Goal: Information Seeking & Learning: Learn about a topic

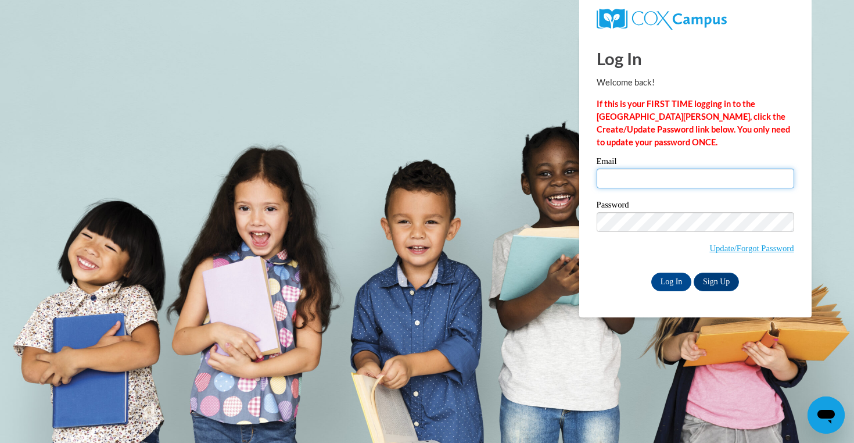
type input "[EMAIL_ADDRESS][DOMAIN_NAME]"
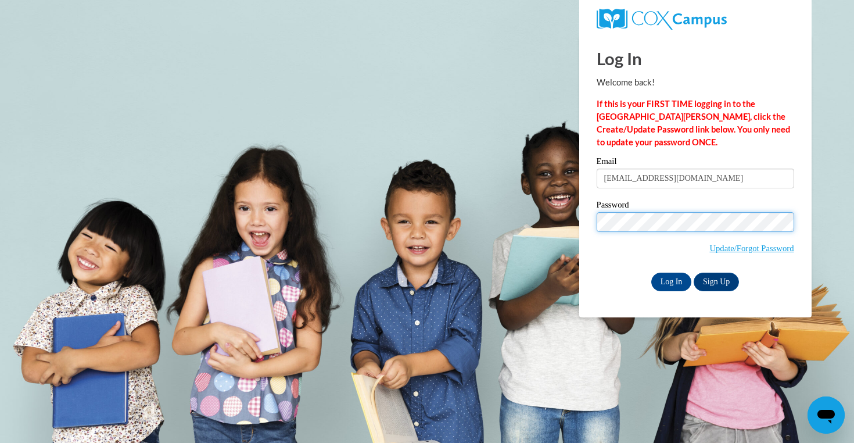
click at [670, 279] on input "Log In" at bounding box center [671, 281] width 41 height 19
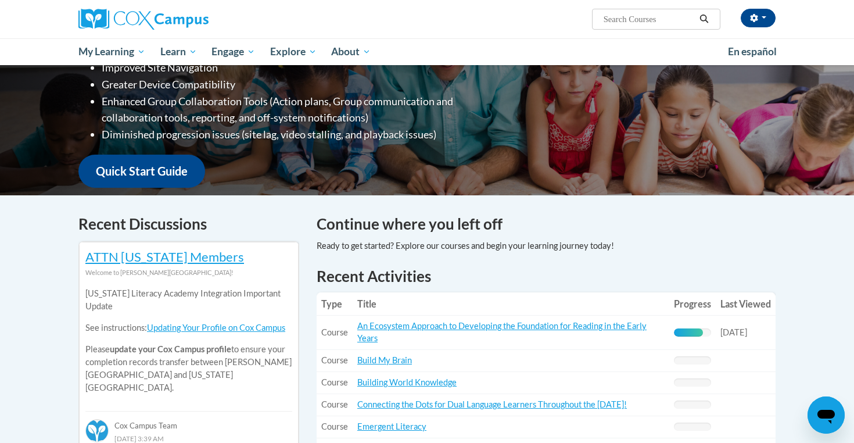
scroll to position [219, 0]
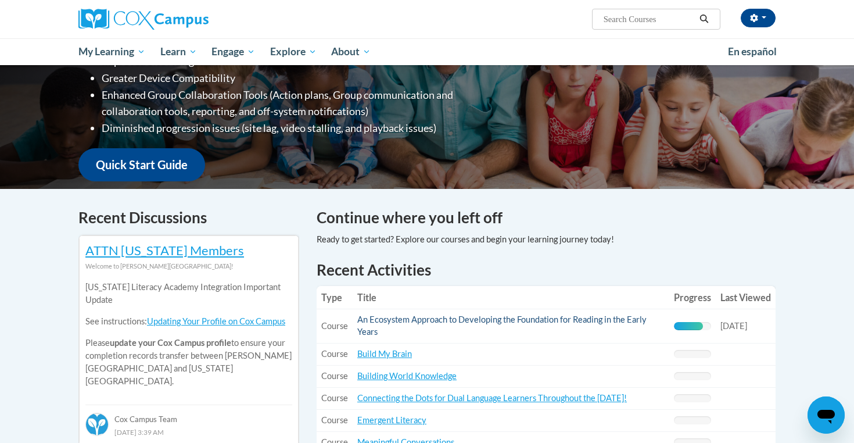
click at [588, 322] on link "An Ecosystem Approach to Developing the Foundation for Reading in the Early Yea…" at bounding box center [501, 325] width 289 height 22
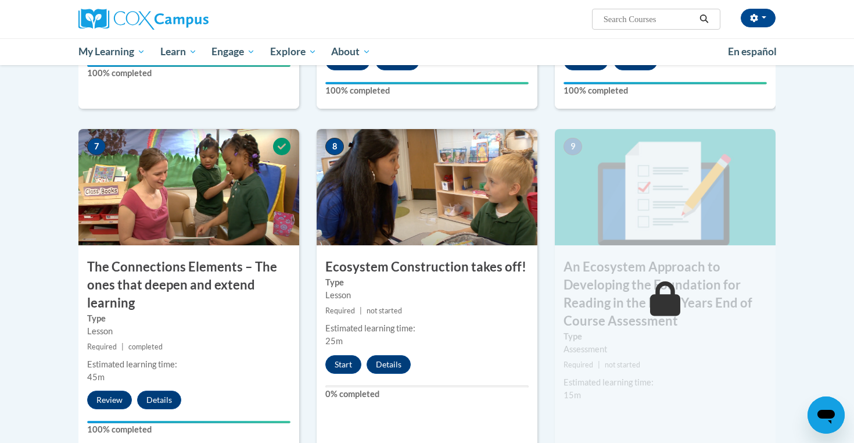
scroll to position [846, 0]
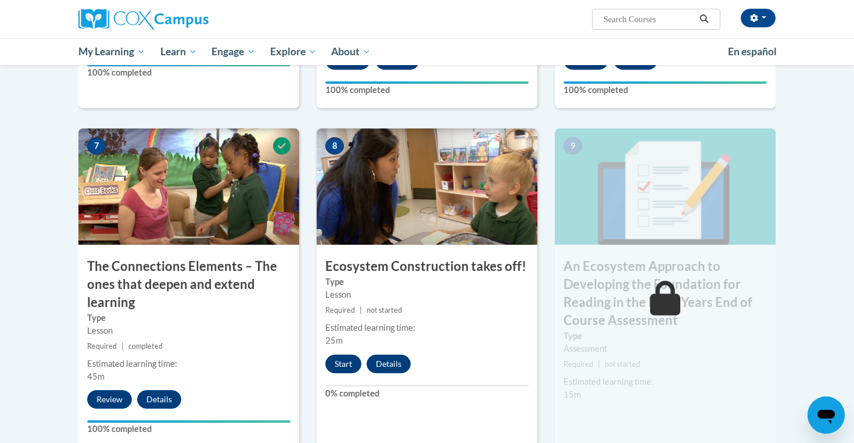
click at [339, 360] on button "Start" at bounding box center [343, 363] width 36 height 19
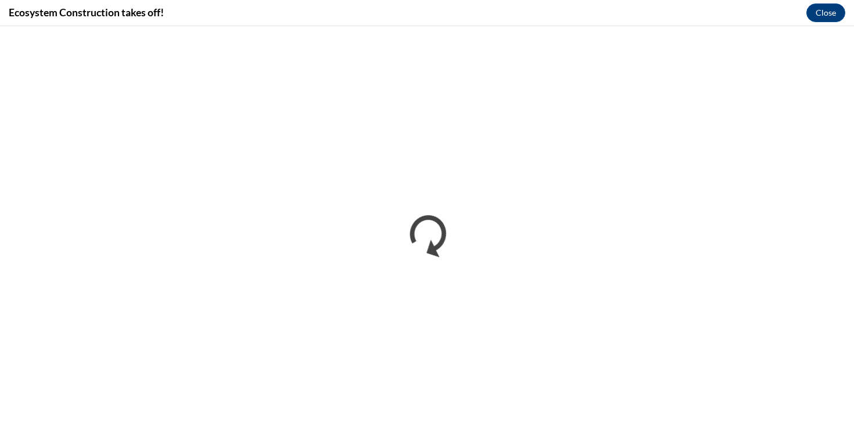
scroll to position [0, 0]
click at [824, 14] on button "Close" at bounding box center [825, 12] width 39 height 19
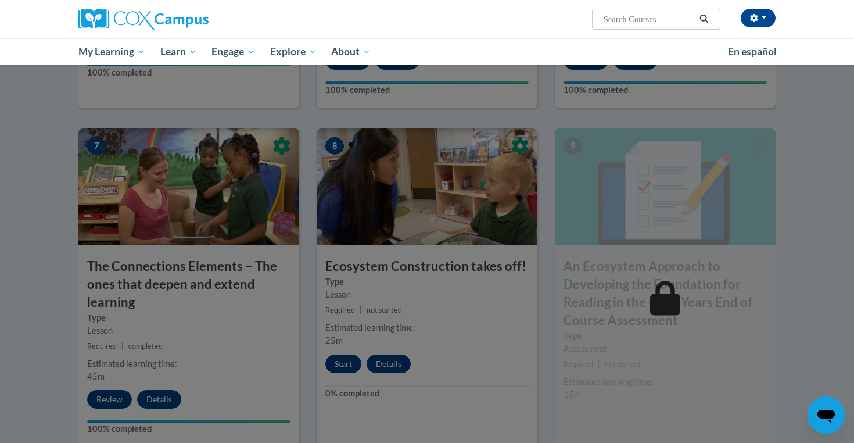
click at [346, 360] on div at bounding box center [427, 221] width 854 height 443
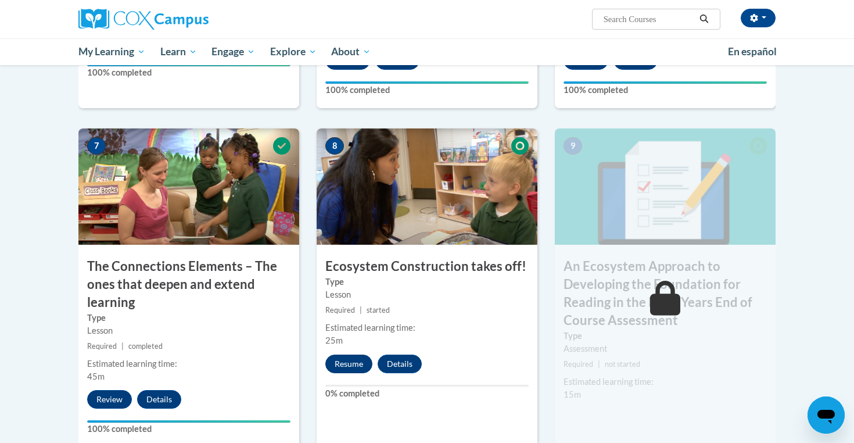
click at [347, 358] on button "Resume" at bounding box center [348, 363] width 47 height 19
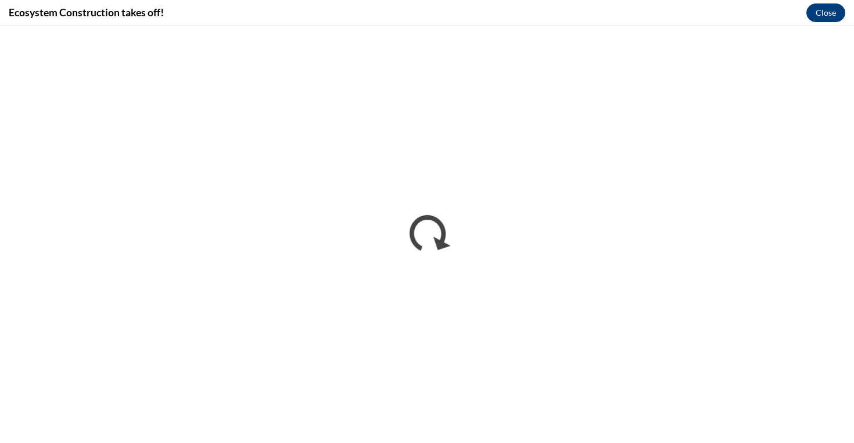
click at [824, 10] on button "Close" at bounding box center [825, 12] width 39 height 19
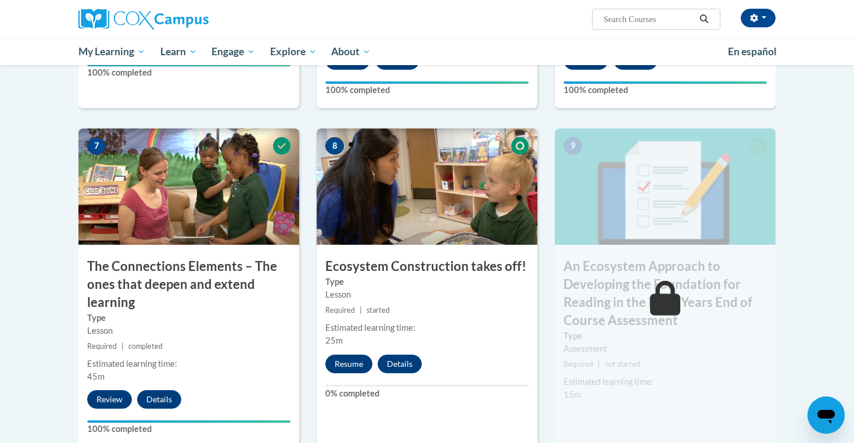
click at [347, 366] on button "Resume" at bounding box center [348, 363] width 47 height 19
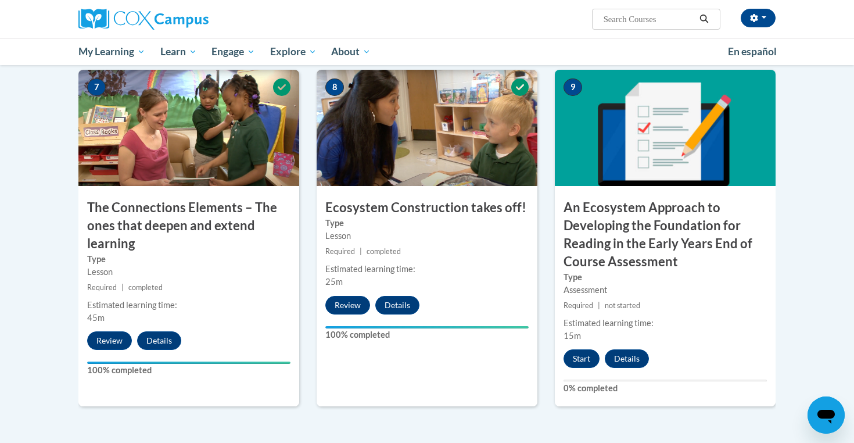
scroll to position [907, 0]
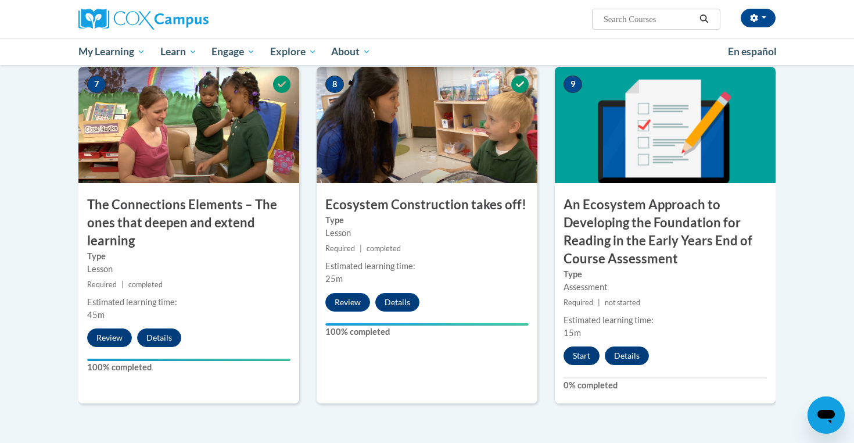
click at [579, 354] on button "Start" at bounding box center [581, 355] width 36 height 19
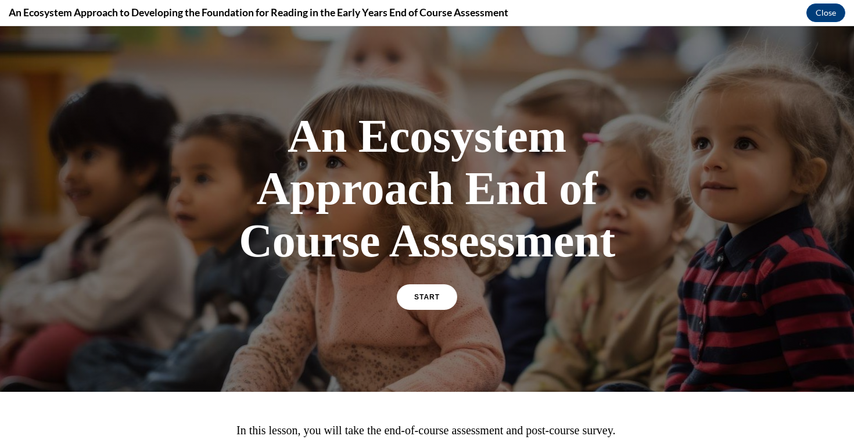
scroll to position [0, 0]
click at [434, 296] on span "START" at bounding box center [427, 297] width 27 height 9
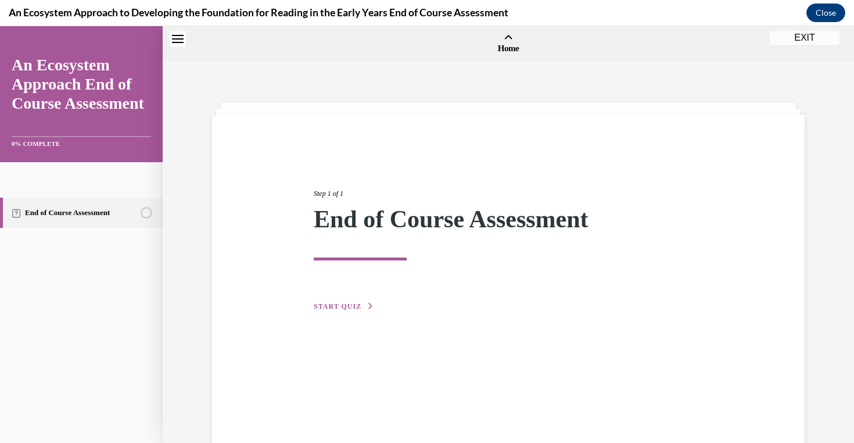
scroll to position [36, 0]
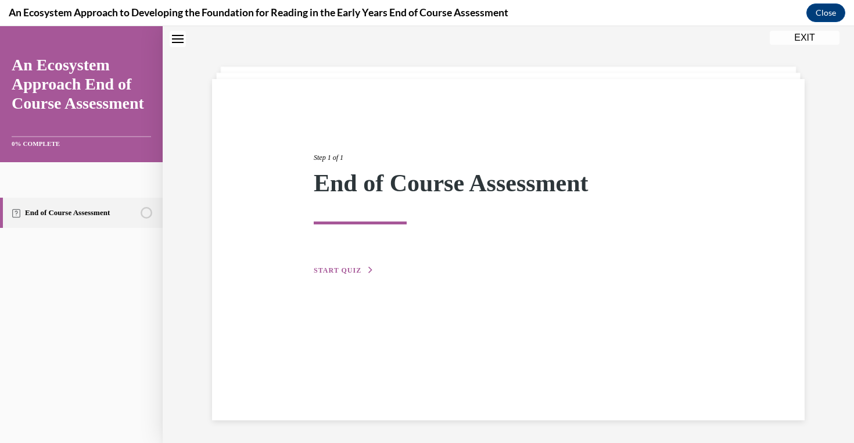
click at [346, 265] on button "START QUIZ" at bounding box center [344, 270] width 60 height 10
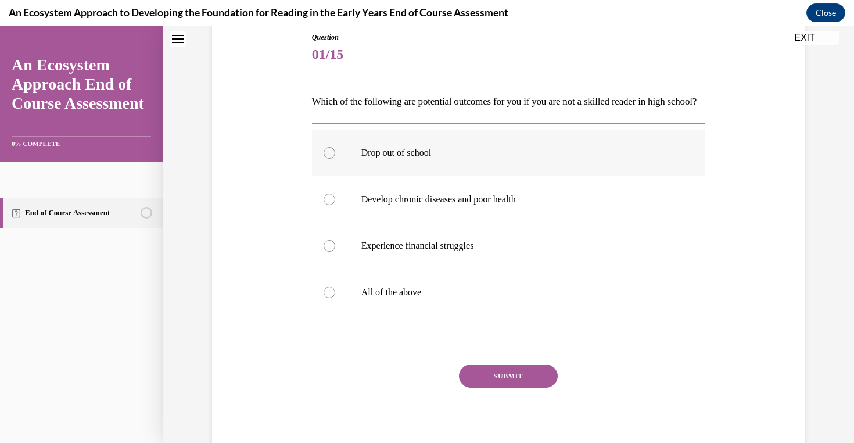
scroll to position [138, 0]
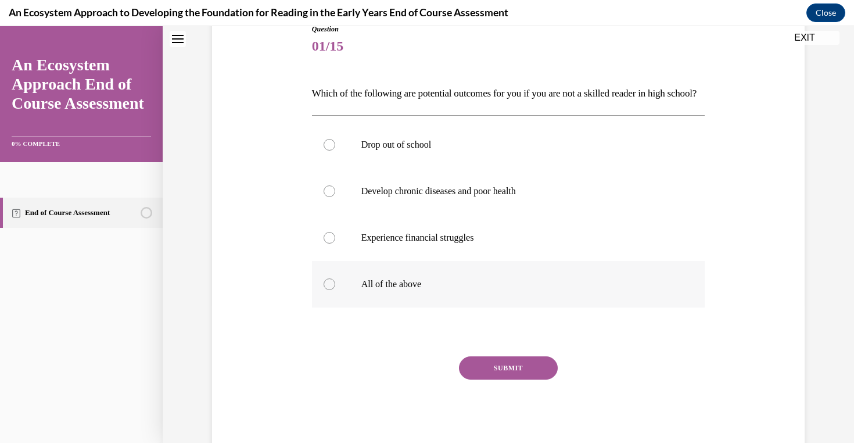
click at [333, 307] on label "All of the above" at bounding box center [508, 284] width 393 height 46
click at [333, 290] on input "All of the above" at bounding box center [330, 284] width 12 height 12
radio input "true"
click at [491, 379] on button "SUBMIT" at bounding box center [508, 367] width 99 height 23
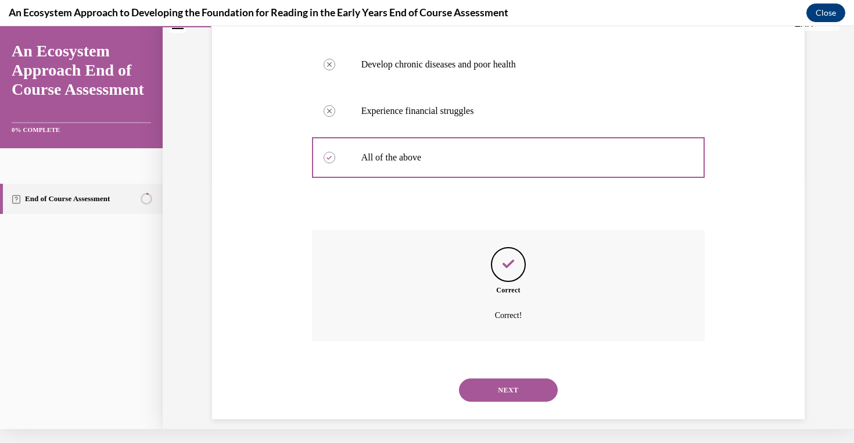
scroll to position [269, 0]
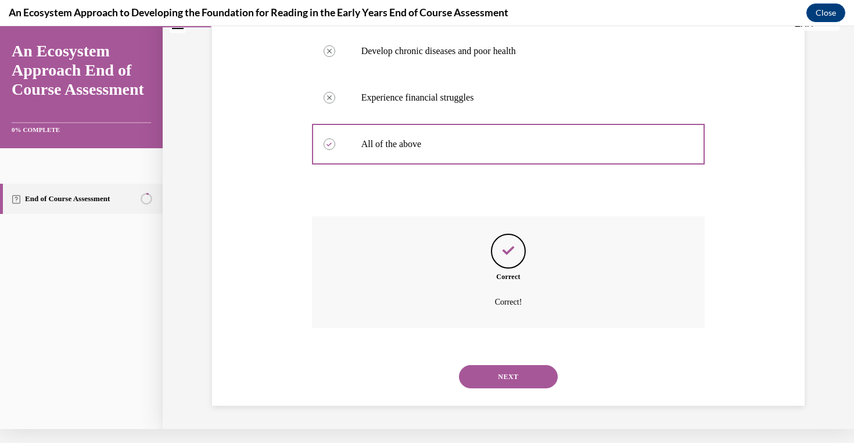
click at [491, 384] on button "NEXT" at bounding box center [508, 376] width 99 height 23
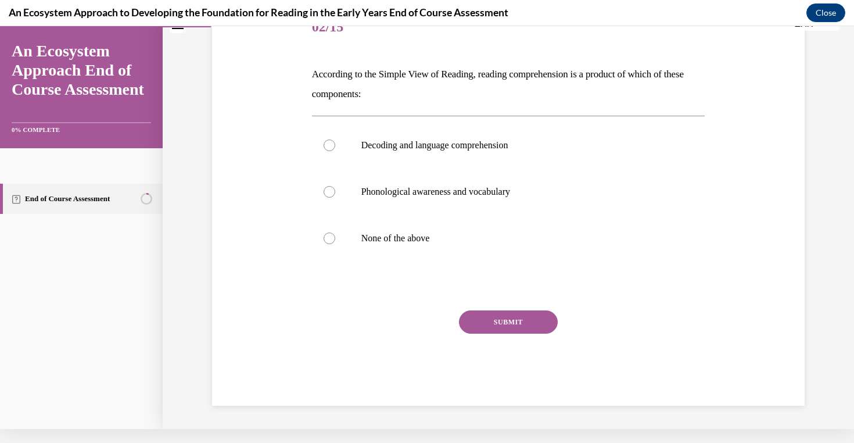
scroll to position [0, 0]
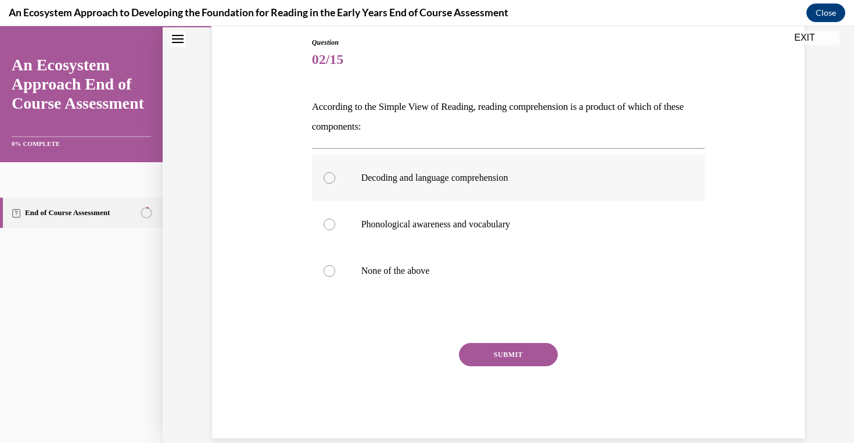
click at [493, 189] on label "Decoding and language comprehension" at bounding box center [508, 177] width 393 height 46
click at [335, 184] on input "Decoding and language comprehension" at bounding box center [330, 178] width 12 height 12
radio input "true"
click at [531, 357] on button "SUBMIT" at bounding box center [508, 354] width 99 height 23
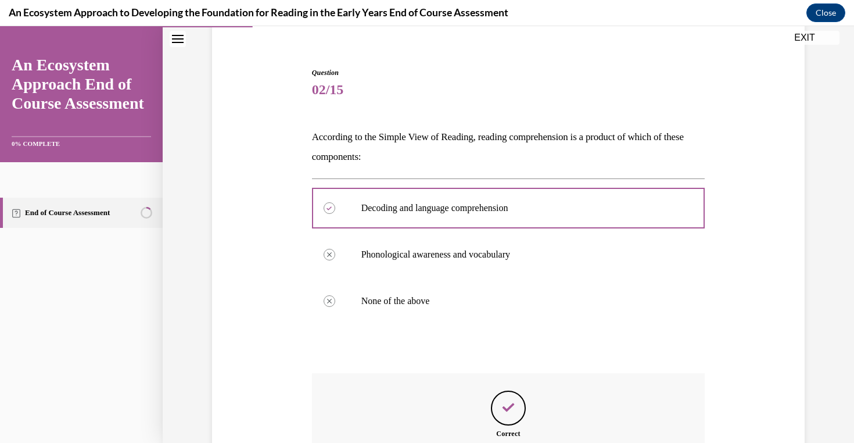
scroll to position [222, 0]
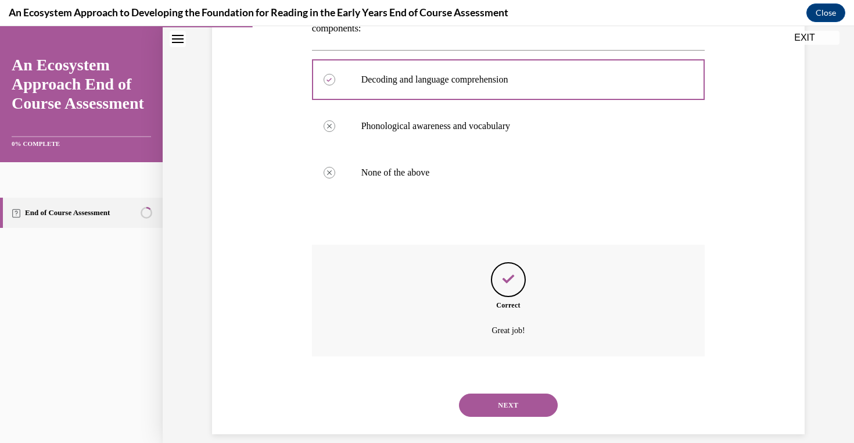
click at [519, 394] on button "NEXT" at bounding box center [508, 404] width 99 height 23
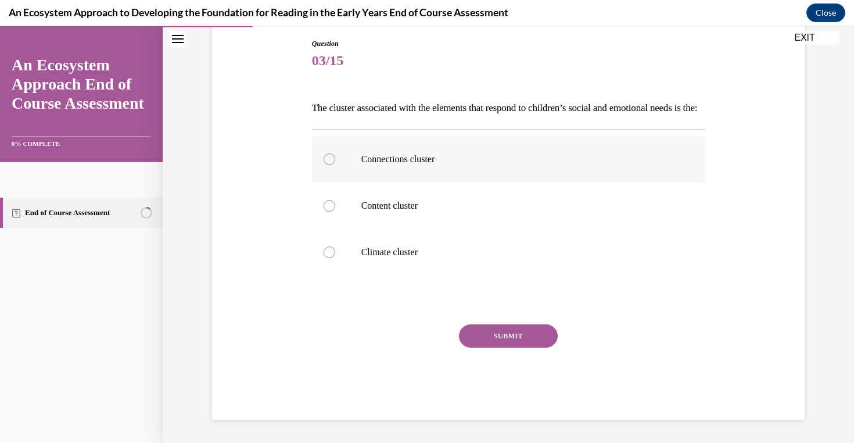
click at [398, 165] on p "Connections cluster" at bounding box center [518, 159] width 315 height 12
click at [335, 165] on input "Connections cluster" at bounding box center [330, 159] width 12 height 12
radio input "true"
click at [495, 347] on button "SUBMIT" at bounding box center [508, 335] width 99 height 23
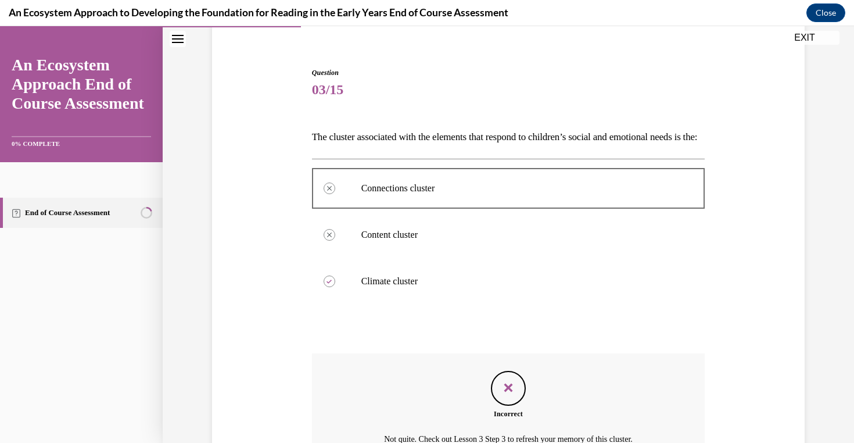
scroll to position [222, 0]
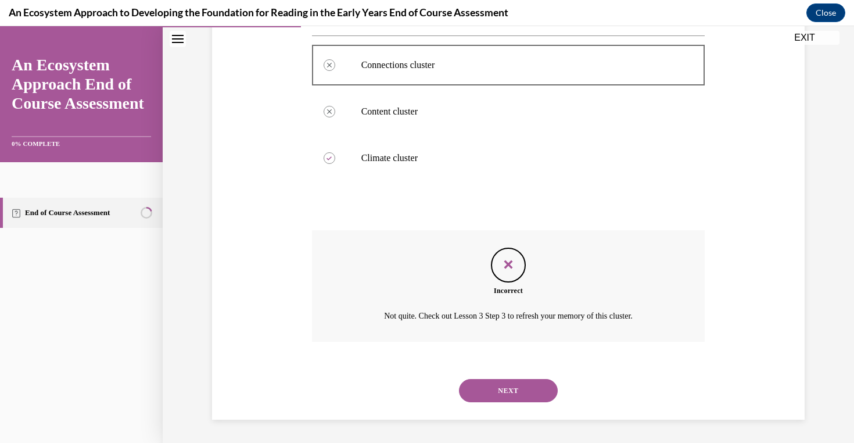
click at [503, 397] on button "NEXT" at bounding box center [508, 390] width 99 height 23
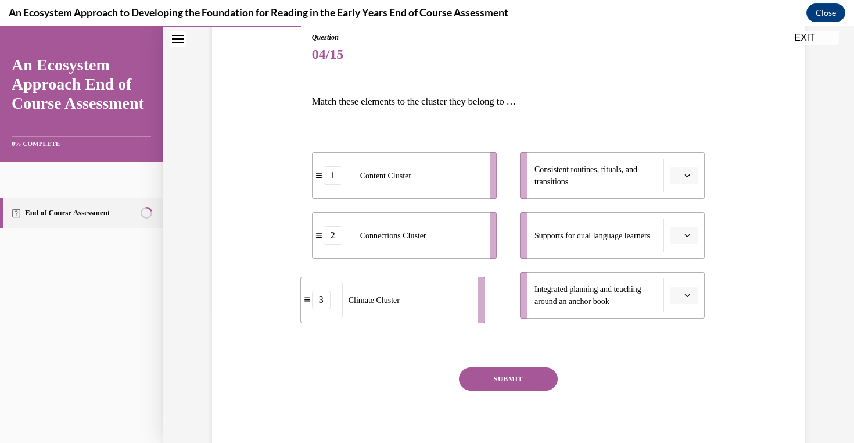
drag, startPoint x: 428, startPoint y: 302, endPoint x: 421, endPoint y: 304, distance: 7.9
click at [421, 304] on div "Climate Cluster" at bounding box center [406, 300] width 128 height 34
click at [684, 174] on icon "button" at bounding box center [687, 176] width 6 height 6
click at [680, 274] on span "3" at bounding box center [679, 271] width 4 height 9
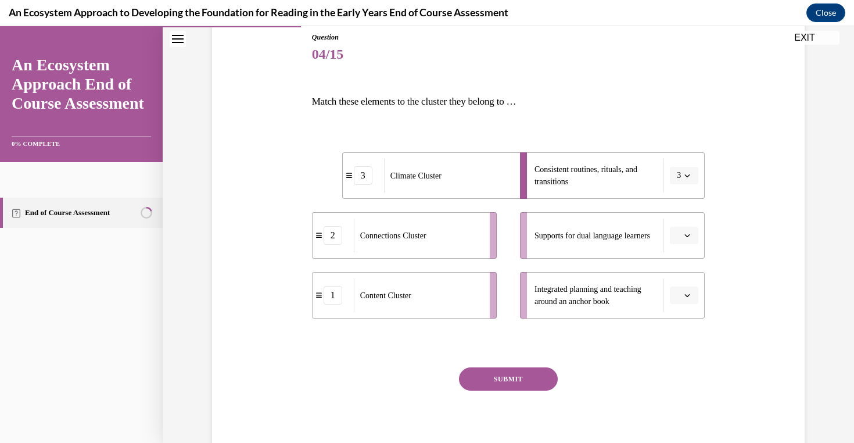
click at [685, 239] on span "button" at bounding box center [687, 235] width 8 height 8
click at [680, 306] on span "2" at bounding box center [679, 307] width 4 height 9
click at [685, 301] on button "button" at bounding box center [684, 294] width 28 height 17
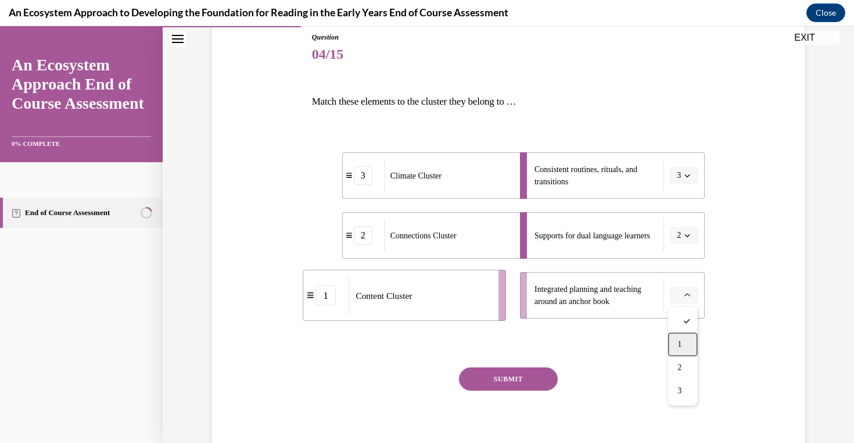
click at [680, 345] on span "1" at bounding box center [679, 344] width 4 height 9
click at [540, 377] on button "SUBMIT" at bounding box center [508, 378] width 99 height 23
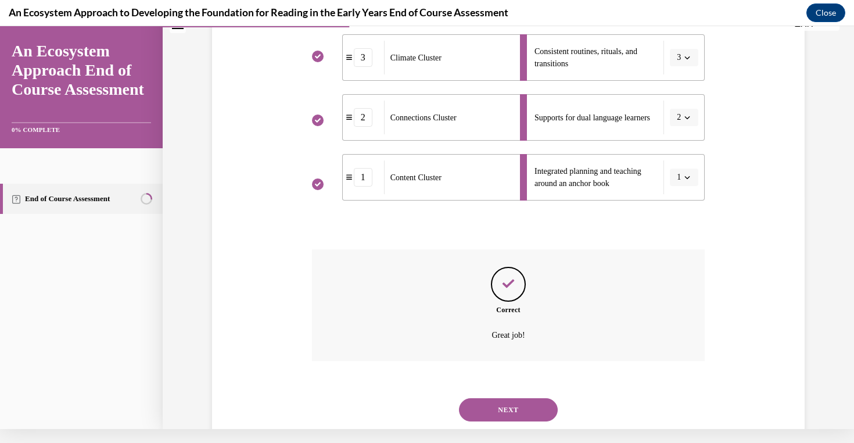
scroll to position [252, 0]
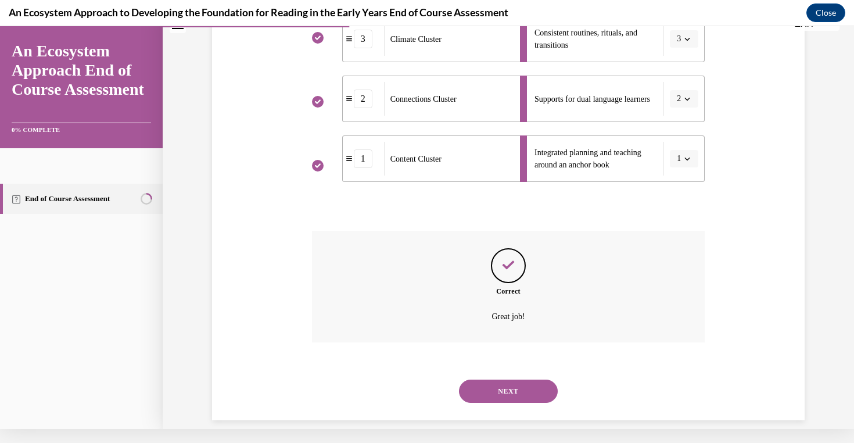
click at [540, 379] on button "NEXT" at bounding box center [508, 390] width 99 height 23
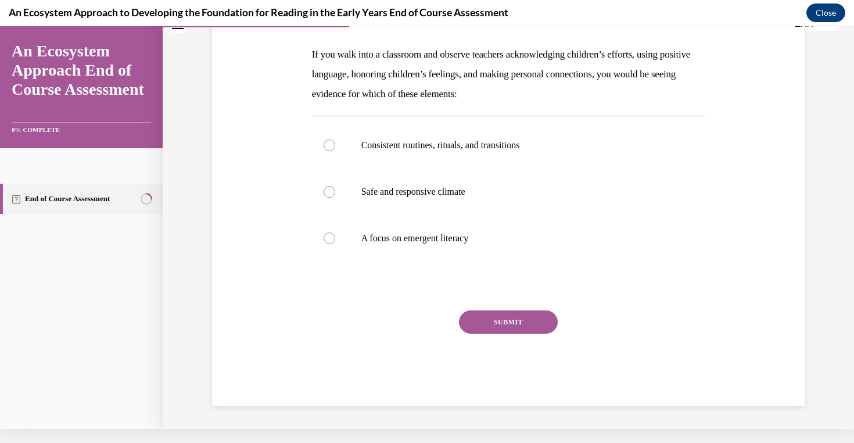
scroll to position [0, 0]
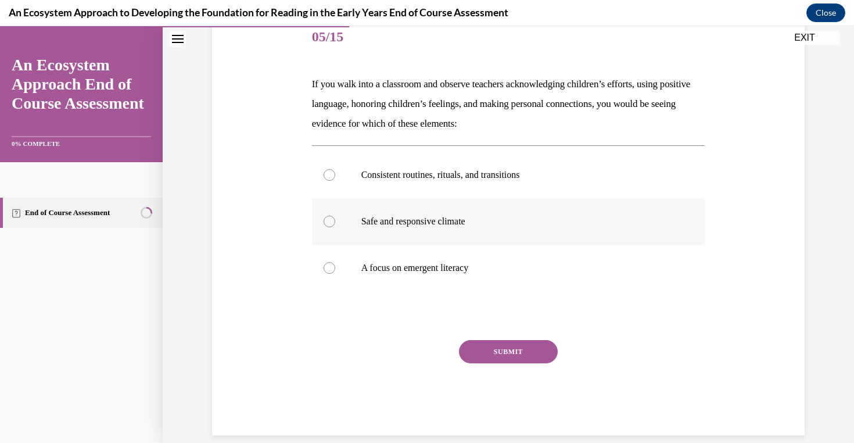
click at [460, 232] on label "Safe and responsive climate" at bounding box center [508, 221] width 393 height 46
click at [335, 227] on input "Safe and responsive climate" at bounding box center [330, 221] width 12 height 12
radio input "true"
click at [513, 371] on div "SUBMIT" at bounding box center [508, 369] width 393 height 58
click at [491, 374] on div "SUBMIT" at bounding box center [508, 369] width 393 height 58
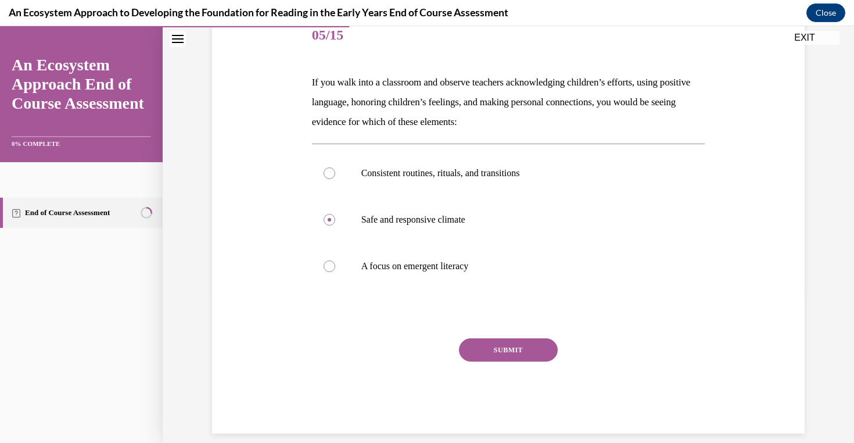
click at [534, 352] on button "SUBMIT" at bounding box center [508, 349] width 99 height 23
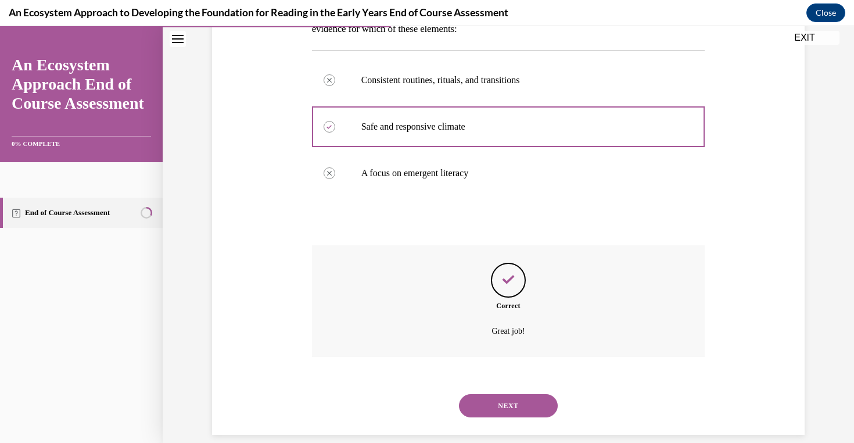
scroll to position [242, 0]
click at [528, 393] on button "NEXT" at bounding box center [508, 404] width 99 height 23
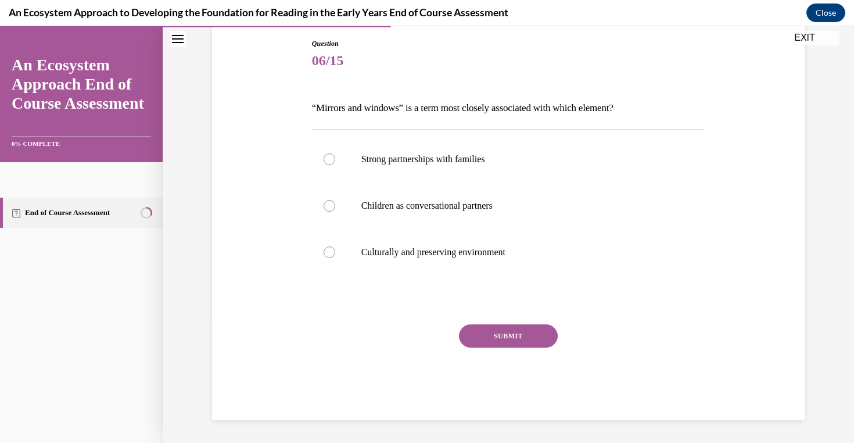
scroll to position [106, 0]
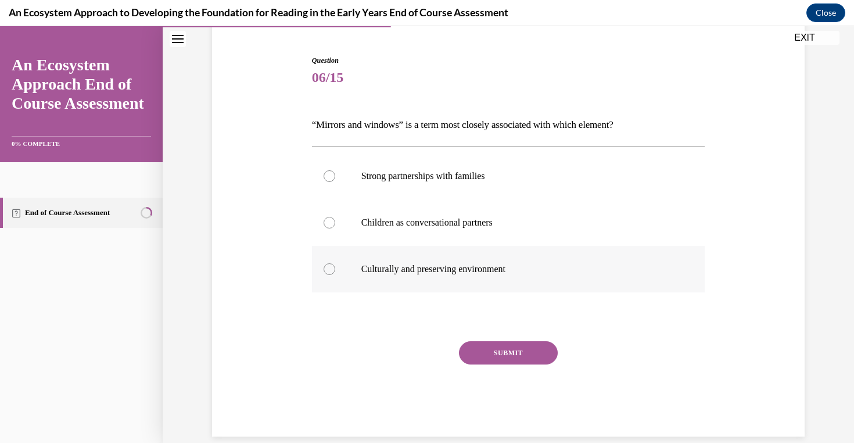
click at [427, 273] on p "Culturally and preserving environment" at bounding box center [518, 269] width 315 height 12
click at [335, 273] on input "Culturally and preserving environment" at bounding box center [330, 269] width 12 height 12
radio input "true"
click at [485, 353] on button "SUBMIT" at bounding box center [508, 352] width 99 height 23
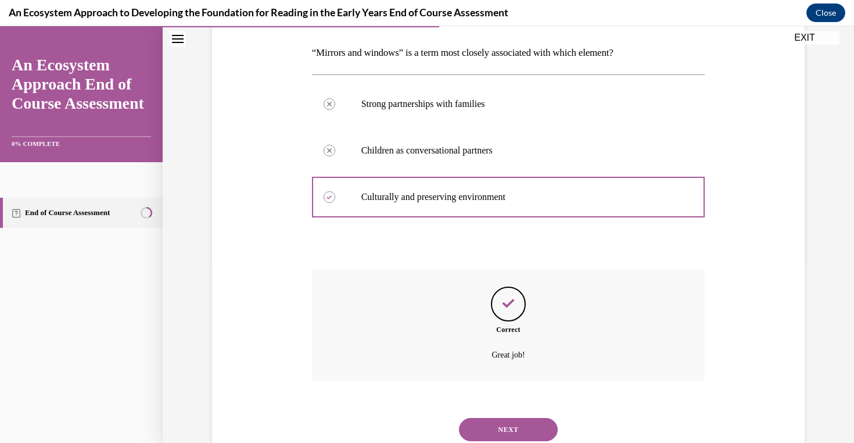
scroll to position [203, 0]
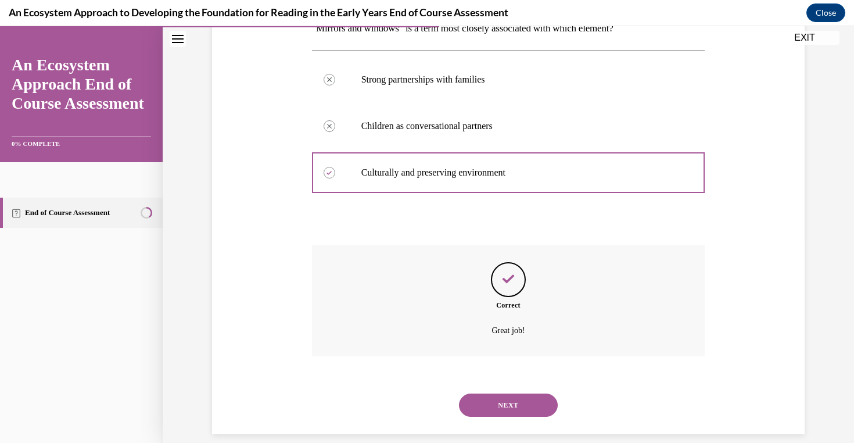
click at [505, 393] on button "NEXT" at bounding box center [508, 404] width 99 height 23
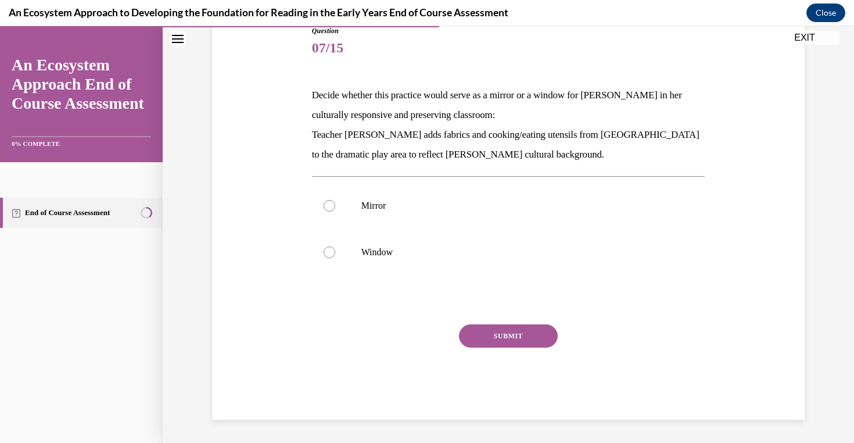
scroll to position [121, 0]
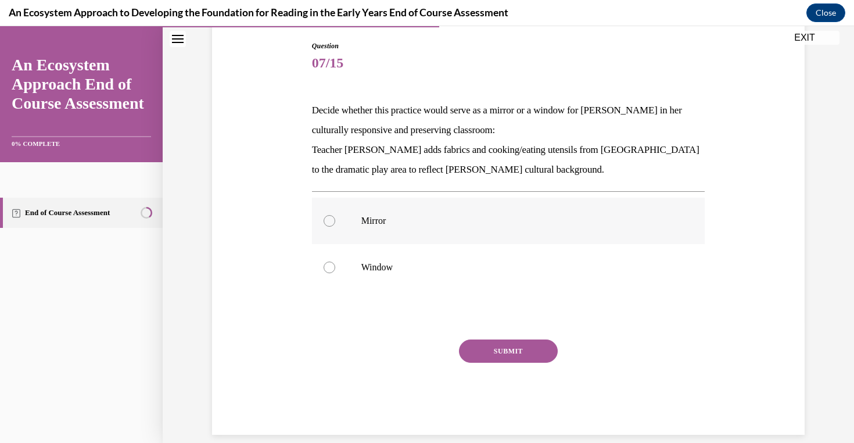
click at [398, 219] on p "Mirror" at bounding box center [518, 221] width 315 height 12
click at [335, 219] on input "Mirror" at bounding box center [330, 221] width 12 height 12
radio input "true"
click at [479, 359] on button "SUBMIT" at bounding box center [508, 350] width 99 height 23
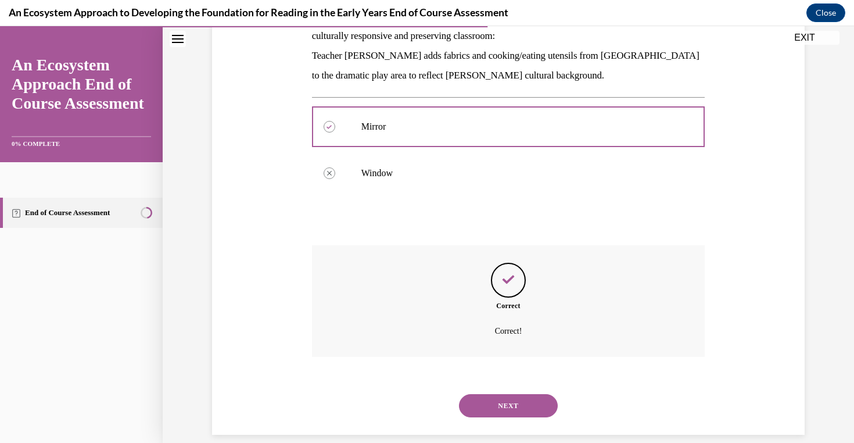
scroll to position [215, 0]
click at [506, 393] on button "NEXT" at bounding box center [508, 404] width 99 height 23
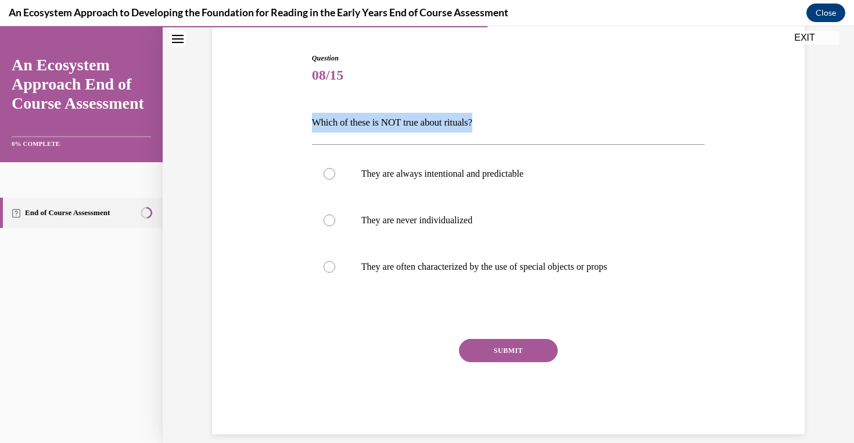
drag, startPoint x: 503, startPoint y: 121, endPoint x: 304, endPoint y: 118, distance: 198.7
click at [304, 118] on div "Question 08/15 Which of these is NOT true about rituals? They are always intent…" at bounding box center [508, 226] width 598 height 416
copy p "Which of these is NOT true about rituals?"
click at [433, 221] on p "They are never individualized" at bounding box center [518, 220] width 315 height 12
click at [335, 221] on input "They are never individualized" at bounding box center [330, 220] width 12 height 12
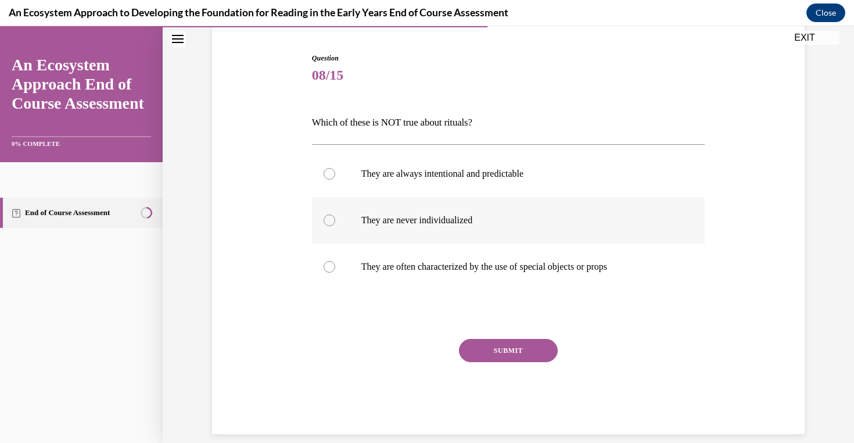
radio input "true"
click at [504, 355] on button "SUBMIT" at bounding box center [508, 350] width 99 height 23
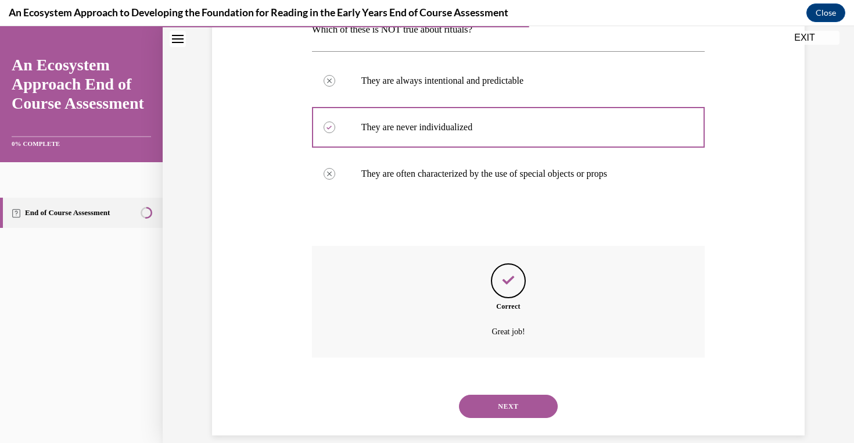
scroll to position [203, 0]
click at [501, 394] on button "NEXT" at bounding box center [508, 404] width 99 height 23
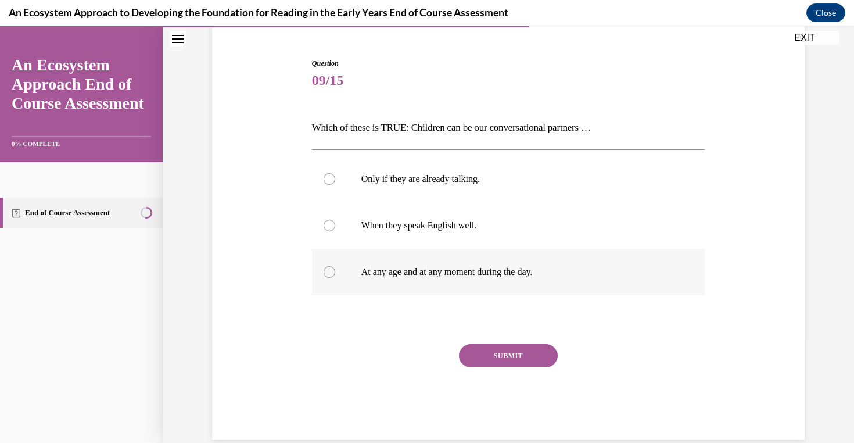
click at [486, 275] on p "At any age and at any moment during the day." at bounding box center [518, 272] width 315 height 12
click at [335, 275] on input "At any age and at any moment during the day." at bounding box center [330, 272] width 12 height 12
radio input "true"
click at [502, 357] on button "SUBMIT" at bounding box center [508, 355] width 99 height 23
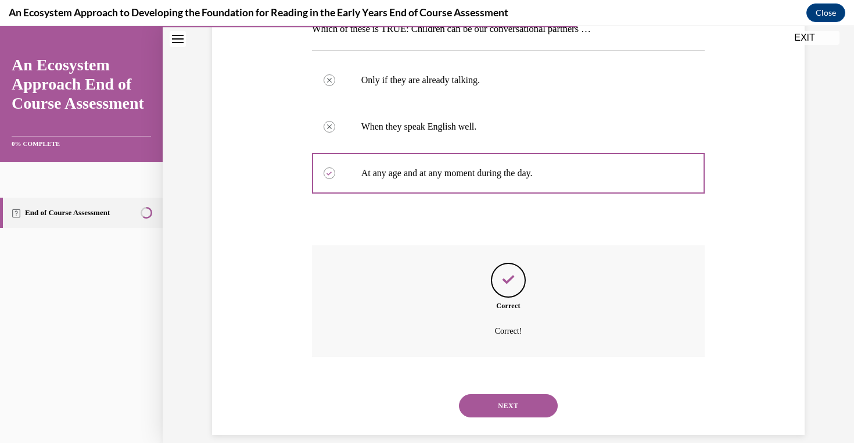
scroll to position [203, 0]
click at [505, 393] on button "NEXT" at bounding box center [508, 404] width 99 height 23
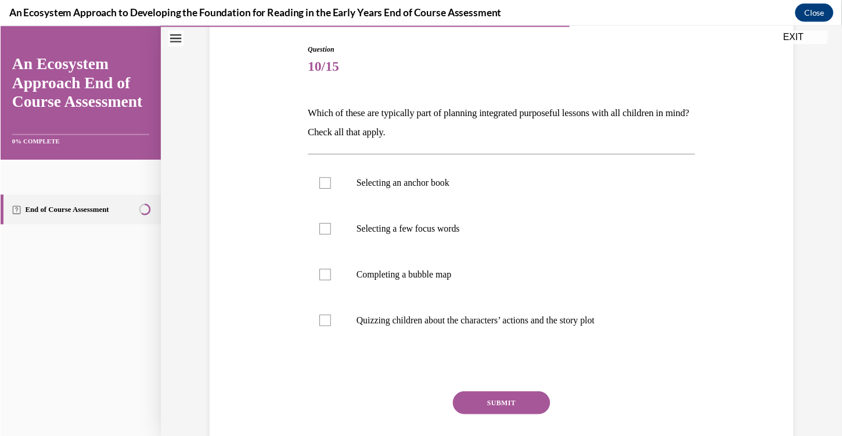
scroll to position [131, 0]
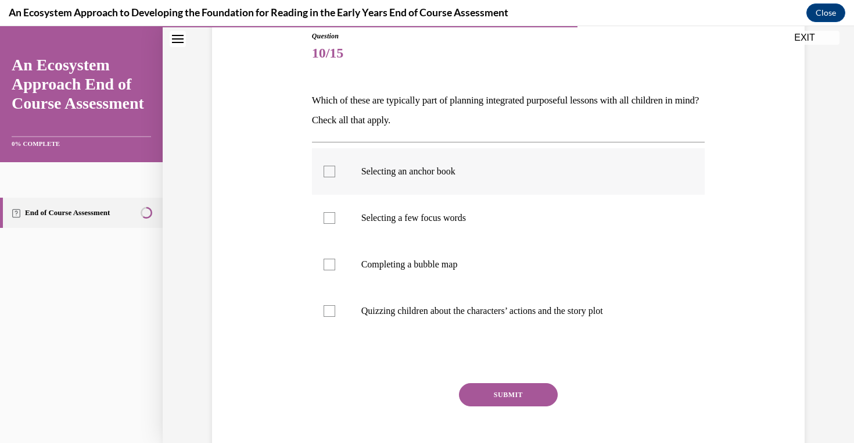
click at [463, 175] on p "Selecting an anchor book" at bounding box center [518, 172] width 315 height 12
click at [335, 175] on input "Selecting an anchor book" at bounding box center [330, 172] width 12 height 12
checkbox input "true"
click at [445, 227] on label "Selecting a few focus words" at bounding box center [508, 218] width 393 height 46
click at [335, 224] on input "Selecting a few focus words" at bounding box center [330, 218] width 12 height 12
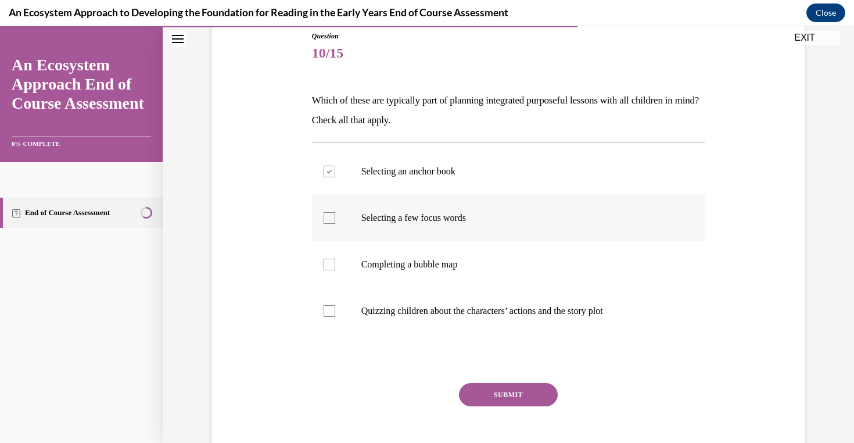
checkbox input "true"
click at [437, 266] on p "Completing a bubble map" at bounding box center [518, 264] width 315 height 12
click at [335, 266] on input "Completing a bubble map" at bounding box center [330, 264] width 12 height 12
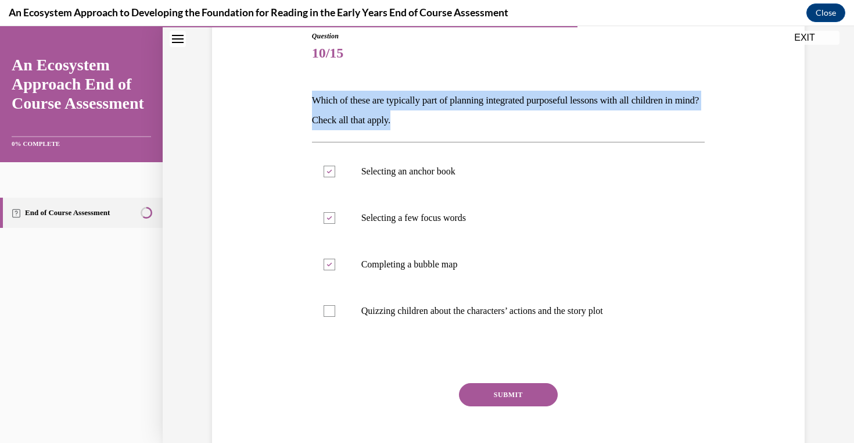
drag, startPoint x: 433, startPoint y: 123, endPoint x: 310, endPoint y: 98, distance: 125.8
click at [310, 98] on div "Question 10/15 Which of these are typically part of planning integrated purpose…" at bounding box center [508, 245] width 399 height 465
copy p "Which of these are typically part of planning integrated purposeful lessons wit…"
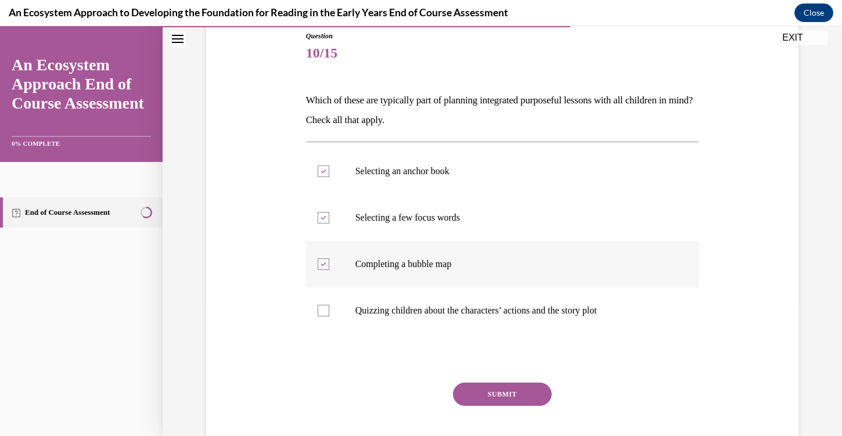
click at [331, 267] on label "Completing a bubble map" at bounding box center [502, 264] width 393 height 46
click at [329, 267] on input "Completing a bubble map" at bounding box center [324, 264] width 12 height 12
checkbox input "false"
click at [494, 398] on button "SUBMIT" at bounding box center [502, 394] width 99 height 23
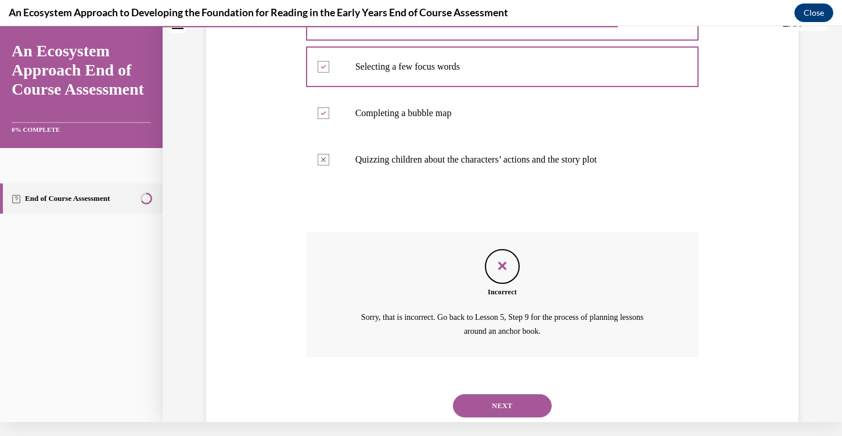
scroll to position [289, 0]
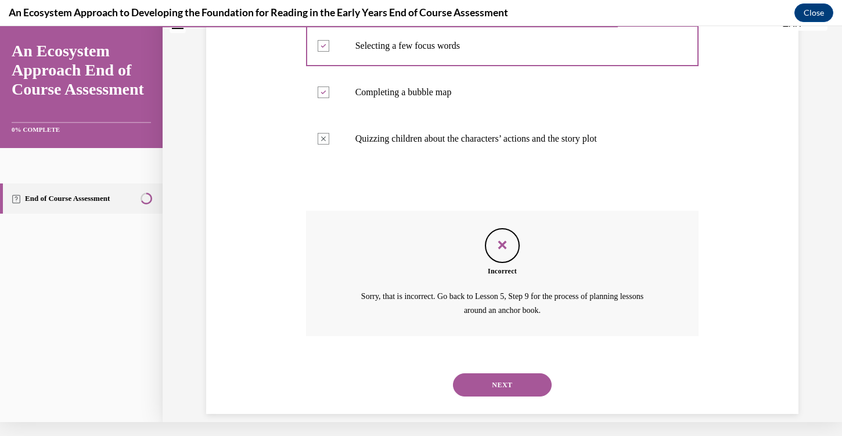
click at [503, 373] on button "NEXT" at bounding box center [502, 384] width 99 height 23
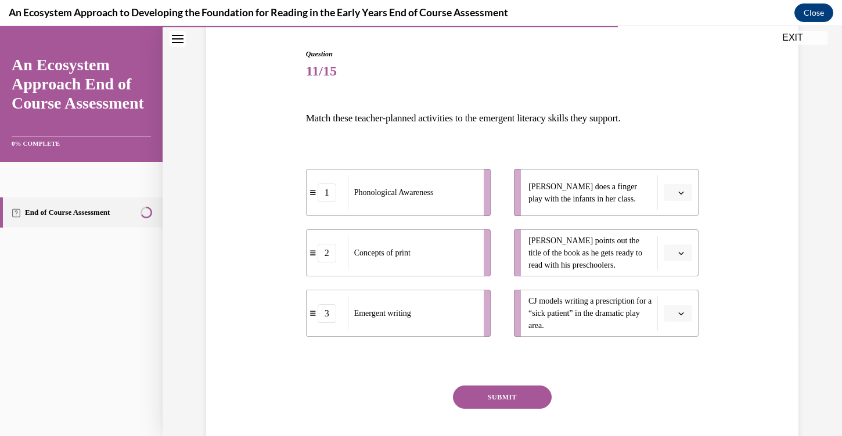
scroll to position [122, 0]
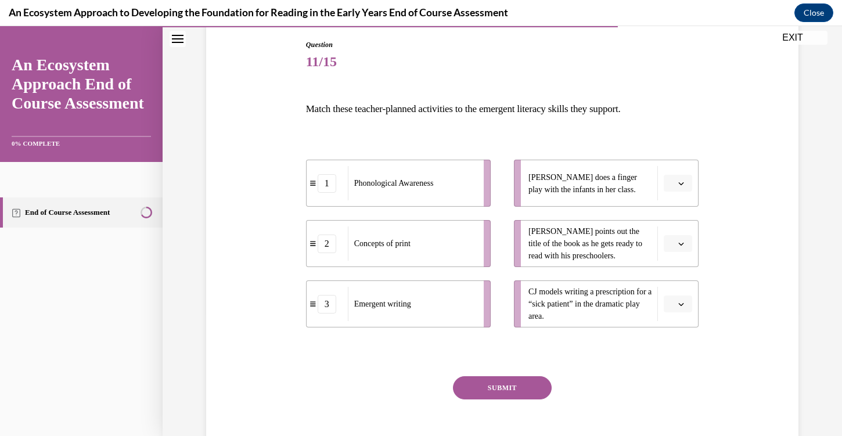
click at [474, 91] on div "Question 11/15 Match these teacher-planned activities to the emergent literacy …" at bounding box center [502, 255] width 393 height 432
click at [667, 192] on li "Lulu does a finger play with the infants in her class." at bounding box center [606, 183] width 185 height 47
click at [677, 188] on button "button" at bounding box center [678, 183] width 28 height 17
click at [678, 229] on div "1" at bounding box center [676, 232] width 29 height 23
click at [685, 246] on span "button" at bounding box center [681, 244] width 8 height 8
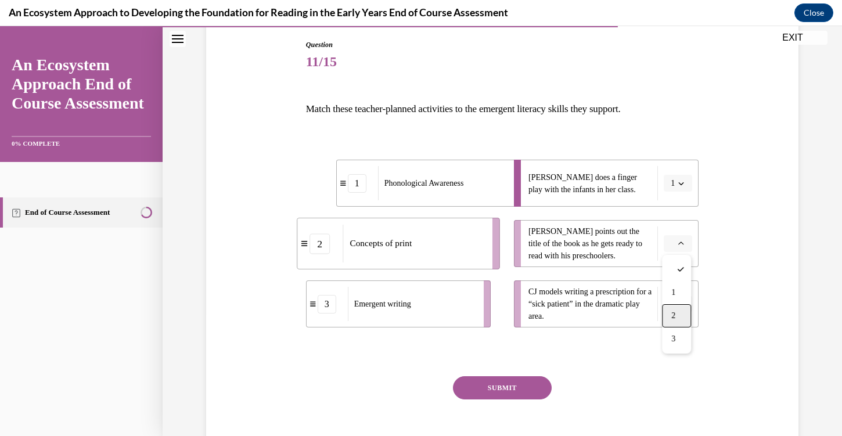
click at [678, 323] on div "2" at bounding box center [676, 315] width 29 height 23
click at [675, 311] on button "button" at bounding box center [678, 304] width 28 height 17
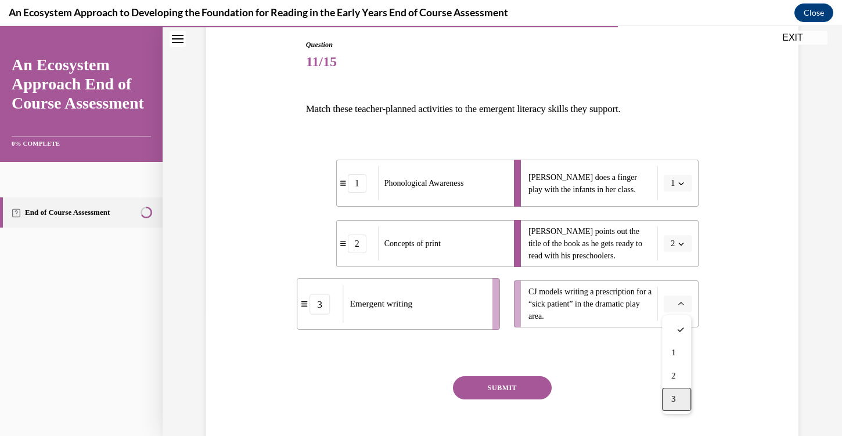
click at [684, 400] on div "3" at bounding box center [676, 399] width 29 height 23
click at [526, 391] on button "SUBMIT" at bounding box center [502, 387] width 99 height 23
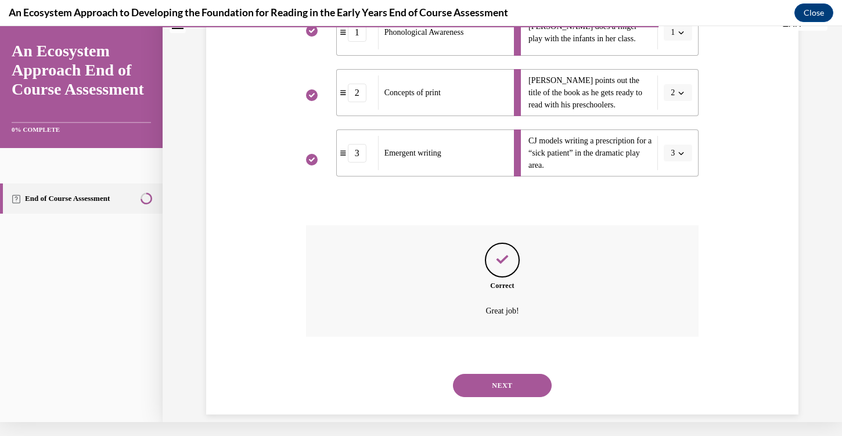
scroll to position [260, 0]
click at [518, 373] on button "NEXT" at bounding box center [502, 384] width 99 height 23
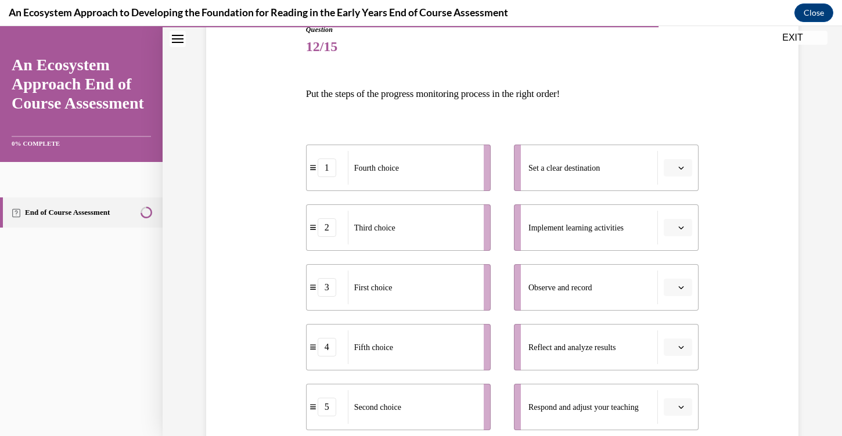
scroll to position [134, 0]
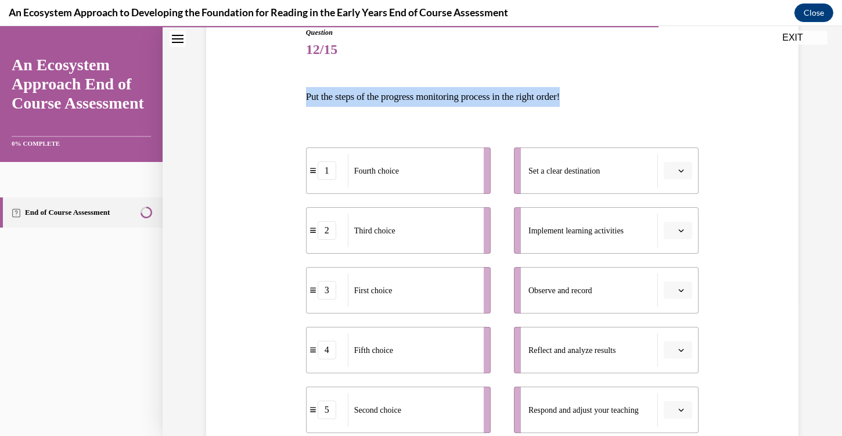
drag, startPoint x: 593, startPoint y: 100, endPoint x: 303, endPoint y: 96, distance: 290.4
click at [303, 96] on div "Question 12/15 Put the steps of the progress monitoring process in the right or…" at bounding box center [502, 293] width 399 height 567
copy p "Put the steps of the progress monitoring process in the right order!"
click at [680, 168] on icon "button" at bounding box center [681, 171] width 6 height 6
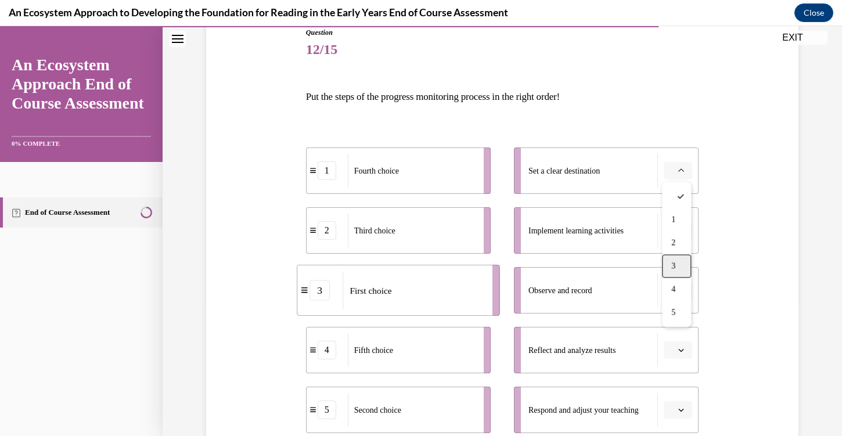
click at [675, 266] on span "3" at bounding box center [673, 266] width 4 height 9
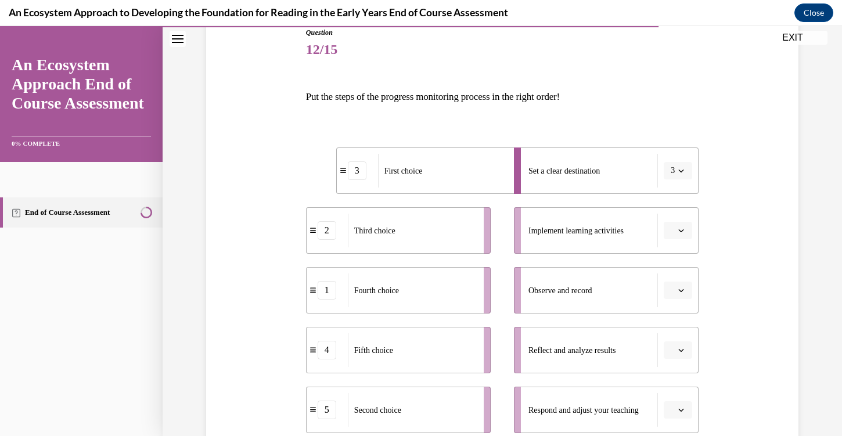
click at [678, 233] on icon "button" at bounding box center [681, 231] width 6 height 6
click at [674, 375] on span "5" at bounding box center [673, 372] width 4 height 9
click at [678, 291] on span "button" at bounding box center [681, 290] width 8 height 8
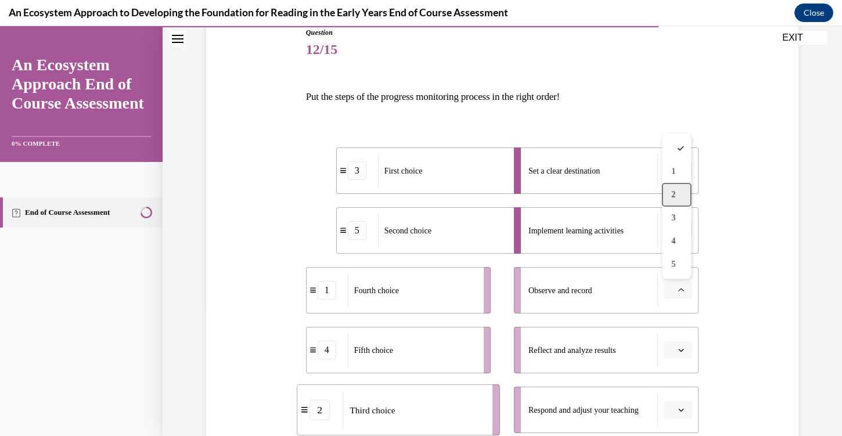
click at [680, 199] on div "2" at bounding box center [676, 195] width 29 height 23
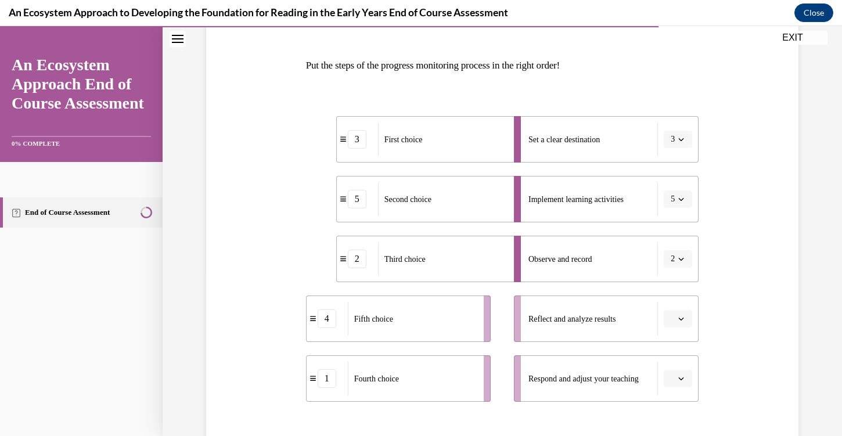
scroll to position [175, 0]
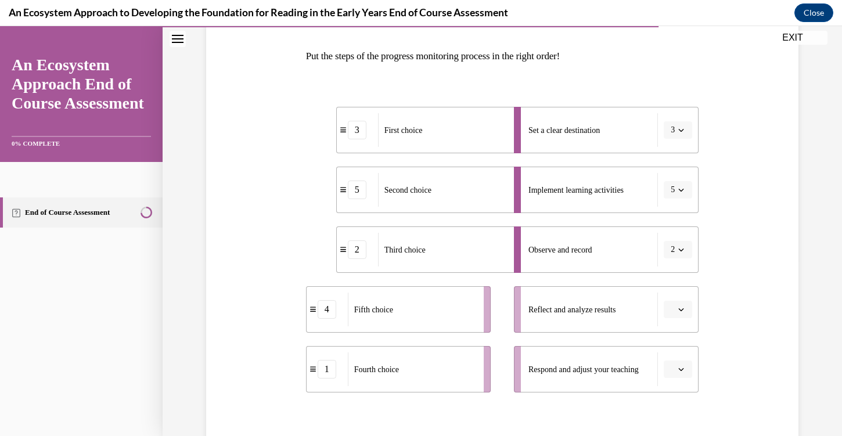
click at [674, 376] on button "button" at bounding box center [678, 369] width 28 height 17
click at [674, 377] on button "button" at bounding box center [678, 369] width 28 height 17
click at [678, 311] on span "button" at bounding box center [681, 310] width 8 height 8
click at [679, 191] on div "1" at bounding box center [676, 190] width 29 height 23
click at [677, 372] on span "button" at bounding box center [681, 369] width 8 height 8
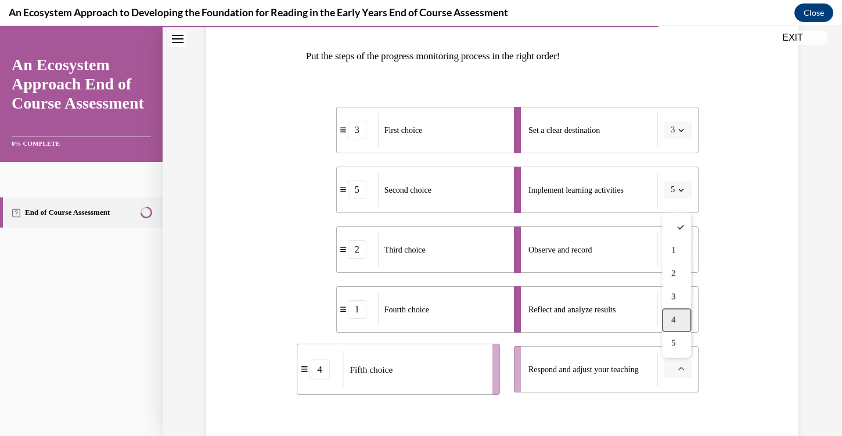
click at [673, 326] on div "4" at bounding box center [676, 320] width 29 height 23
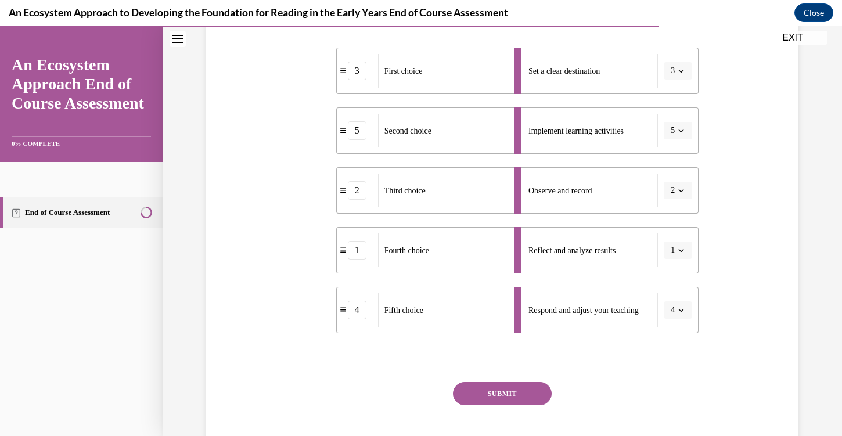
click at [509, 399] on button "SUBMIT" at bounding box center [502, 393] width 99 height 23
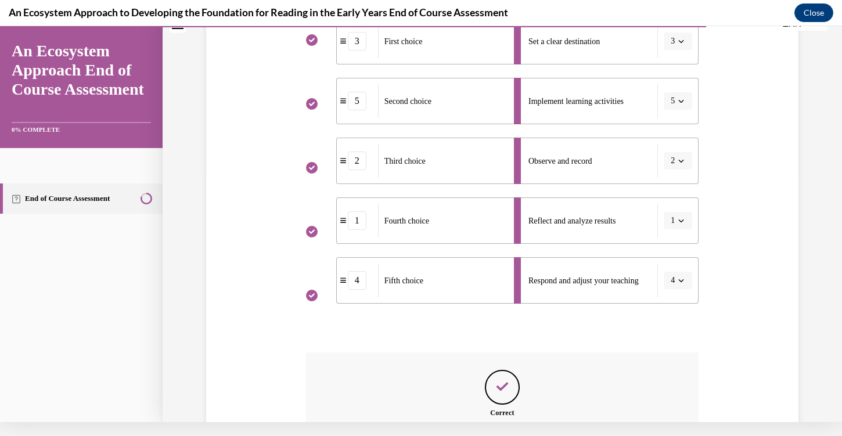
scroll to position [378, 0]
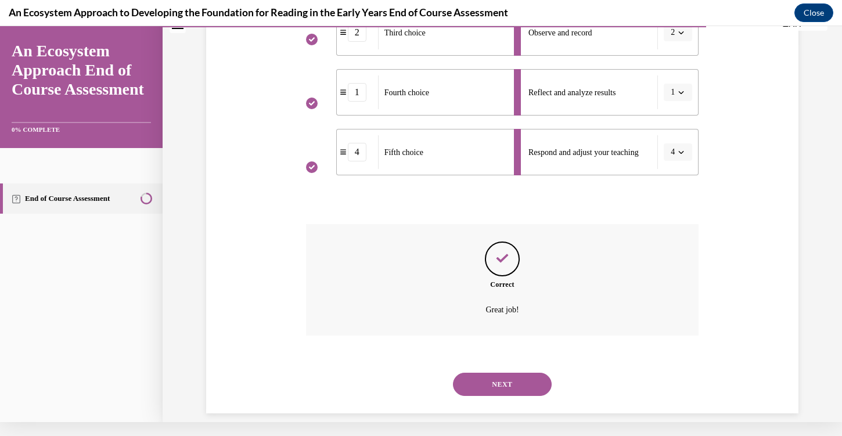
click at [508, 373] on button "NEXT" at bounding box center [502, 384] width 99 height 23
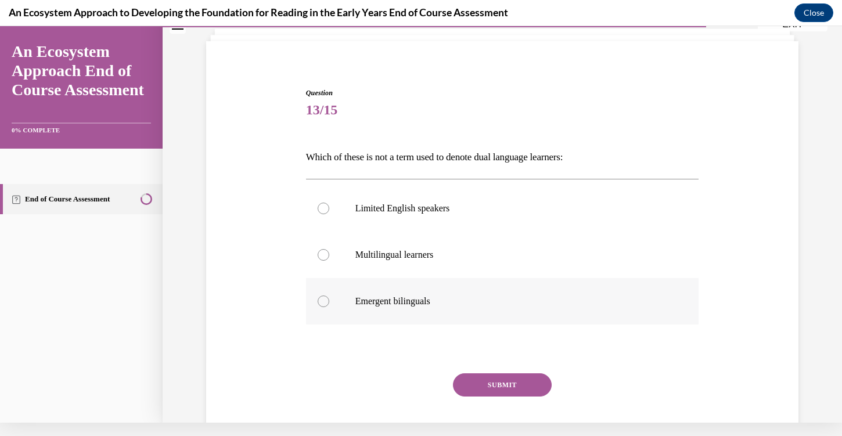
scroll to position [61, 0]
click at [605, 207] on p "Limited English speakers" at bounding box center [512, 208] width 315 height 12
click at [329, 207] on input "Limited English speakers" at bounding box center [324, 208] width 12 height 12
radio input "true"
click at [520, 390] on button "SUBMIT" at bounding box center [502, 384] width 99 height 23
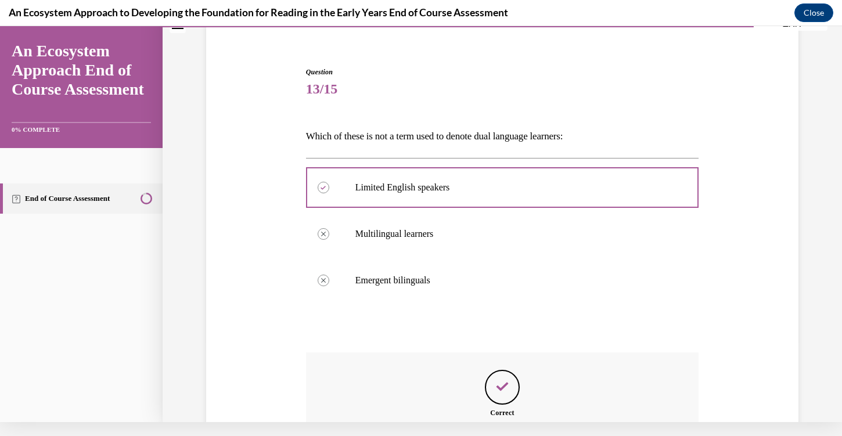
scroll to position [209, 0]
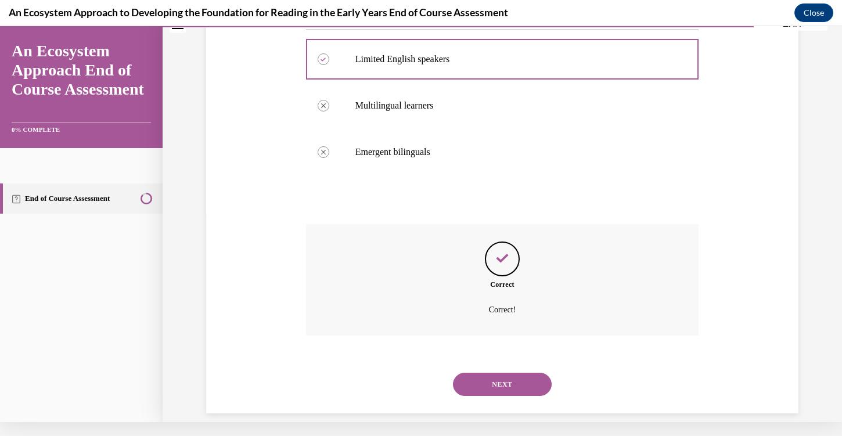
click at [517, 374] on button "NEXT" at bounding box center [502, 384] width 99 height 23
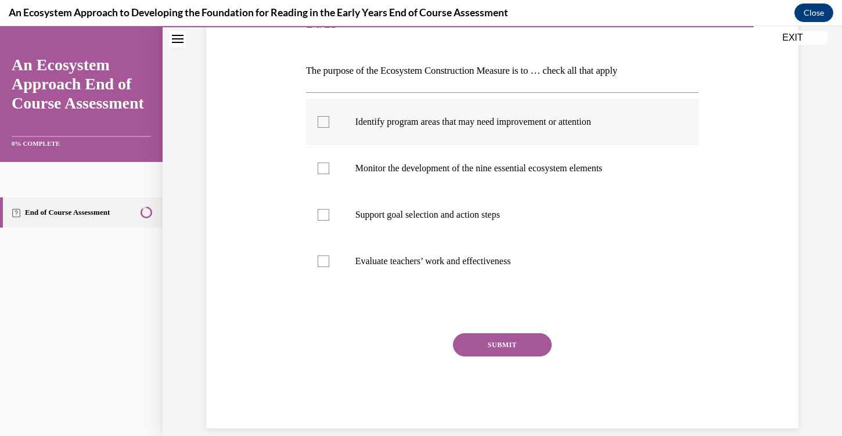
drag, startPoint x: 528, startPoint y: 101, endPoint x: 380, endPoint y: 106, distance: 148.2
click at [380, 106] on label "Identify program areas that may need improvement or attention" at bounding box center [502, 122] width 393 height 46
click at [329, 116] on input "Identify program areas that may need improvement or attention" at bounding box center [324, 122] width 12 height 12
drag, startPoint x: 303, startPoint y: 103, endPoint x: 536, endPoint y: 109, distance: 232.4
click at [536, 109] on div "Question 14/15 The purpose of the Ecosystem Construction Measure is to … check …" at bounding box center [502, 206] width 399 height 445
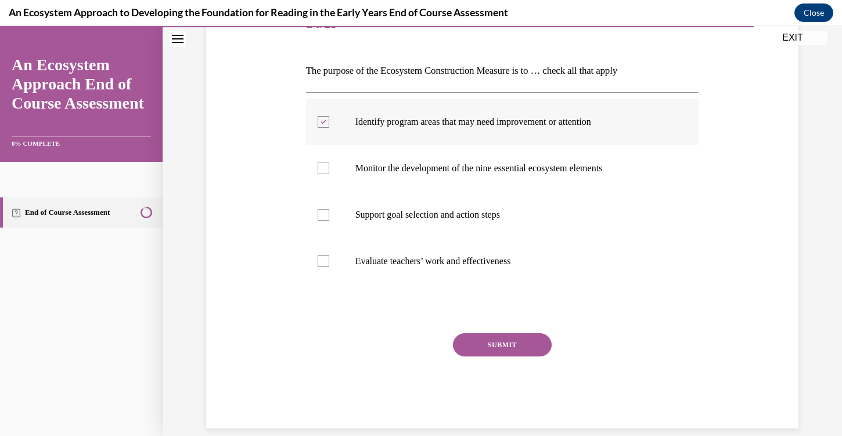
drag, startPoint x: 531, startPoint y: 103, endPoint x: 325, endPoint y: 112, distance: 205.8
click at [325, 112] on label "Identify program areas that may need improvement or attention" at bounding box center [502, 122] width 393 height 46
click at [325, 116] on input "Identify program areas that may need improvement or attention" at bounding box center [324, 122] width 12 height 12
checkbox input "false"
click at [383, 92] on div "Identify program areas that may need improvement or attention Monitor the devel…" at bounding box center [502, 191] width 393 height 198
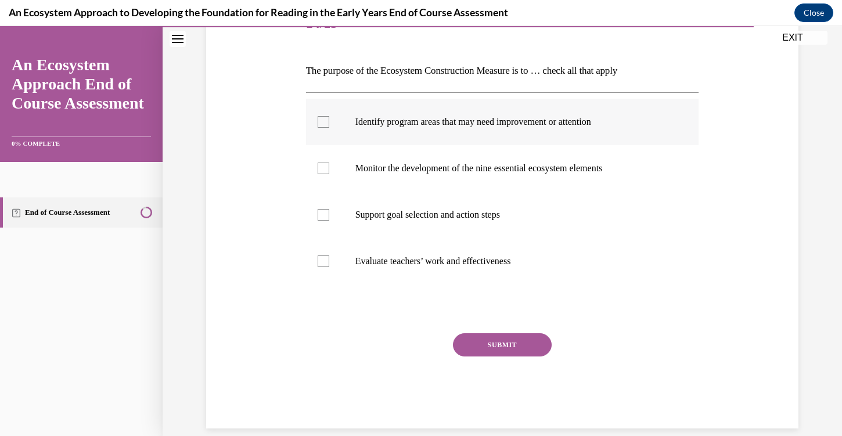
drag, startPoint x: 365, startPoint y: 84, endPoint x: 540, endPoint y: 102, distance: 176.4
click at [541, 103] on div "Question 14/15 The purpose of the Ecosystem Construction Measure is to … check …" at bounding box center [502, 214] width 393 height 427
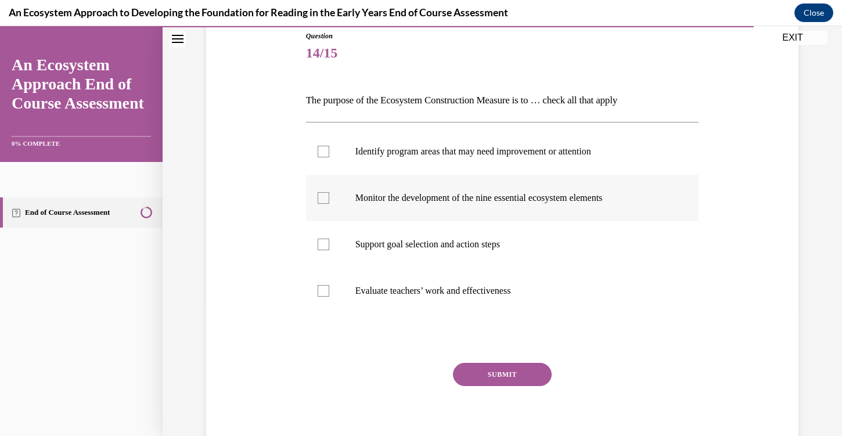
scroll to position [114, 0]
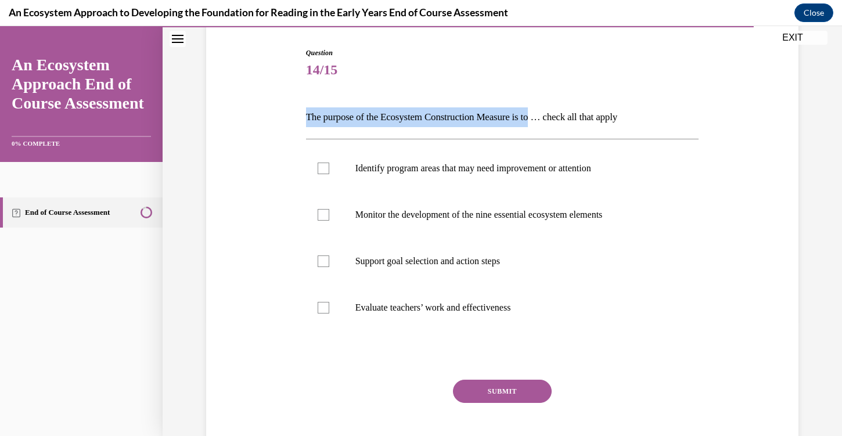
drag, startPoint x: 304, startPoint y: 116, endPoint x: 551, endPoint y: 113, distance: 246.9
click at [551, 113] on div "Question 14/15 The purpose of the Ecosystem Construction Measure is to … check …" at bounding box center [502, 252] width 399 height 445
copy p "The purpose of the Ecosystem Construction Measure is to"
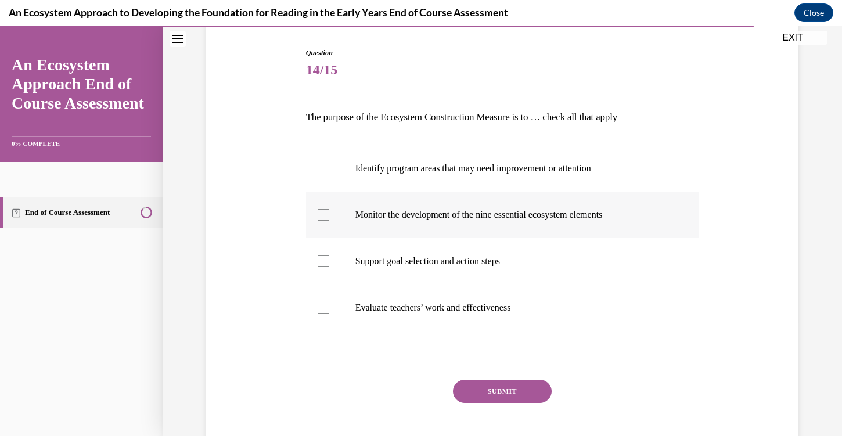
click at [404, 216] on p "Monitor the development of the nine essential ecosystem elements" at bounding box center [512, 215] width 315 height 12
click at [329, 216] on input "Monitor the development of the nine essential ecosystem elements" at bounding box center [324, 215] width 12 height 12
checkbox input "true"
click at [476, 393] on button "SUBMIT" at bounding box center [502, 391] width 99 height 23
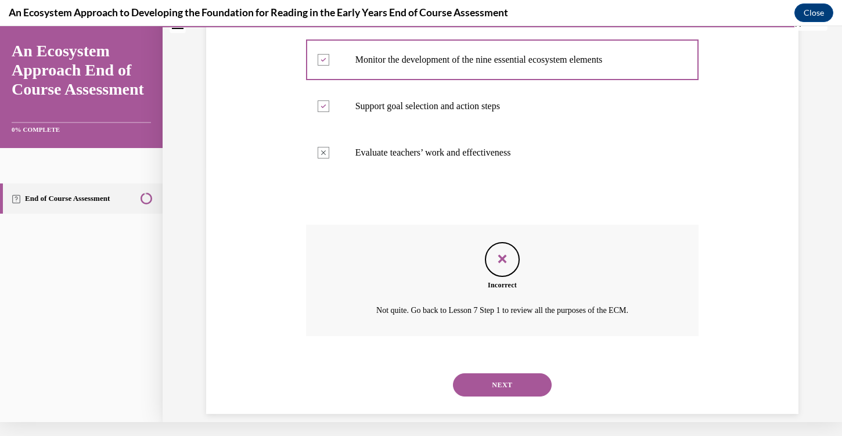
scroll to position [256, 0]
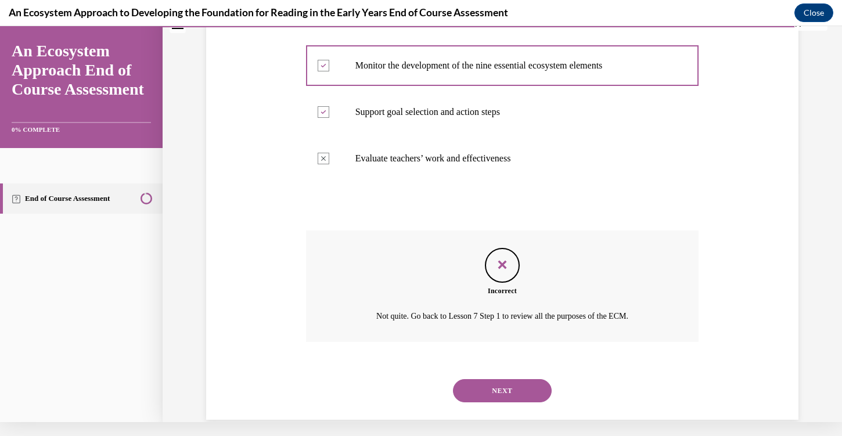
click at [488, 379] on button "NEXT" at bounding box center [502, 390] width 99 height 23
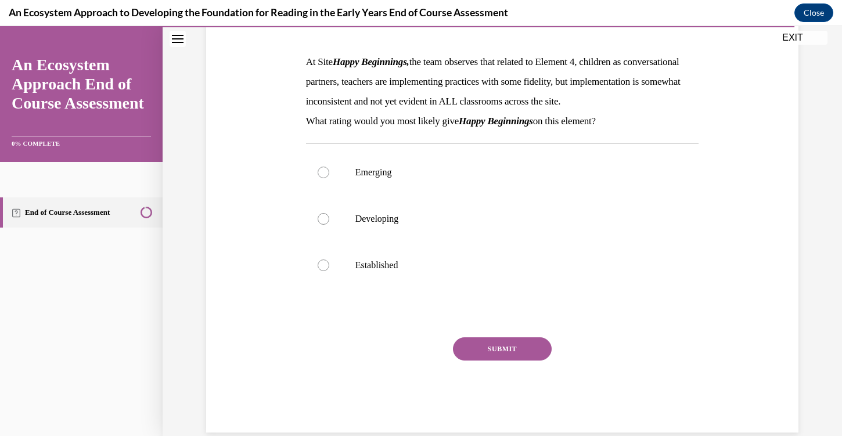
scroll to position [170, 0]
click at [326, 195] on label "Emerging" at bounding box center [502, 172] width 393 height 46
click at [326, 178] on input "Emerging" at bounding box center [324, 172] width 12 height 12
radio input "true"
click at [473, 360] on button "SUBMIT" at bounding box center [502, 348] width 99 height 23
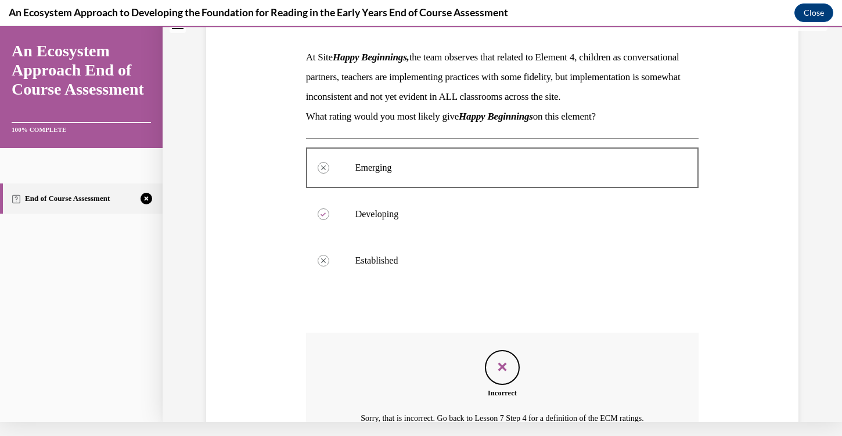
scroll to position [288, 0]
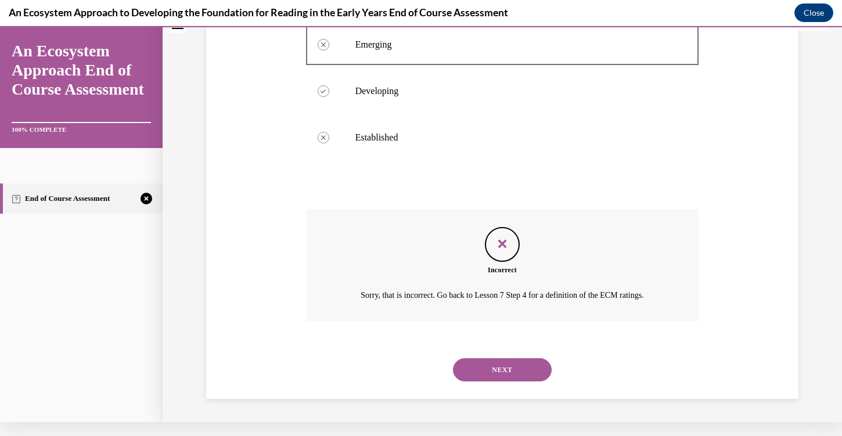
click at [483, 372] on button "NEXT" at bounding box center [502, 369] width 99 height 23
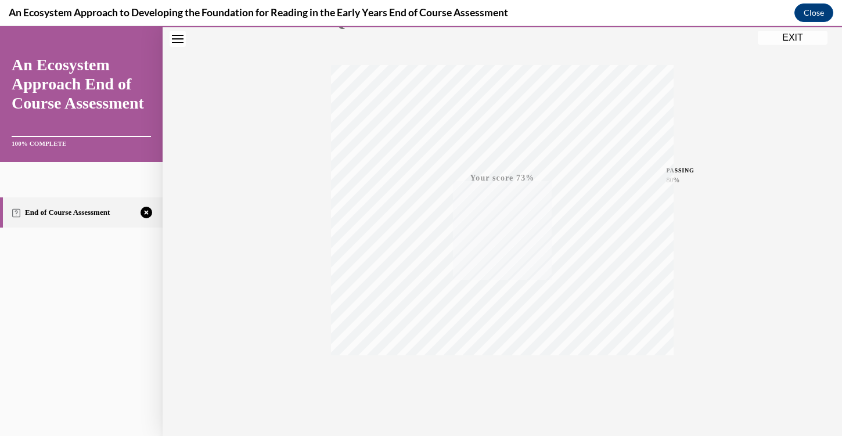
scroll to position [185, 0]
click at [508, 370] on icon "button" at bounding box center [502, 365] width 41 height 13
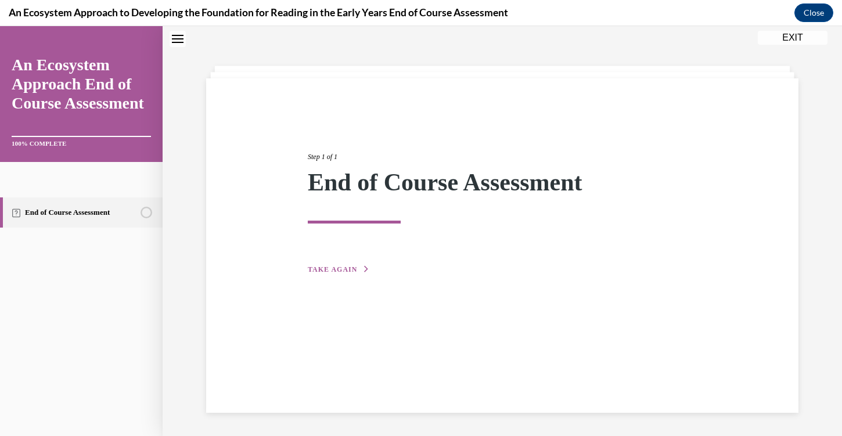
scroll to position [37, 0]
click at [347, 265] on span "TAKE AGAIN" at bounding box center [332, 269] width 49 height 8
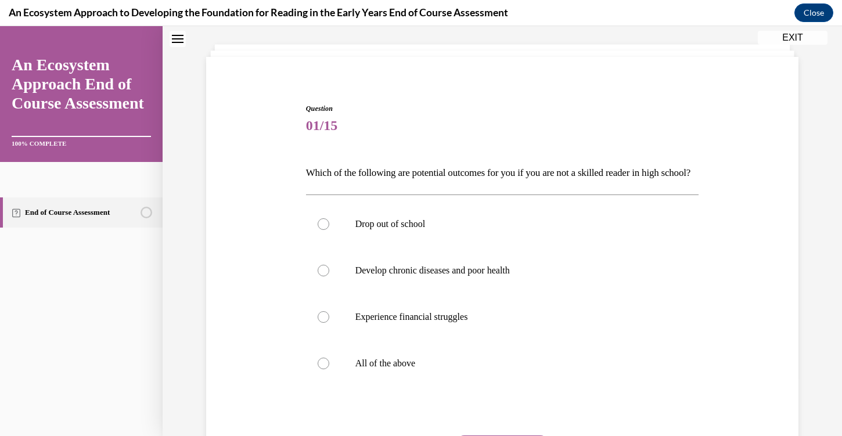
scroll to position [65, 0]
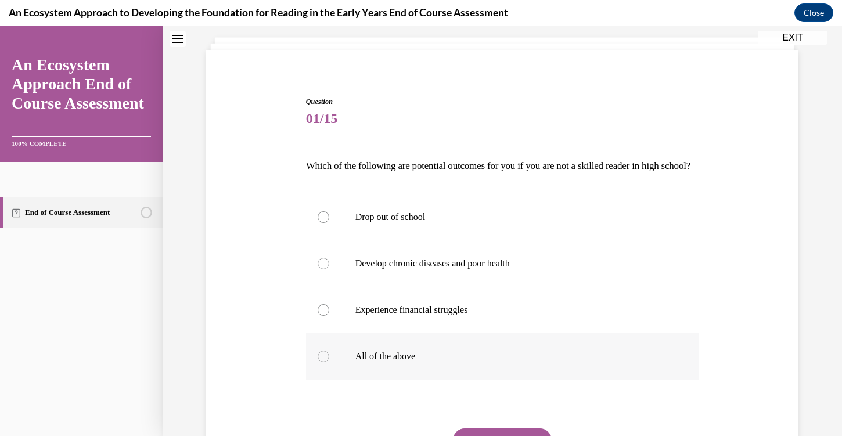
click at [364, 362] on p "All of the above" at bounding box center [512, 357] width 315 height 12
click at [329, 362] on input "All of the above" at bounding box center [324, 357] width 12 height 12
radio input "true"
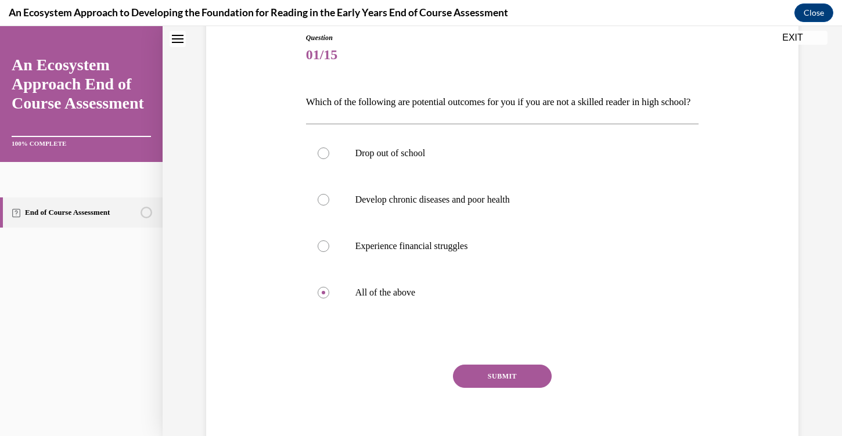
click at [534, 388] on button "SUBMIT" at bounding box center [502, 376] width 99 height 23
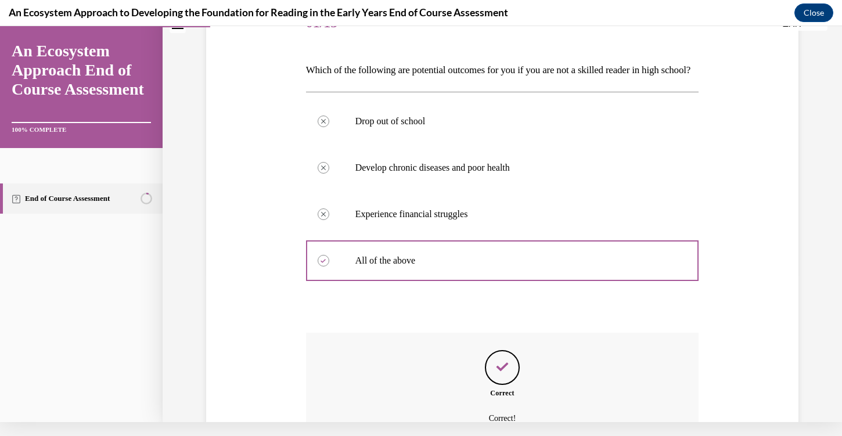
scroll to position [275, 0]
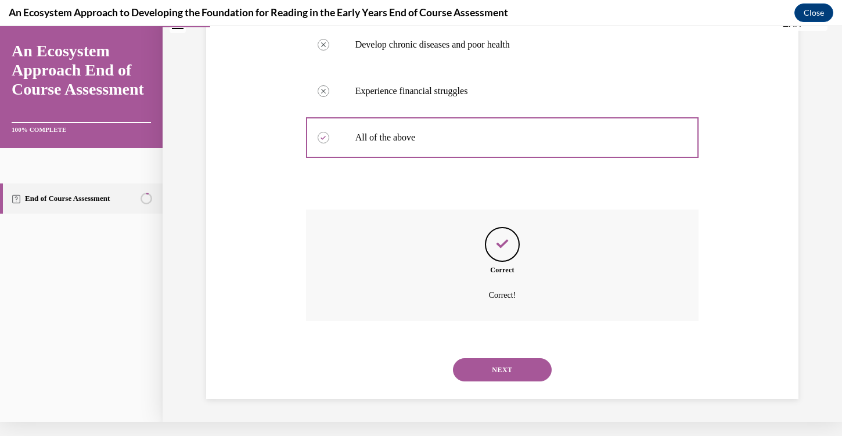
click at [524, 371] on button "NEXT" at bounding box center [502, 369] width 99 height 23
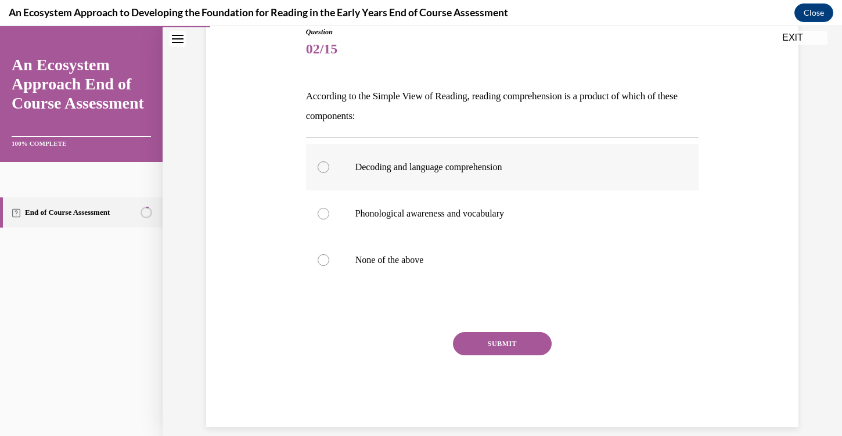
click at [319, 172] on div at bounding box center [324, 167] width 12 height 12
click at [319, 172] on input "Decoding and language comprehension" at bounding box center [324, 167] width 12 height 12
radio input "true"
click at [477, 350] on button "SUBMIT" at bounding box center [502, 343] width 99 height 23
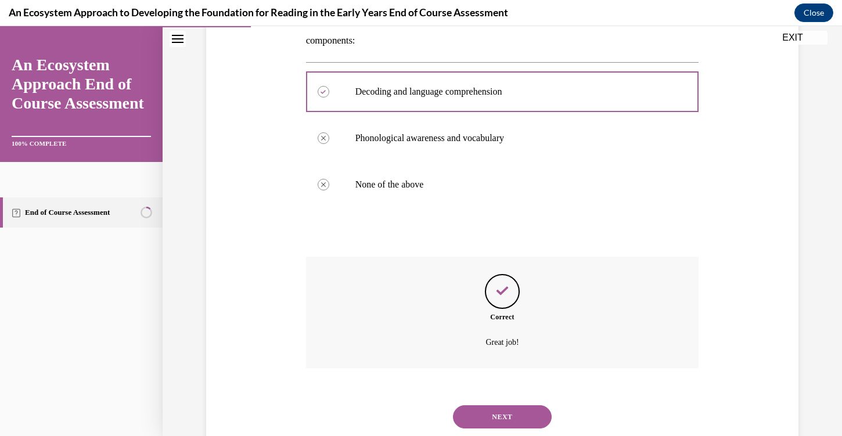
scroll to position [229, 0]
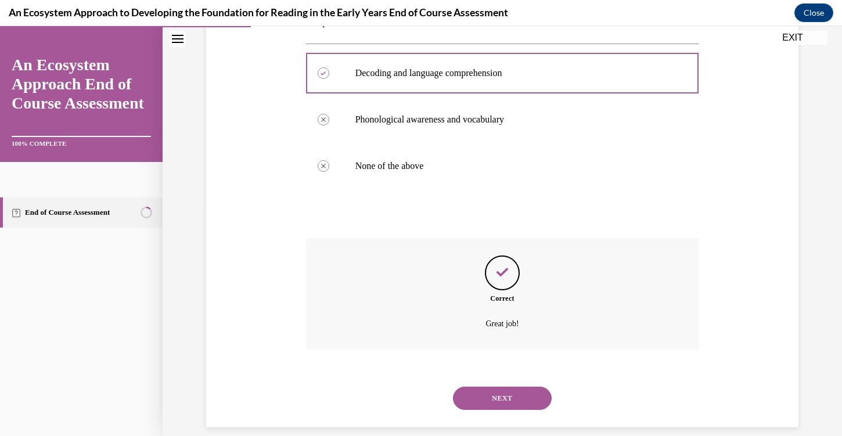
click at [499, 387] on button "NEXT" at bounding box center [502, 398] width 99 height 23
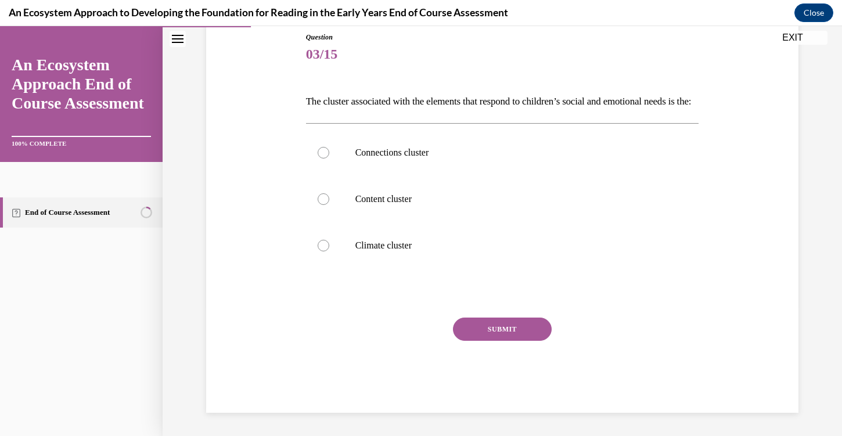
scroll to position [134, 0]
click at [394, 251] on p "Climate cluster" at bounding box center [512, 246] width 315 height 12
click at [329, 251] on input "Climate cluster" at bounding box center [324, 246] width 12 height 12
radio input "true"
click at [506, 341] on button "SUBMIT" at bounding box center [502, 329] width 99 height 23
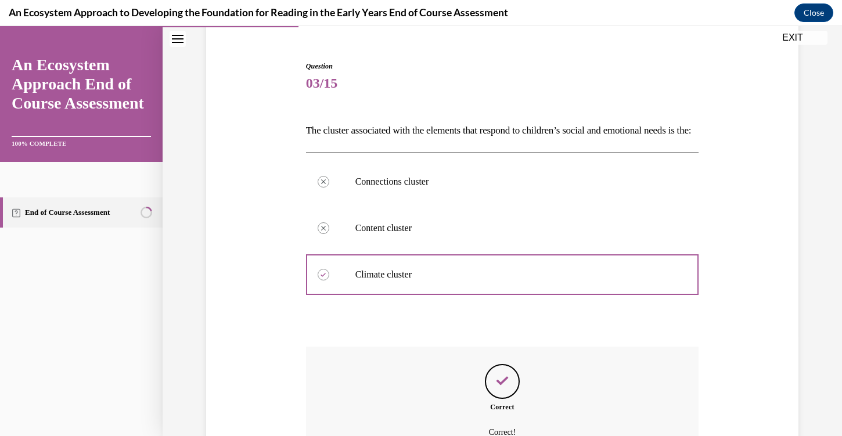
scroll to position [229, 0]
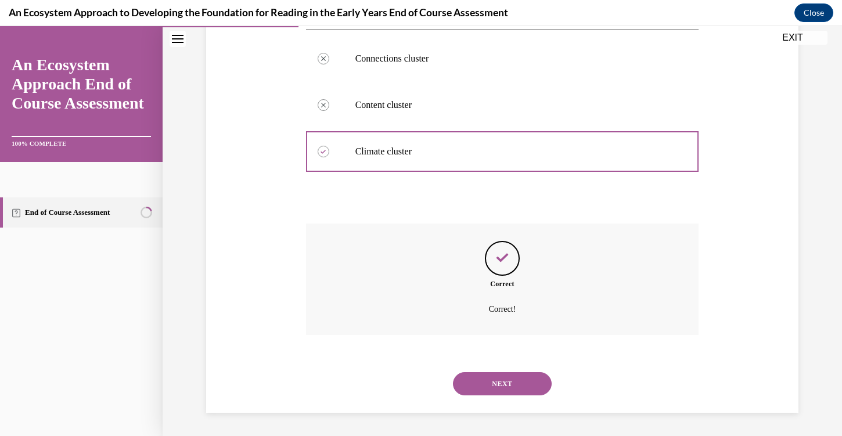
click at [505, 387] on button "NEXT" at bounding box center [502, 383] width 99 height 23
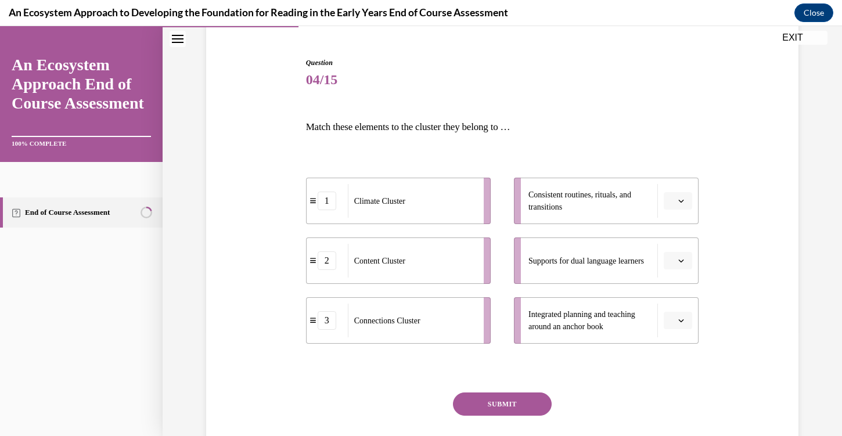
scroll to position [110, 0]
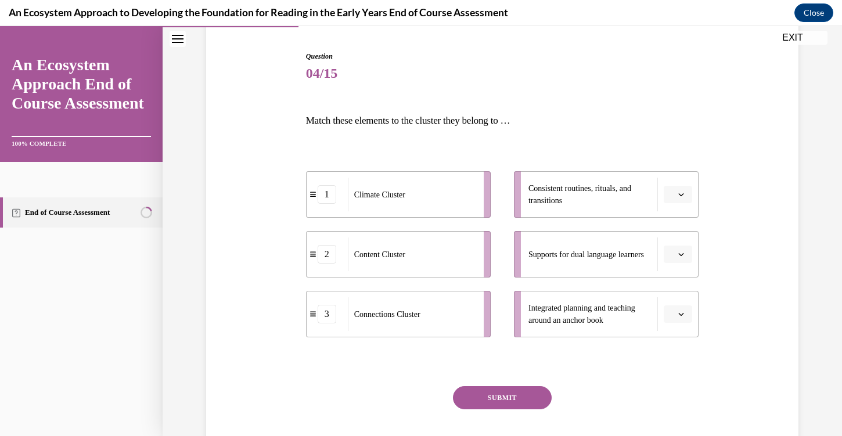
click at [686, 199] on button "button" at bounding box center [678, 194] width 28 height 17
click at [675, 244] on span "1" at bounding box center [673, 243] width 4 height 9
click at [681, 258] on span "button" at bounding box center [681, 254] width 8 height 8
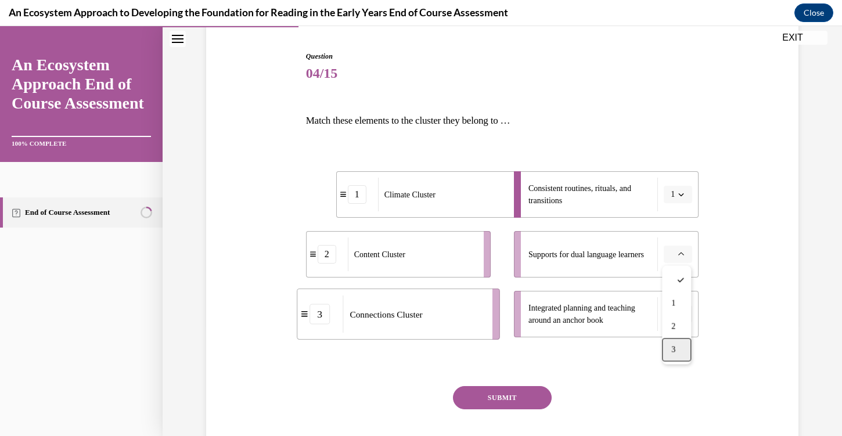
click at [674, 344] on div "3" at bounding box center [676, 350] width 29 height 23
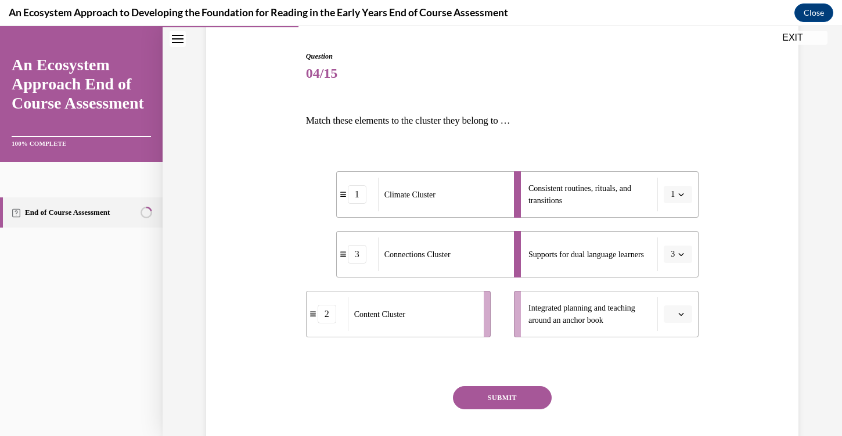
click at [685, 314] on span "button" at bounding box center [681, 314] width 8 height 8
click at [681, 382] on div "2" at bounding box center [676, 386] width 29 height 23
click at [516, 404] on button "SUBMIT" at bounding box center [502, 397] width 99 height 23
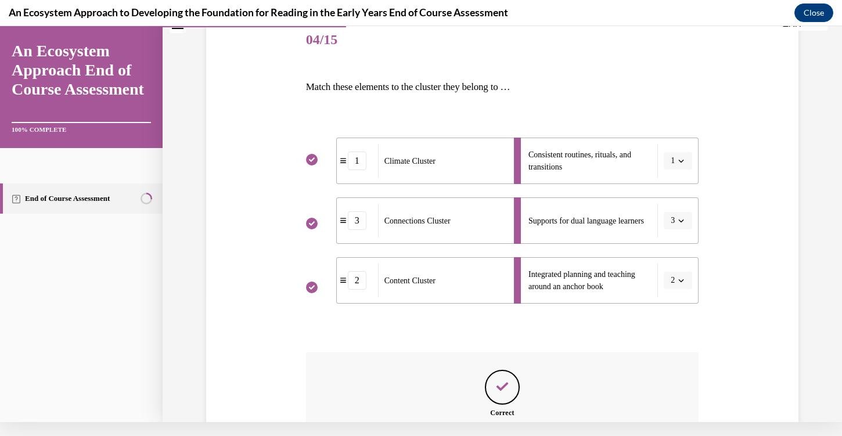
scroll to position [258, 0]
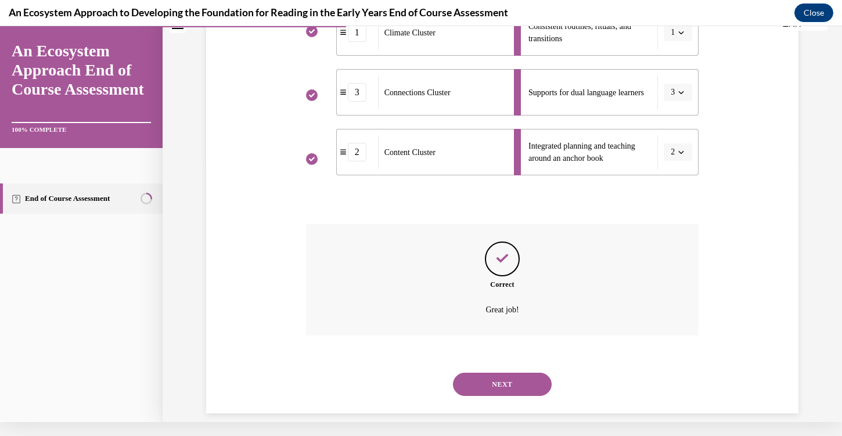
click at [520, 373] on button "NEXT" at bounding box center [502, 384] width 99 height 23
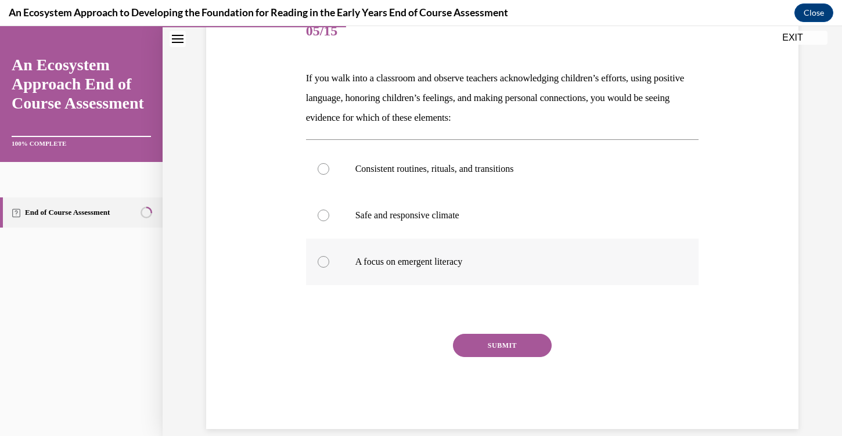
click at [425, 239] on label "A focus on emergent literacy" at bounding box center [502, 262] width 393 height 46
click at [329, 256] on input "A focus on emergent literacy" at bounding box center [324, 262] width 12 height 12
radio input "true"
click at [326, 238] on div "Consistent routines, rituals, and transitions Safe and responsive climate A foc…" at bounding box center [502, 215] width 393 height 139
click at [326, 238] on label "Safe and responsive climate" at bounding box center [502, 215] width 393 height 46
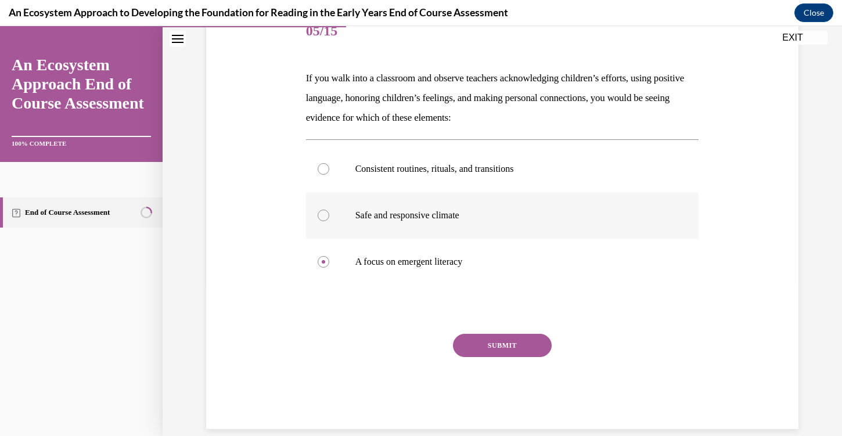
click at [326, 221] on input "Safe and responsive climate" at bounding box center [324, 216] width 12 height 12
radio input "true"
click at [390, 246] on label "A focus on emergent literacy" at bounding box center [502, 262] width 393 height 46
click at [329, 256] on input "A focus on emergent literacy" at bounding box center [324, 262] width 12 height 12
radio input "true"
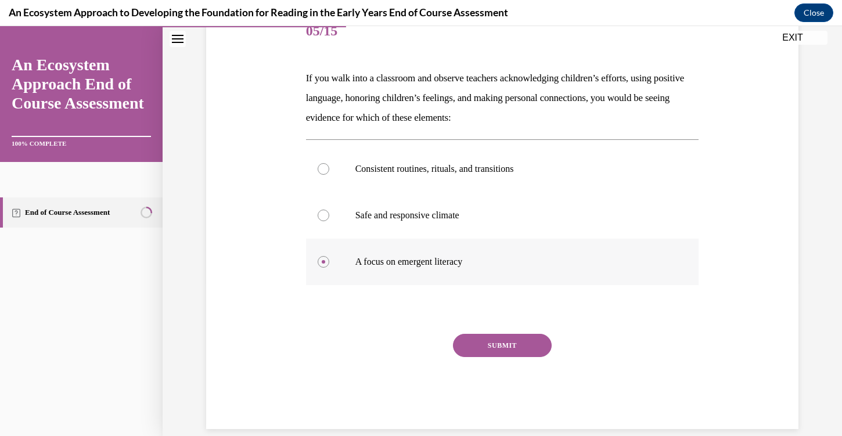
click at [395, 246] on label "A focus on emergent literacy" at bounding box center [502, 262] width 393 height 46
click at [329, 256] on input "A focus on emergent literacy" at bounding box center [324, 262] width 12 height 12
click at [317, 239] on label "A focus on emergent literacy" at bounding box center [502, 262] width 393 height 46
click at [318, 256] on input "A focus on emergent literacy" at bounding box center [324, 262] width 12 height 12
click at [325, 240] on label "A focus on emergent literacy" at bounding box center [502, 262] width 393 height 46
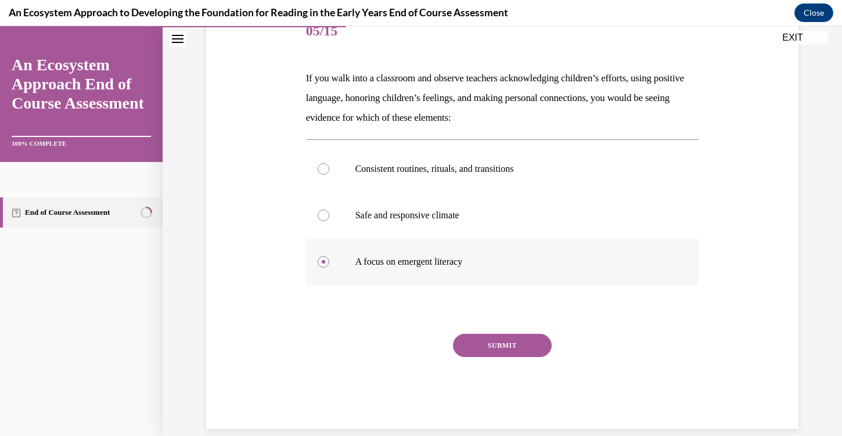
click at [325, 256] on input "A focus on emergent literacy" at bounding box center [324, 262] width 12 height 12
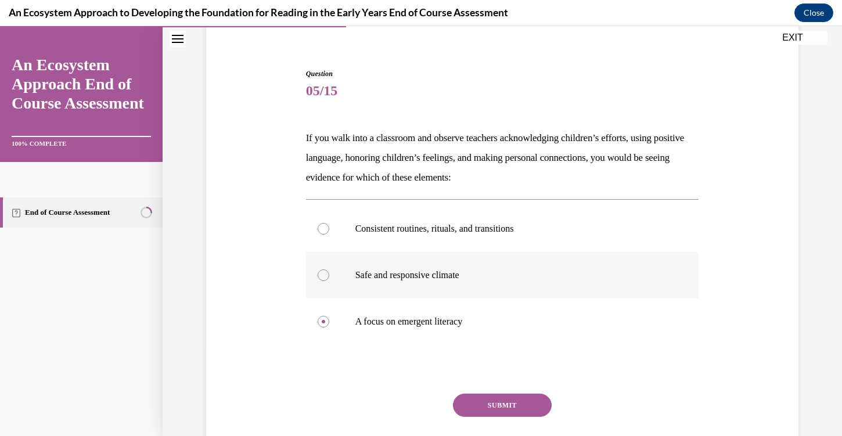
scroll to position [87, 0]
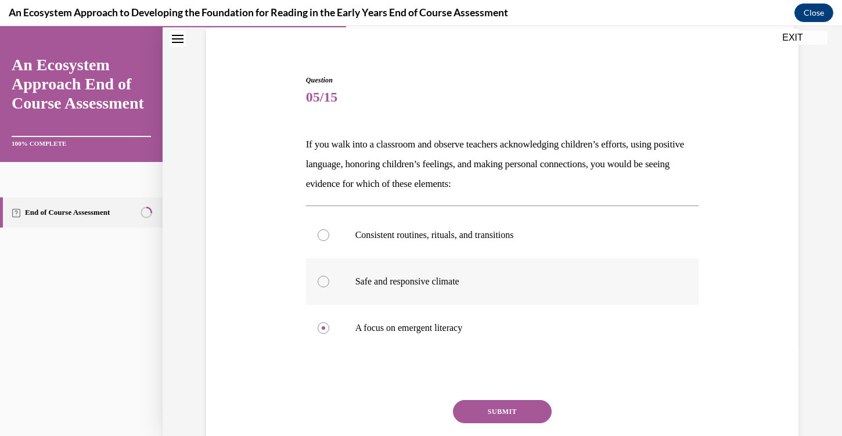
click at [332, 283] on label "Safe and responsive climate" at bounding box center [502, 281] width 393 height 46
click at [329, 283] on input "Safe and responsive climate" at bounding box center [324, 282] width 12 height 12
radio input "true"
click at [517, 416] on button "SUBMIT" at bounding box center [502, 411] width 99 height 23
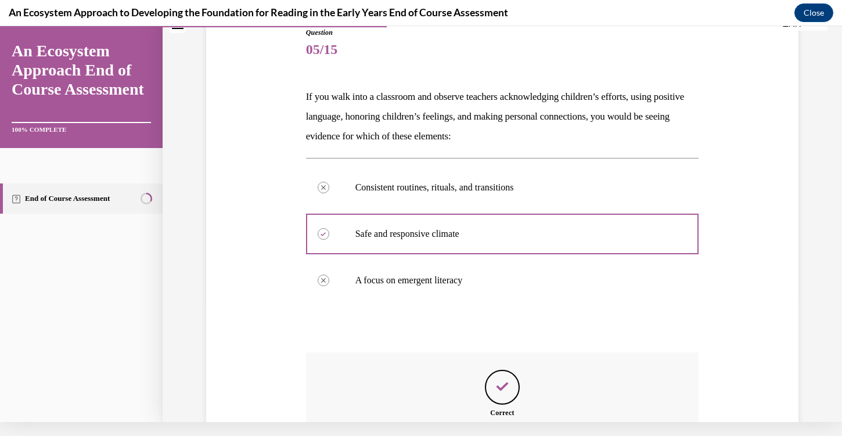
scroll to position [249, 0]
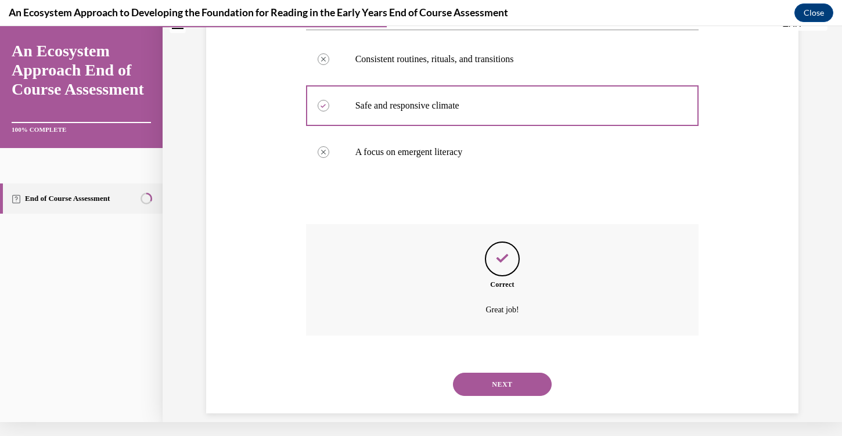
click at [515, 373] on button "NEXT" at bounding box center [502, 384] width 99 height 23
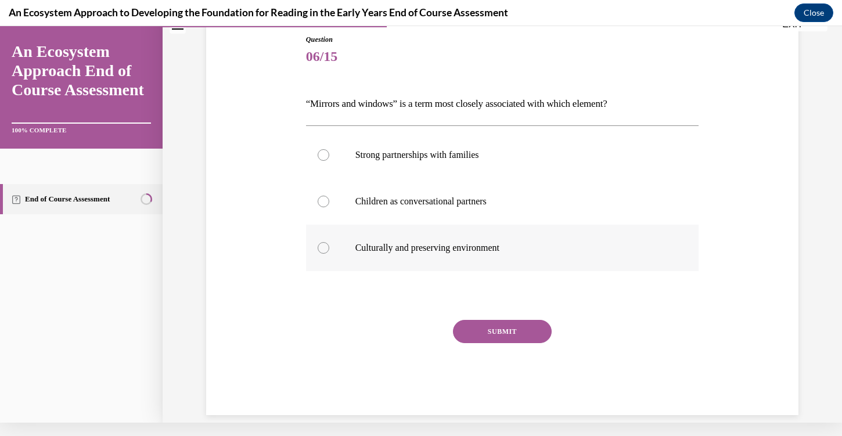
click at [337, 250] on label "Culturally and preserving environment" at bounding box center [502, 248] width 393 height 46
click at [329, 250] on input "Culturally and preserving environment" at bounding box center [324, 248] width 12 height 12
radio input "true"
click at [498, 337] on button "SUBMIT" at bounding box center [502, 331] width 99 height 23
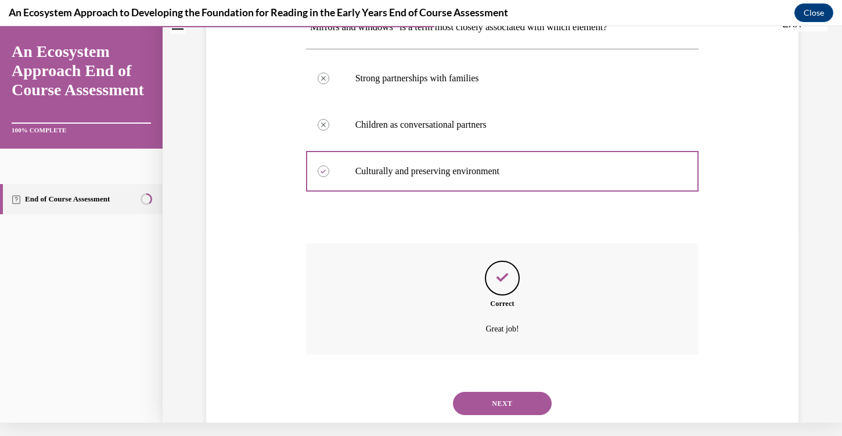
scroll to position [209, 0]
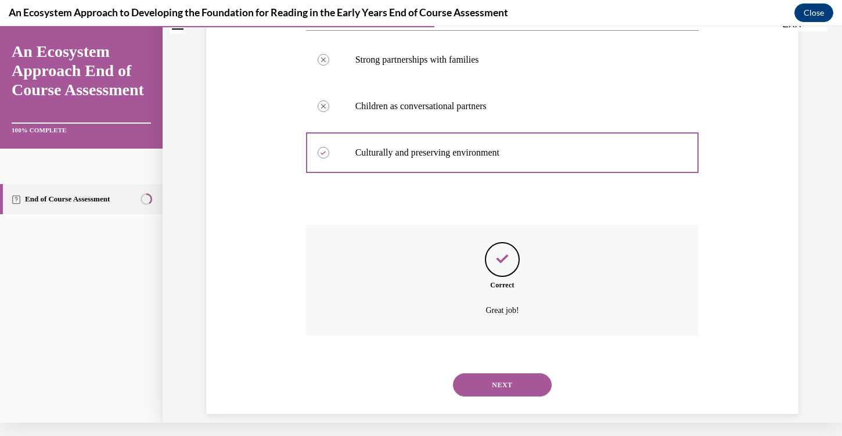
click at [497, 376] on button "NEXT" at bounding box center [502, 384] width 99 height 23
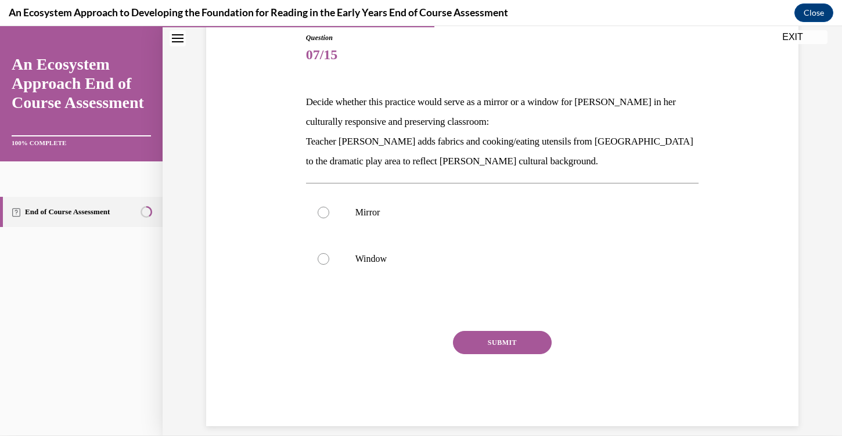
click at [325, 131] on p "Decide whether this practice would serve as a mirror or a window for Mei Ling i…" at bounding box center [502, 111] width 393 height 39
click at [401, 132] on p "Teacher Lilly adds fabrics and cooking/eating utensils from China to the dramat…" at bounding box center [502, 151] width 393 height 39
click at [322, 137] on p "Teacher Lilly adds fabrics and cooking/eating utensils from China to the dramat…" at bounding box center [502, 151] width 393 height 39
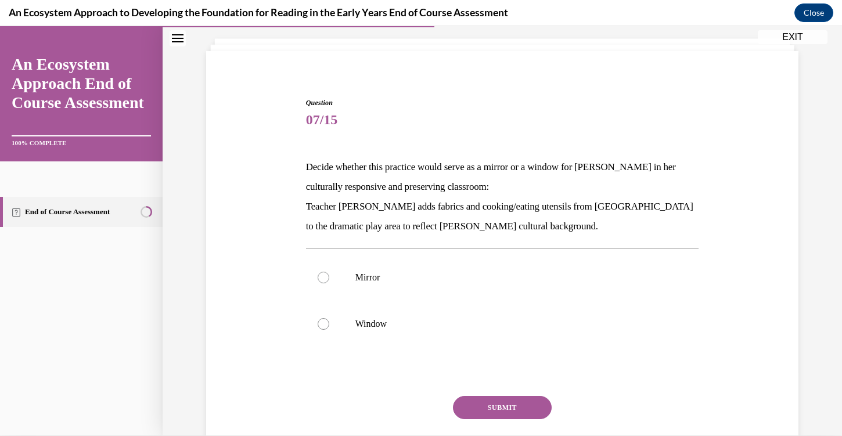
scroll to position [63, 0]
click at [358, 286] on label "Mirror" at bounding box center [502, 278] width 393 height 46
click at [329, 284] on input "Mirror" at bounding box center [324, 278] width 12 height 12
radio input "true"
click at [497, 405] on button "SUBMIT" at bounding box center [502, 408] width 99 height 23
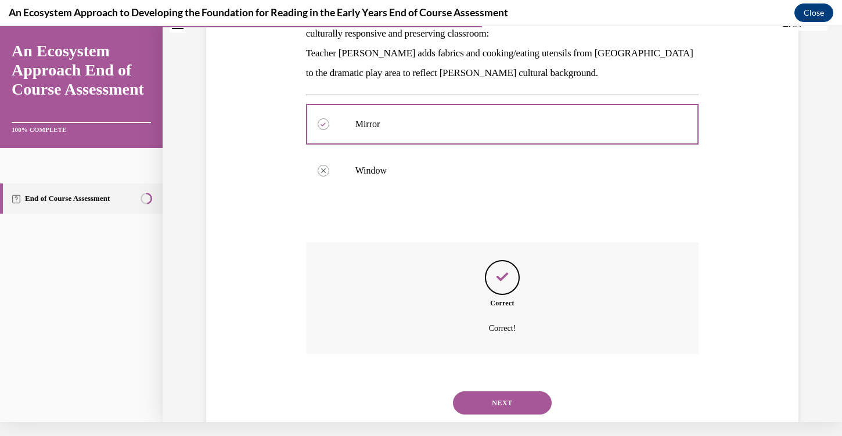
scroll to position [222, 0]
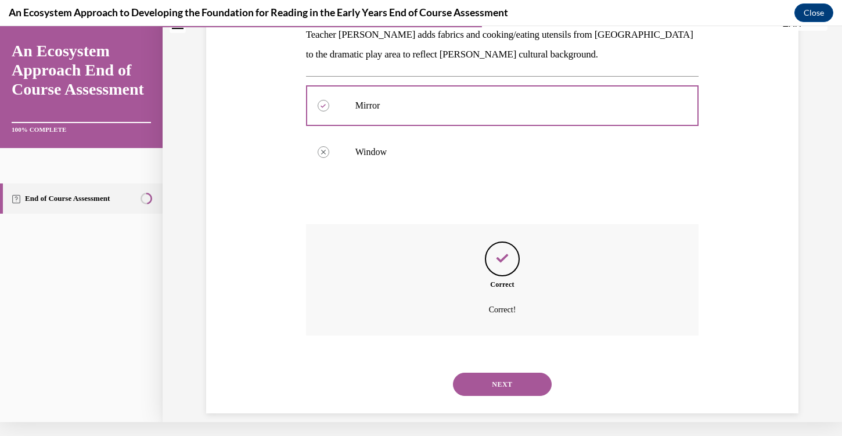
click at [504, 377] on button "NEXT" at bounding box center [502, 384] width 99 height 23
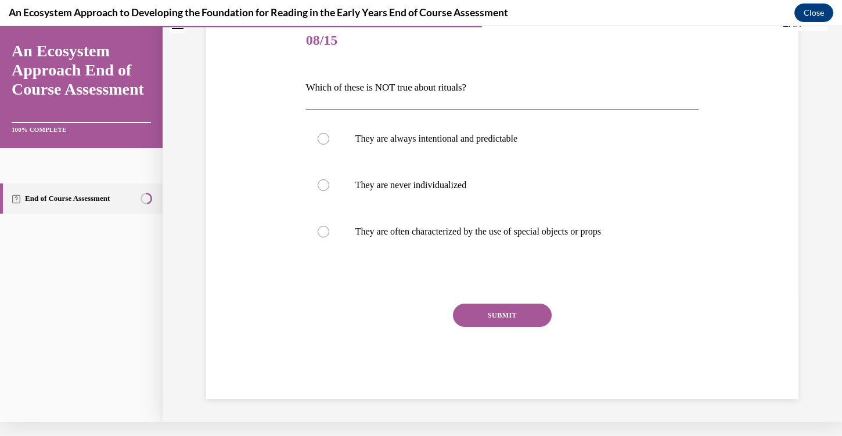
scroll to position [13, 0]
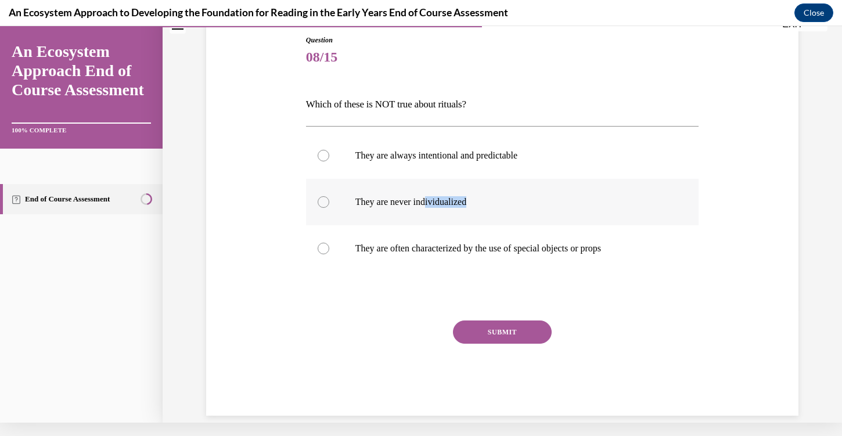
click at [429, 207] on p "They are never individualized" at bounding box center [512, 202] width 315 height 12
click at [329, 207] on input "They are never individualized" at bounding box center [324, 202] width 12 height 12
radio input "true"
click at [508, 333] on button "SUBMIT" at bounding box center [502, 332] width 99 height 23
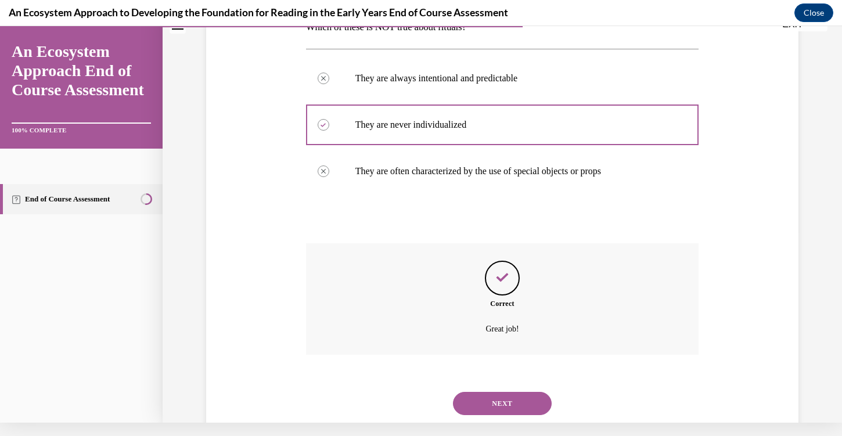
scroll to position [209, 0]
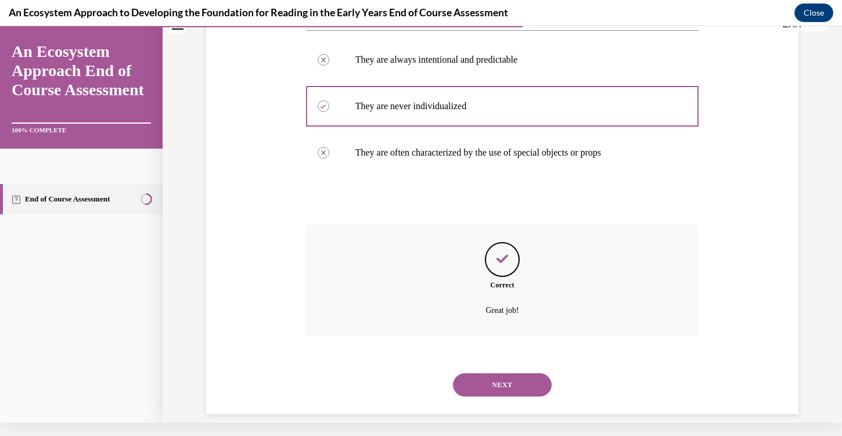
click at [509, 373] on button "NEXT" at bounding box center [502, 384] width 99 height 23
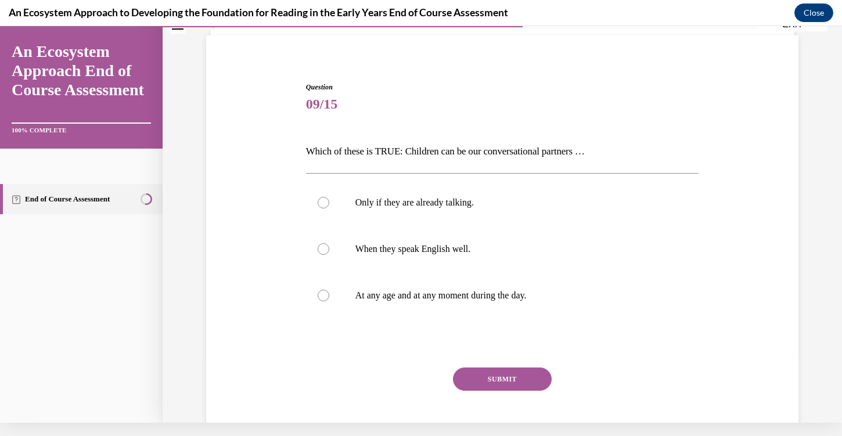
scroll to position [66, 0]
click at [457, 299] on p "At any age and at any moment during the day." at bounding box center [512, 296] width 315 height 12
click at [329, 299] on input "At any age and at any moment during the day." at bounding box center [324, 296] width 12 height 12
radio input "true"
click at [494, 376] on button "SUBMIT" at bounding box center [502, 379] width 99 height 23
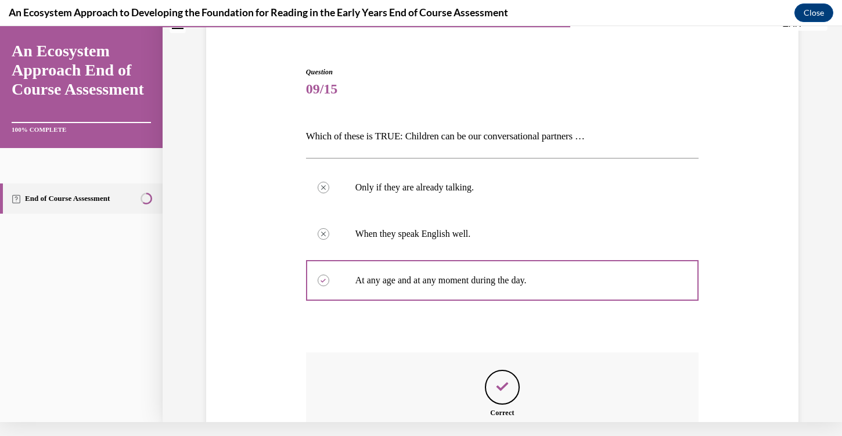
scroll to position [209, 0]
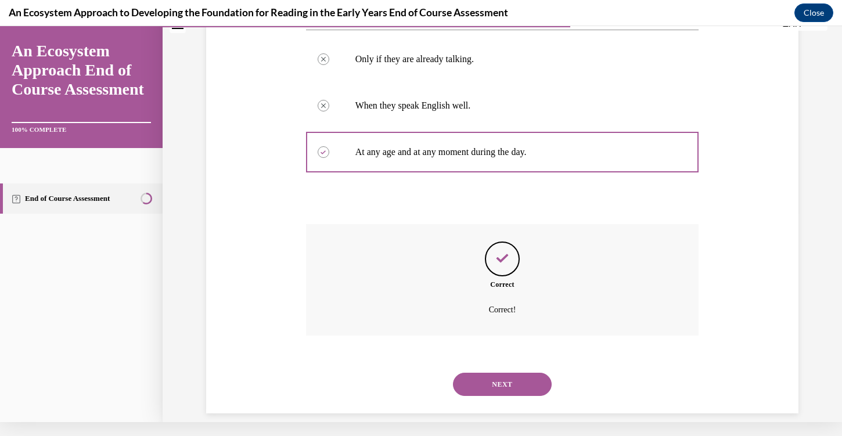
click at [493, 375] on button "NEXT" at bounding box center [502, 384] width 99 height 23
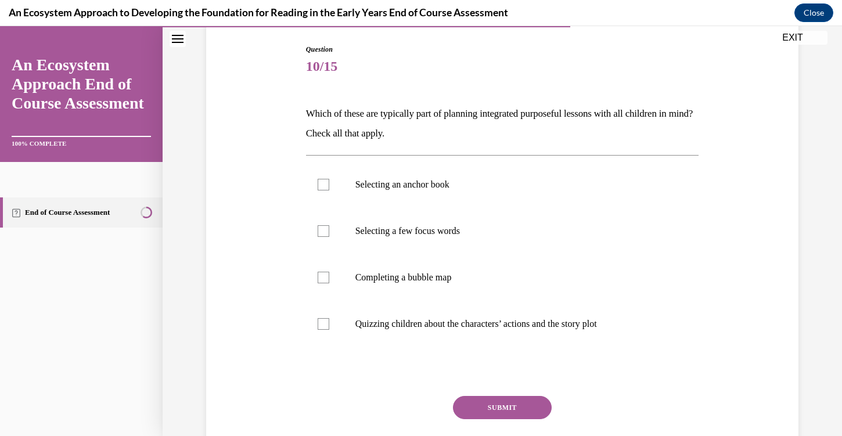
scroll to position [123, 0]
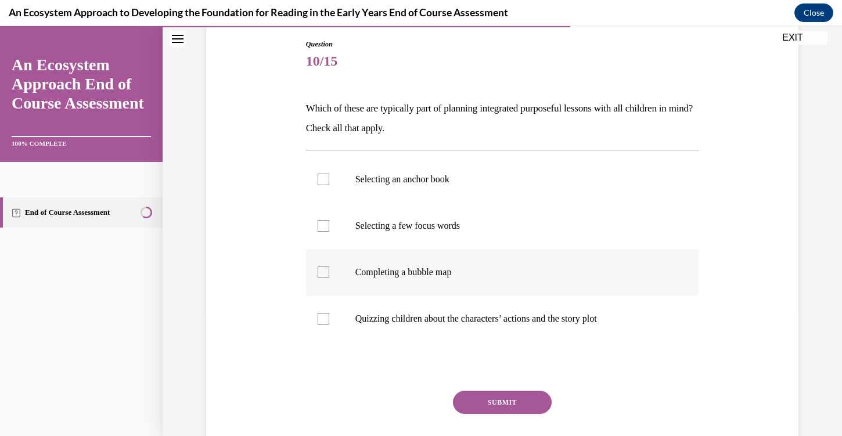
click at [332, 274] on label "Completing a bubble map" at bounding box center [502, 272] width 393 height 46
click at [329, 274] on input "Completing a bubble map" at bounding box center [324, 273] width 12 height 12
checkbox input "true"
click at [355, 235] on label "Selecting a few focus words" at bounding box center [502, 226] width 393 height 46
click at [329, 232] on input "Selecting a few focus words" at bounding box center [324, 226] width 12 height 12
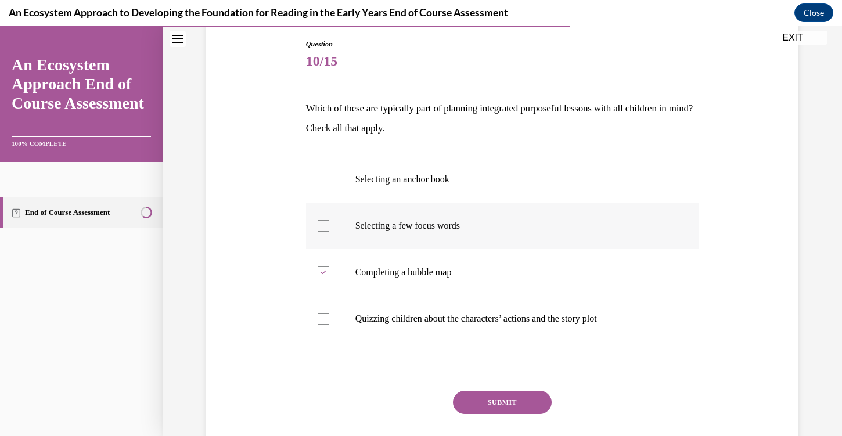
checkbox input "true"
click at [374, 197] on label "Selecting an anchor book" at bounding box center [502, 179] width 393 height 46
click at [329, 185] on input "Selecting an anchor book" at bounding box center [324, 180] width 12 height 12
checkbox input "true"
click at [480, 398] on button "SUBMIT" at bounding box center [502, 402] width 99 height 23
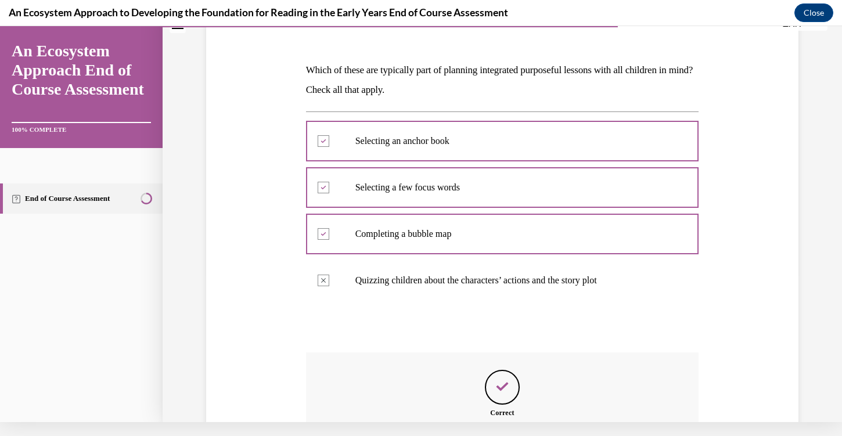
scroll to position [275, 0]
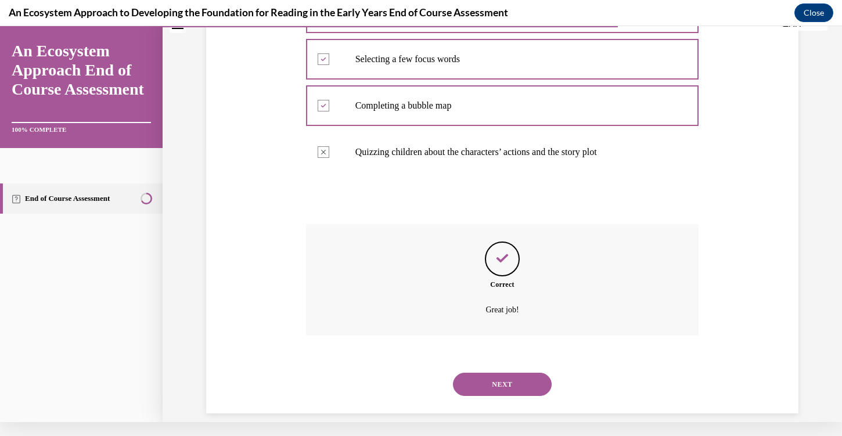
click at [494, 373] on button "NEXT" at bounding box center [502, 384] width 99 height 23
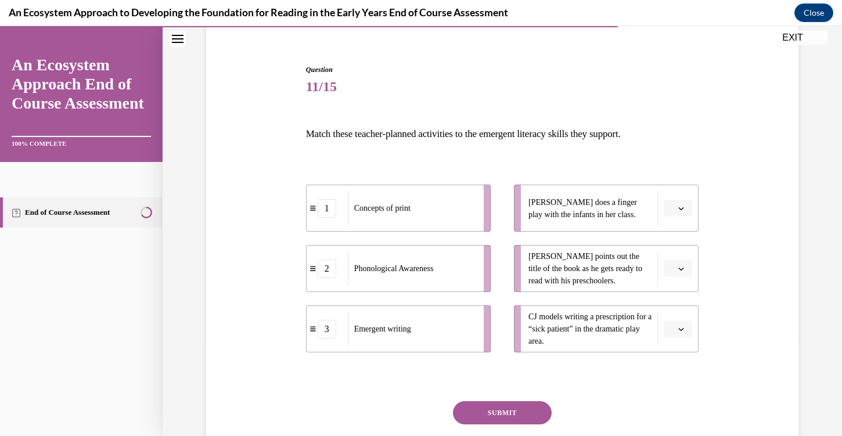
scroll to position [105, 0]
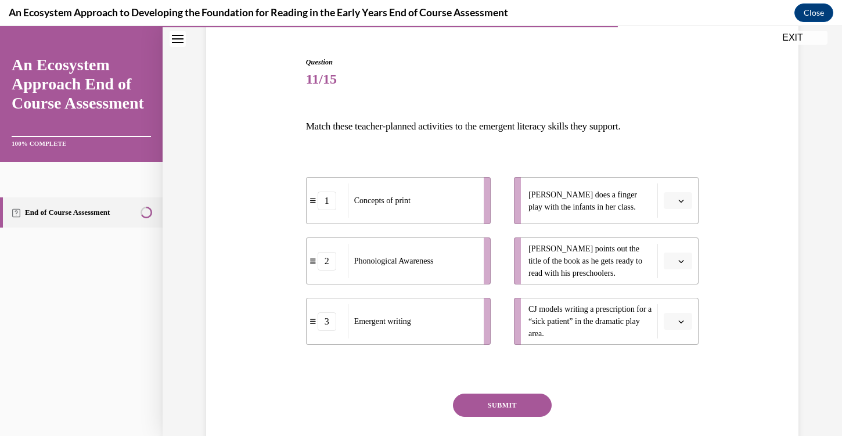
click at [686, 202] on button "button" at bounding box center [678, 200] width 28 height 17
click at [680, 271] on div "2" at bounding box center [676, 272] width 29 height 23
click at [680, 271] on li "Leonardo points out the title of the book as he gets ready to read with his pre…" at bounding box center [606, 261] width 185 height 47
click at [682, 261] on icon "button" at bounding box center [681, 261] width 6 height 6
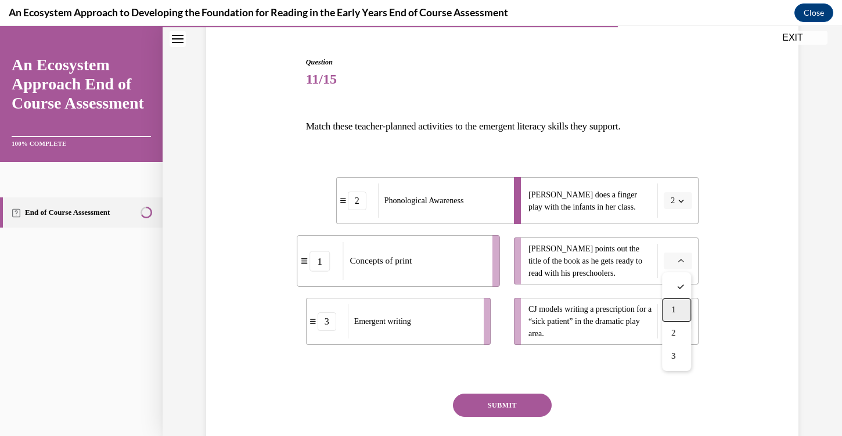
click at [675, 313] on span "1" at bounding box center [673, 310] width 4 height 9
click at [680, 322] on icon "button" at bounding box center [681, 322] width 6 height 6
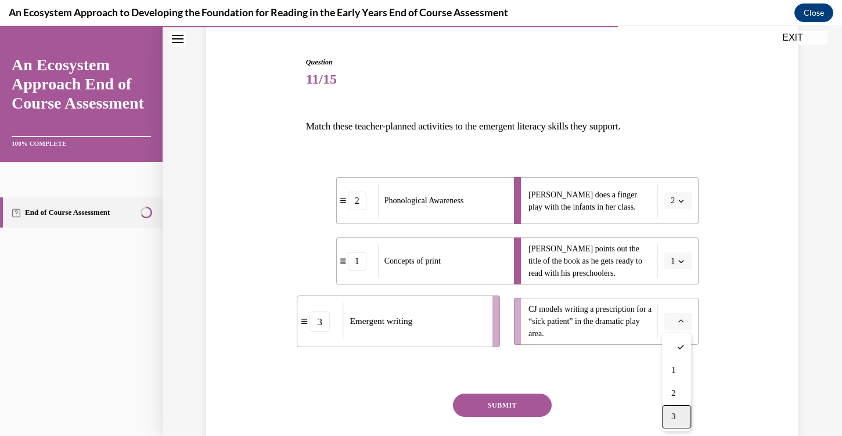
click at [674, 415] on span "3" at bounding box center [673, 416] width 4 height 9
click at [497, 412] on button "SUBMIT" at bounding box center [502, 405] width 99 height 23
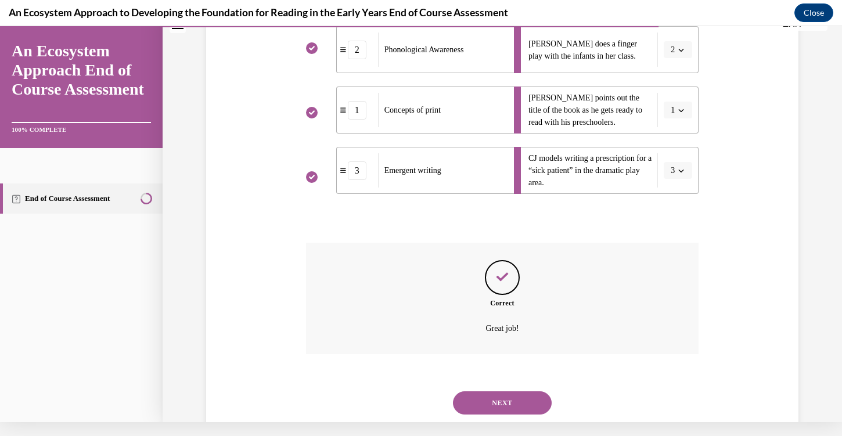
scroll to position [260, 0]
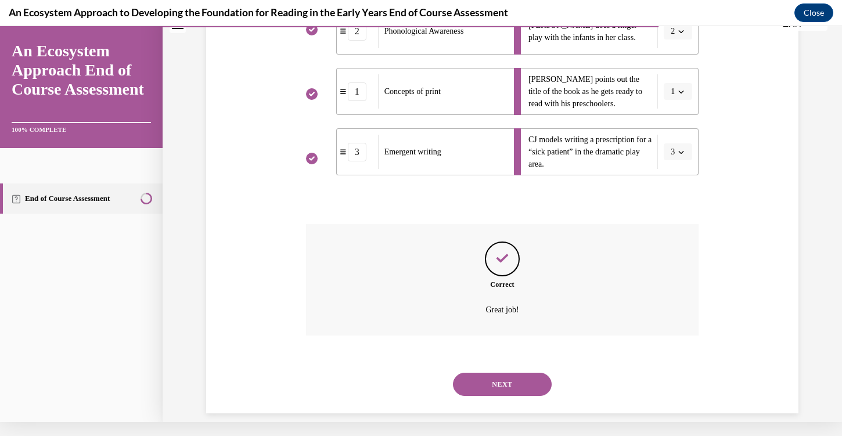
click at [509, 379] on button "NEXT" at bounding box center [502, 384] width 99 height 23
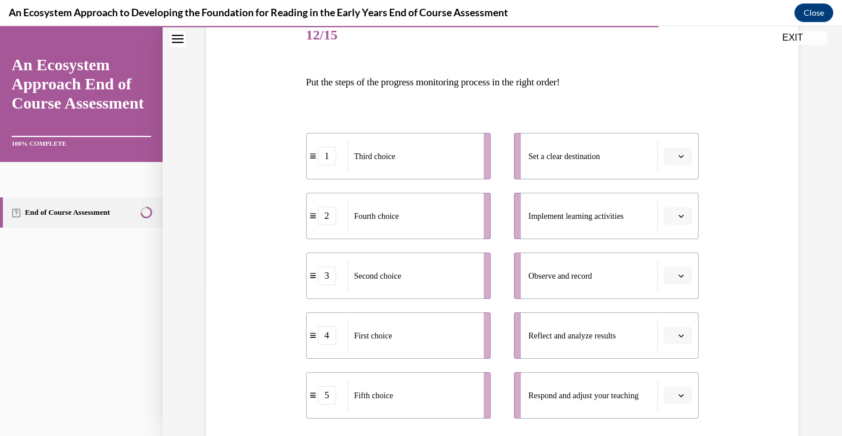
scroll to position [152, 0]
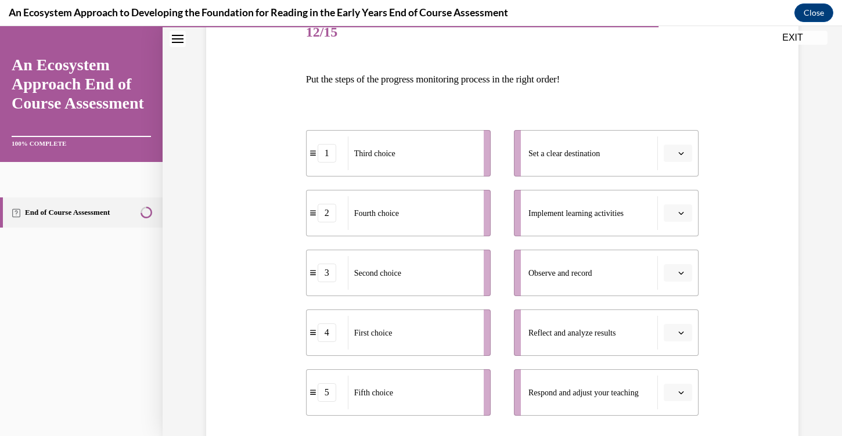
click at [684, 157] on button "button" at bounding box center [678, 153] width 28 height 17
click at [681, 277] on div "4" at bounding box center [676, 272] width 29 height 23
click at [673, 214] on span "Please select an option" at bounding box center [673, 213] width 4 height 12
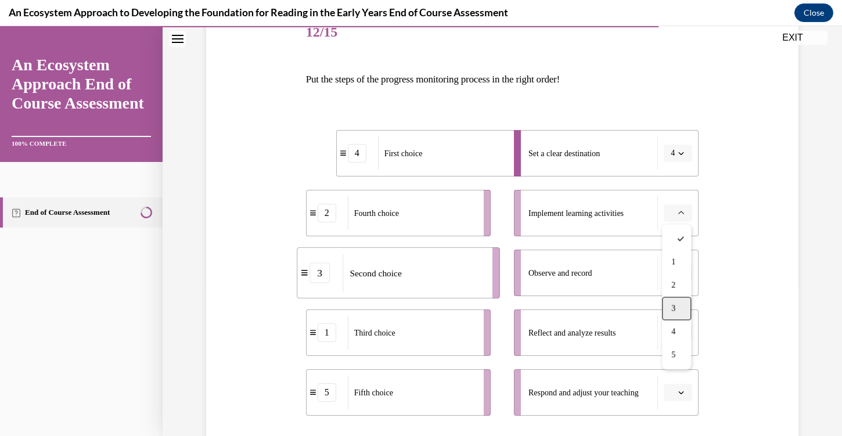
click at [675, 315] on div "3" at bounding box center [676, 308] width 29 height 23
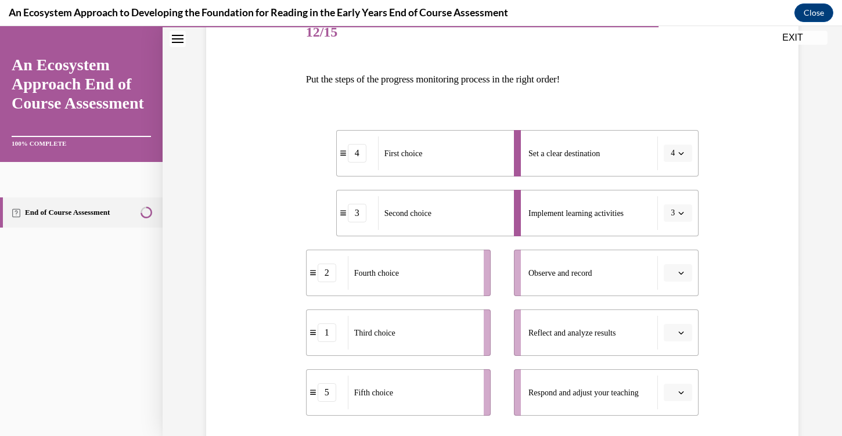
click at [685, 277] on button "button" at bounding box center [678, 272] width 28 height 17
click at [674, 324] on span "1" at bounding box center [673, 322] width 4 height 9
click at [680, 335] on icon "button" at bounding box center [681, 333] width 6 height 6
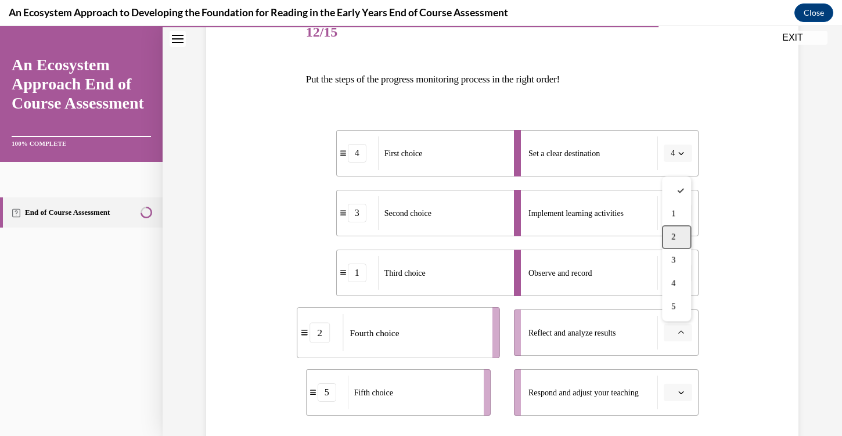
click at [675, 236] on span "2" at bounding box center [673, 237] width 4 height 9
click at [677, 389] on button "button" at bounding box center [678, 392] width 28 height 17
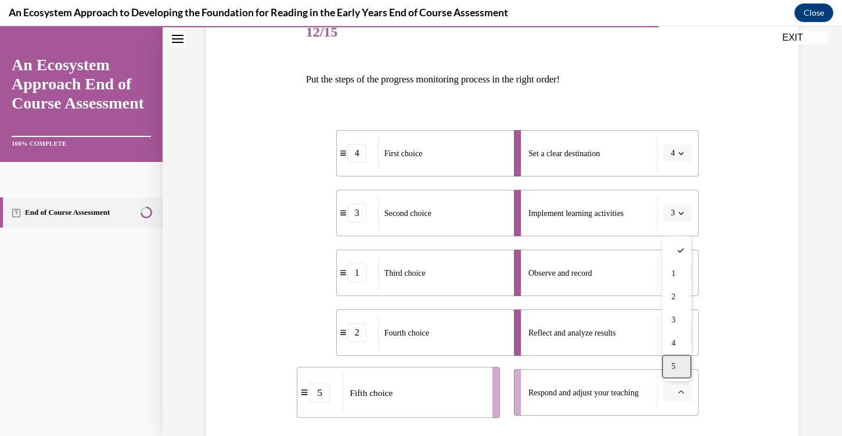
click at [675, 361] on div "5" at bounding box center [676, 366] width 29 height 23
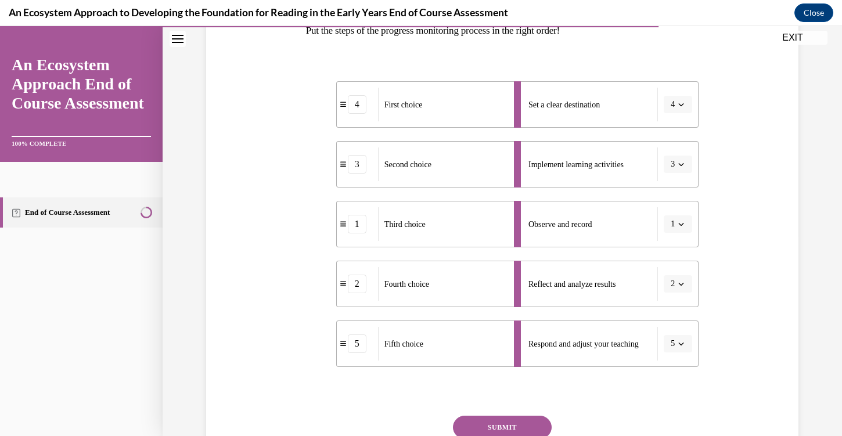
click at [519, 432] on button "SUBMIT" at bounding box center [502, 427] width 99 height 23
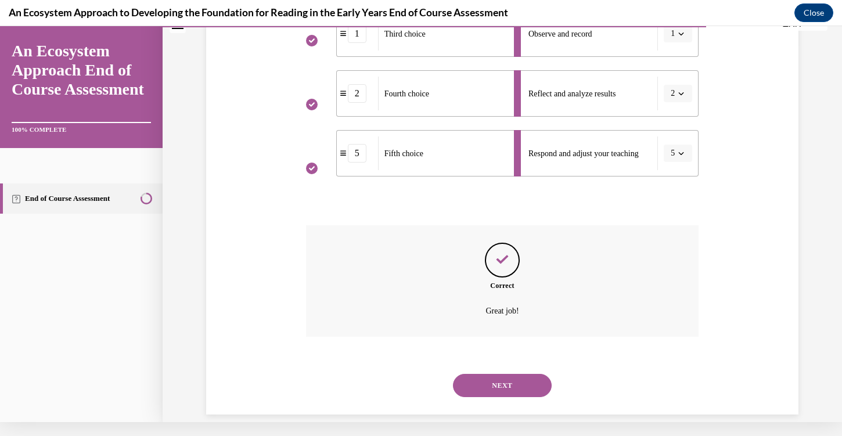
scroll to position [378, 0]
click at [508, 373] on button "NEXT" at bounding box center [502, 384] width 99 height 23
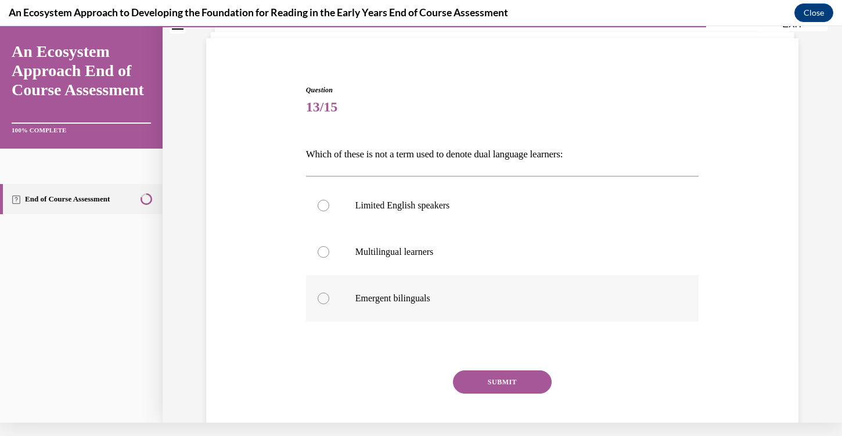
scroll to position [66, 0]
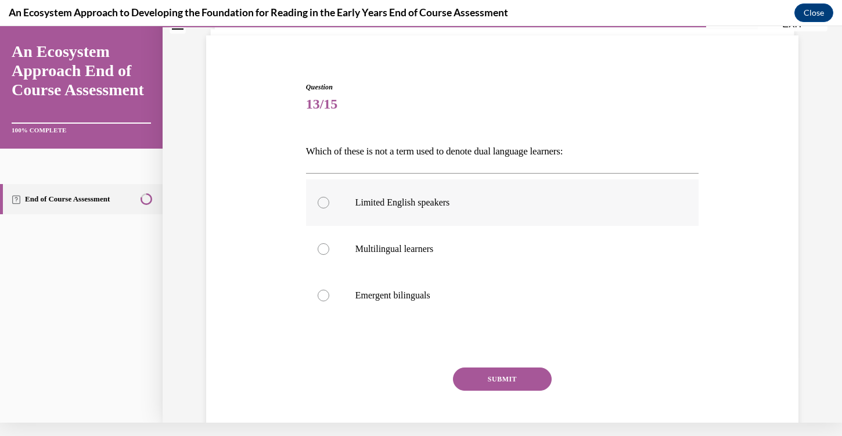
click at [457, 215] on label "Limited English speakers" at bounding box center [502, 202] width 393 height 46
click at [329, 209] on input "Limited English speakers" at bounding box center [324, 203] width 12 height 12
radio input "true"
click at [513, 378] on button "SUBMIT" at bounding box center [502, 379] width 99 height 23
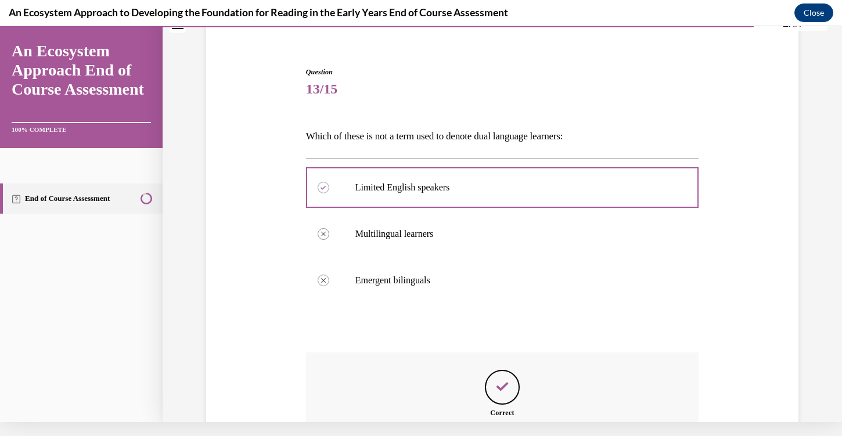
scroll to position [209, 0]
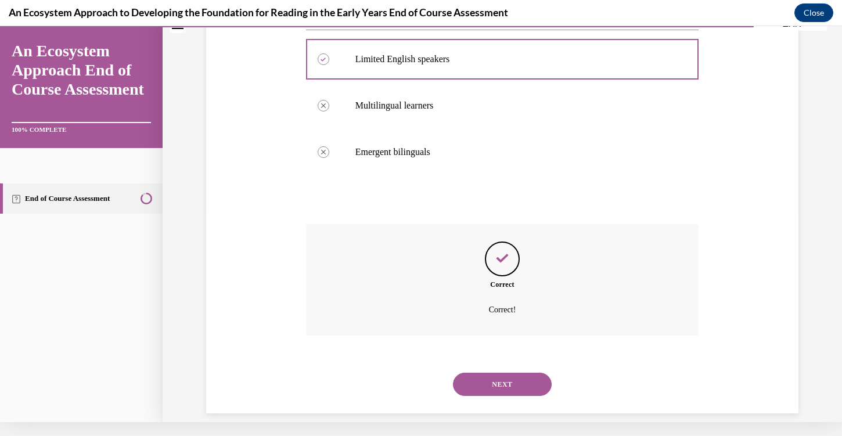
click at [513, 378] on button "NEXT" at bounding box center [502, 384] width 99 height 23
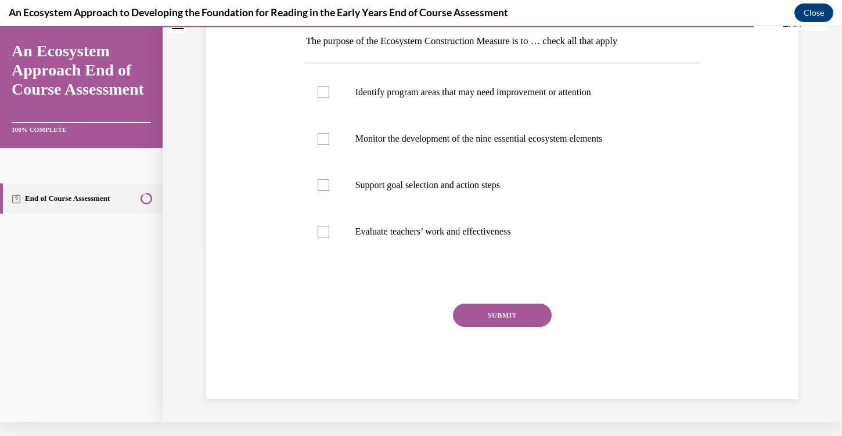
scroll to position [0, 0]
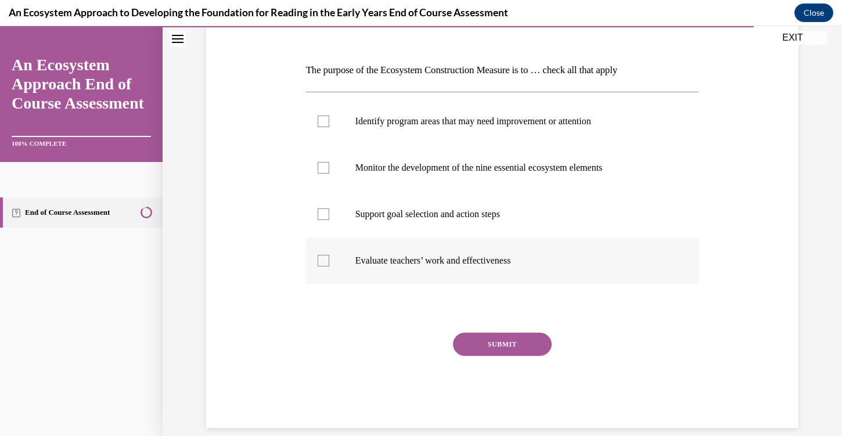
click at [401, 247] on label "Evaluate teachers’ work and effectiveness" at bounding box center [502, 261] width 393 height 46
click at [329, 255] on input "Evaluate teachers’ work and effectiveness" at bounding box center [324, 261] width 12 height 12
click at [391, 290] on div "Question 14/15 The purpose of the Ecosystem Construction Measure is to … check …" at bounding box center [502, 214] width 393 height 427
click at [325, 297] on div "Question 14/15 The purpose of the Ecosystem Construction Measure is to … check …" at bounding box center [502, 214] width 393 height 427
click at [325, 296] on div "Question 14/15 The purpose of the Ecosystem Construction Measure is to … check …" at bounding box center [502, 214] width 393 height 427
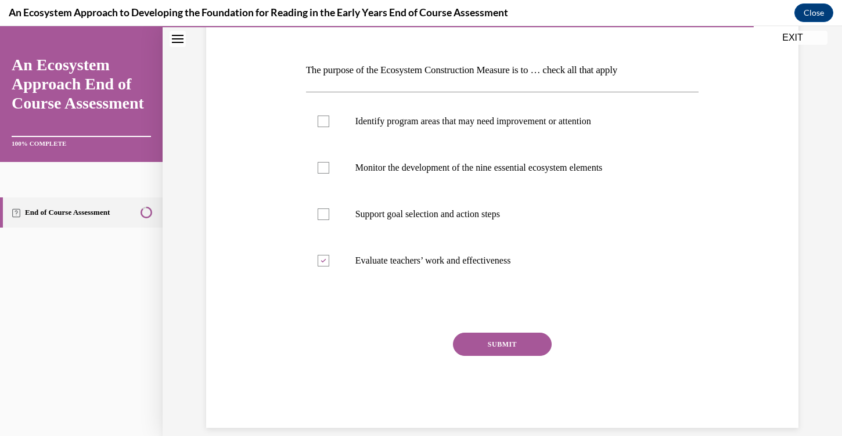
click at [330, 288] on div "Identify program areas that may need improvement or attention Monitor the devel…" at bounding box center [502, 191] width 393 height 198
click at [330, 275] on label "Evaluate teachers’ work and effectiveness" at bounding box center [502, 261] width 393 height 46
click at [329, 267] on input "Evaluate teachers’ work and effectiveness" at bounding box center [324, 261] width 12 height 12
checkbox input "false"
click at [351, 230] on label "Support goal selection and action steps" at bounding box center [502, 214] width 393 height 46
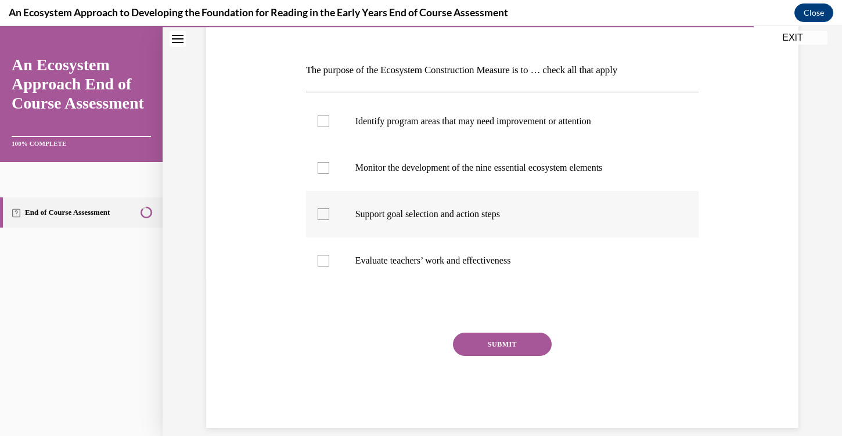
click at [329, 220] on input "Support goal selection and action steps" at bounding box center [324, 215] width 12 height 12
checkbox input "true"
click at [355, 188] on label "Monitor the development of the nine essential ecosystem elements" at bounding box center [502, 168] width 393 height 46
click at [329, 174] on input "Monitor the development of the nine essential ecosystem elements" at bounding box center [324, 168] width 12 height 12
checkbox input "true"
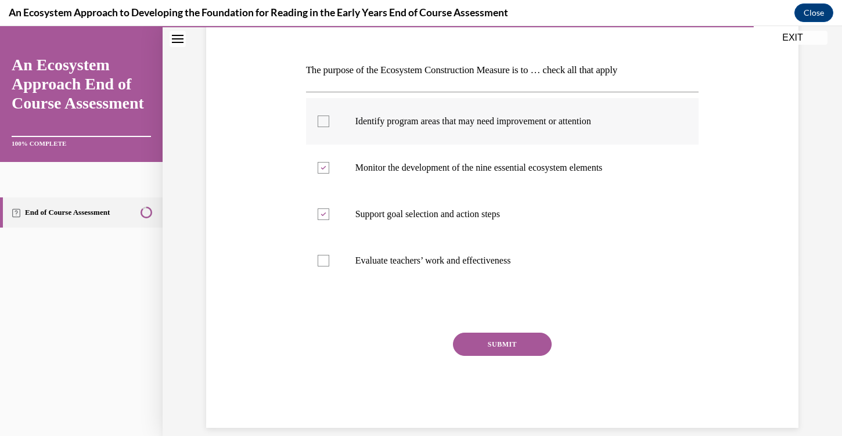
click at [358, 136] on label "Identify program areas that may need improvement or attention" at bounding box center [502, 121] width 393 height 46
click at [329, 127] on input "Identify program areas that may need improvement or attention" at bounding box center [324, 122] width 12 height 12
checkbox input "true"
click at [502, 375] on div "SUBMIT" at bounding box center [502, 362] width 393 height 58
click at [504, 376] on div "SUBMIT" at bounding box center [502, 362] width 393 height 58
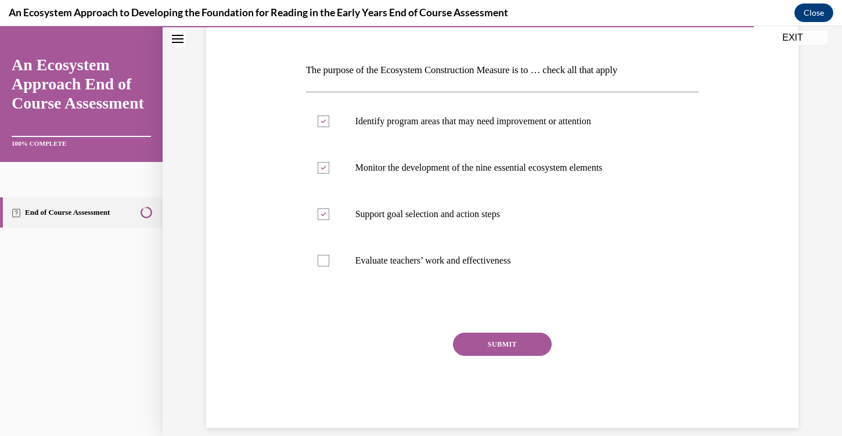
click at [504, 375] on div "SUBMIT" at bounding box center [502, 362] width 393 height 58
click at [494, 389] on div "SUBMIT" at bounding box center [502, 362] width 393 height 58
click at [499, 375] on div "SUBMIT" at bounding box center [502, 362] width 393 height 58
click at [502, 344] on button "SUBMIT" at bounding box center [502, 343] width 99 height 23
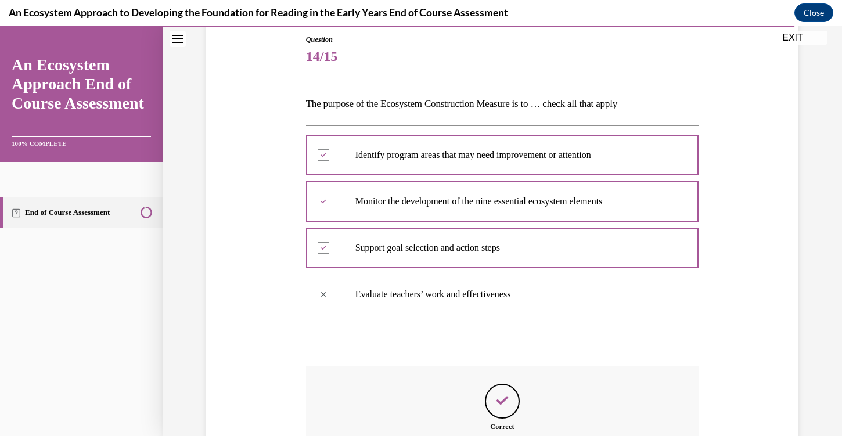
scroll to position [256, 0]
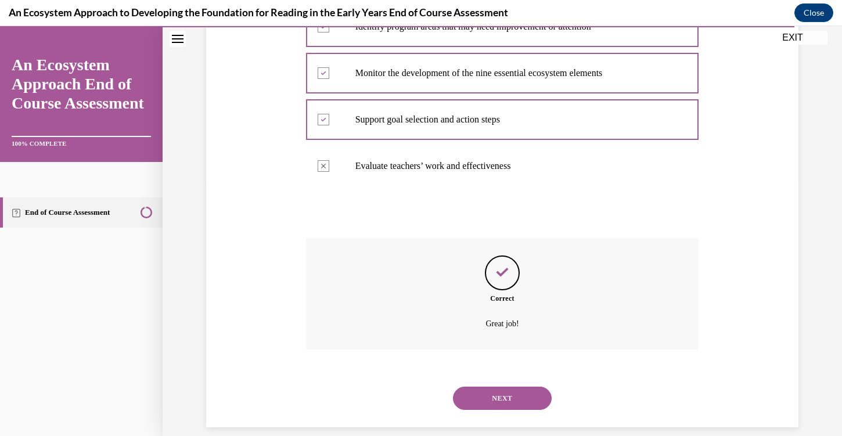
click at [504, 387] on button "NEXT" at bounding box center [502, 398] width 99 height 23
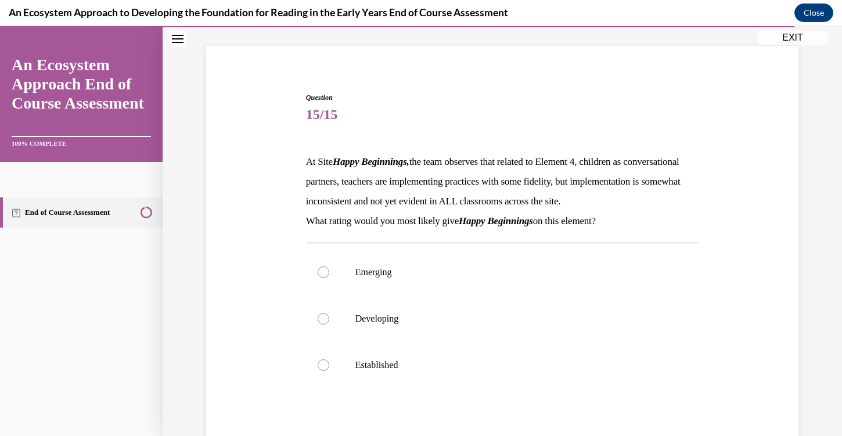
scroll to position [81, 0]
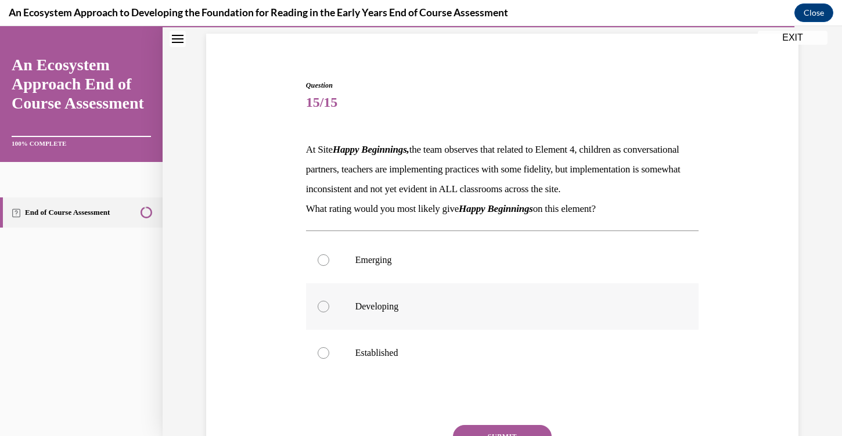
click at [361, 330] on label "Developing" at bounding box center [502, 306] width 393 height 46
click at [329, 312] on input "Developing" at bounding box center [324, 307] width 12 height 12
radio input "true"
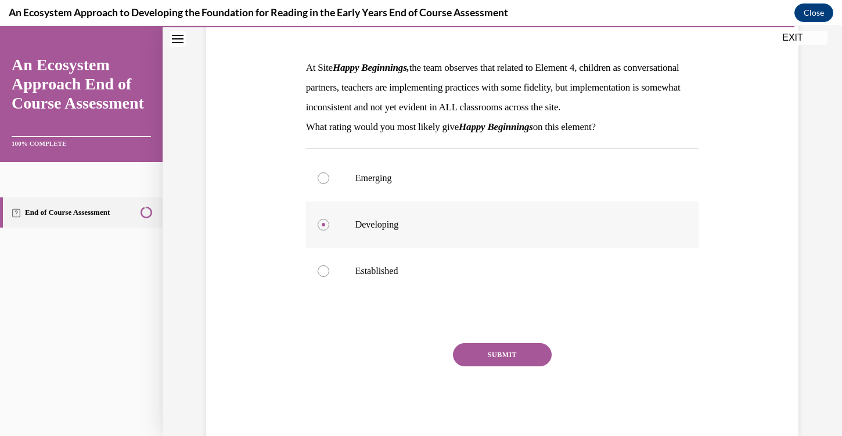
scroll to position [164, 0]
click at [357, 201] on label "Emerging" at bounding box center [502, 177] width 393 height 46
click at [329, 184] on input "Emerging" at bounding box center [324, 178] width 12 height 12
radio input "true"
click at [473, 366] on button "SUBMIT" at bounding box center [502, 354] width 99 height 23
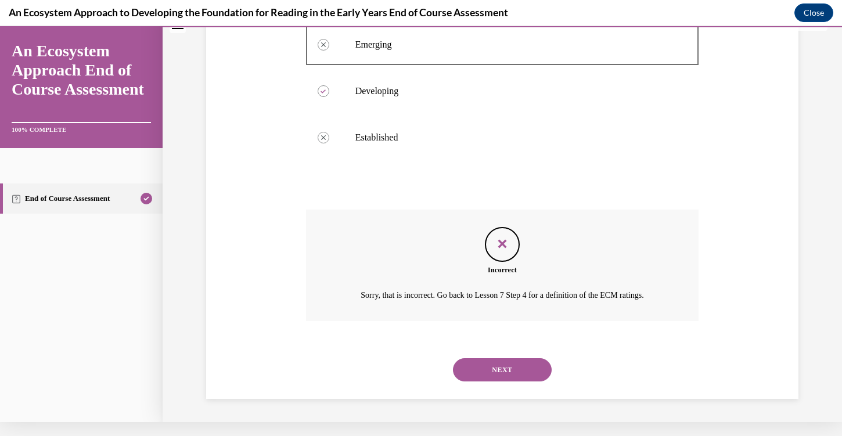
scroll to position [288, 0]
click at [501, 372] on button "NEXT" at bounding box center [502, 369] width 99 height 23
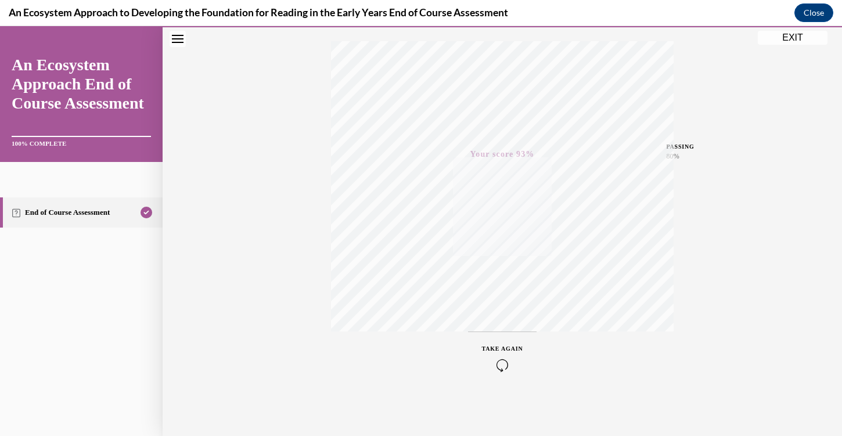
scroll to position [185, 0]
click at [789, 33] on button "EXIT" at bounding box center [793, 38] width 70 height 14
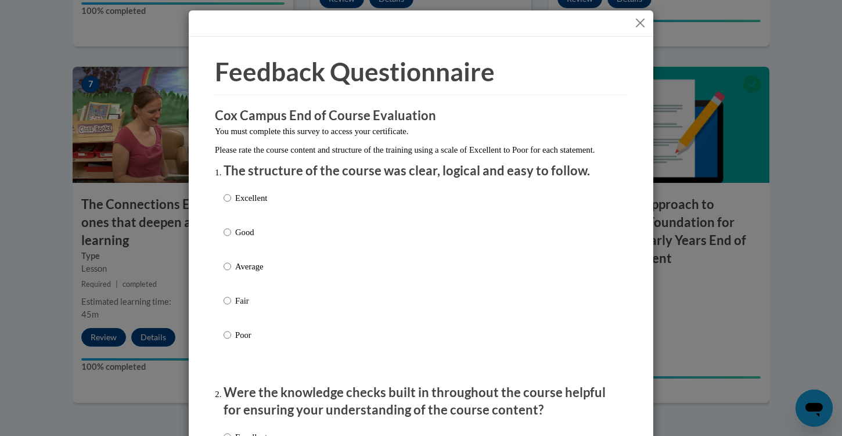
click at [231, 210] on label "Excellent" at bounding box center [246, 207] width 44 height 31
click at [231, 204] on input "Excellent" at bounding box center [228, 198] width 8 height 13
radio input "true"
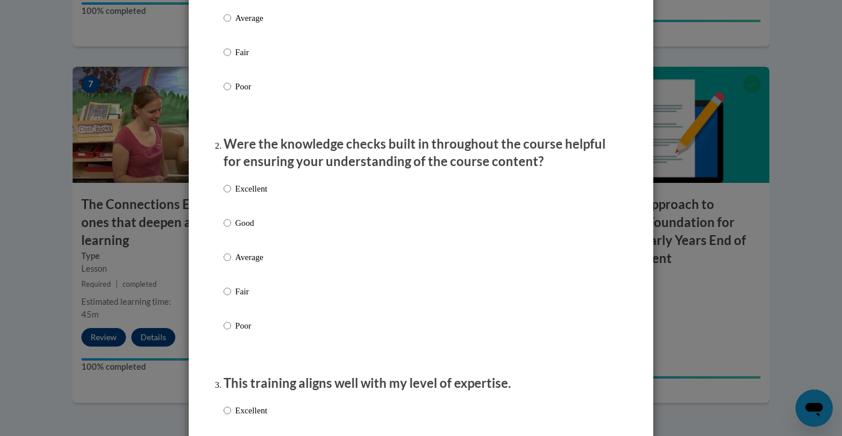
scroll to position [249, 0]
click at [231, 233] on label "Good" at bounding box center [246, 231] width 44 height 31
click at [231, 229] on input "Good" at bounding box center [228, 222] width 8 height 13
radio input "true"
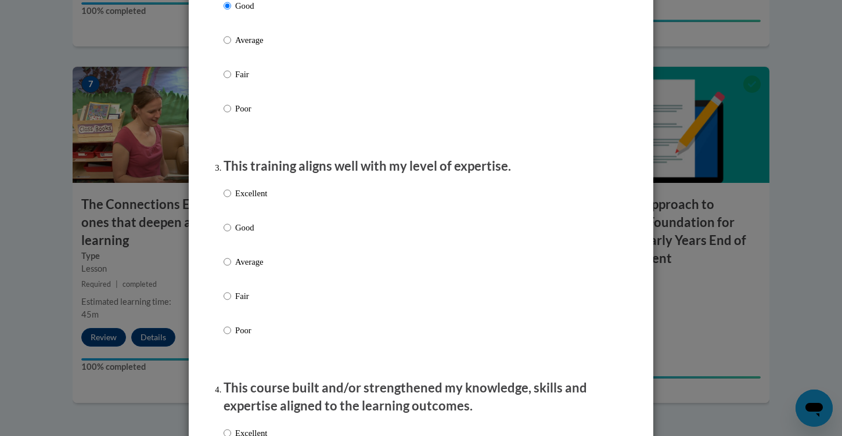
scroll to position [491, 0]
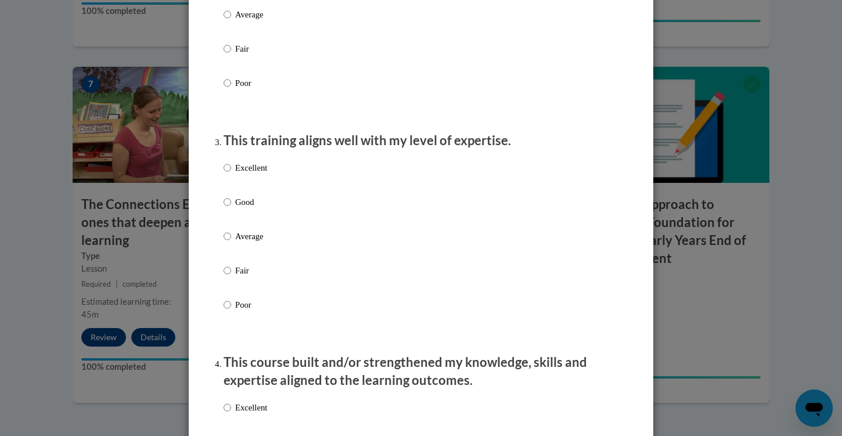
click at [229, 174] on input "Excellent" at bounding box center [228, 167] width 8 height 13
radio input "true"
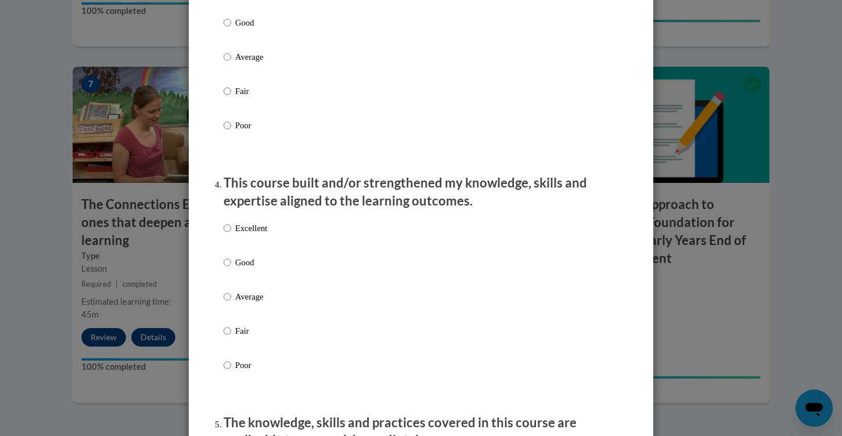
scroll to position [677, 0]
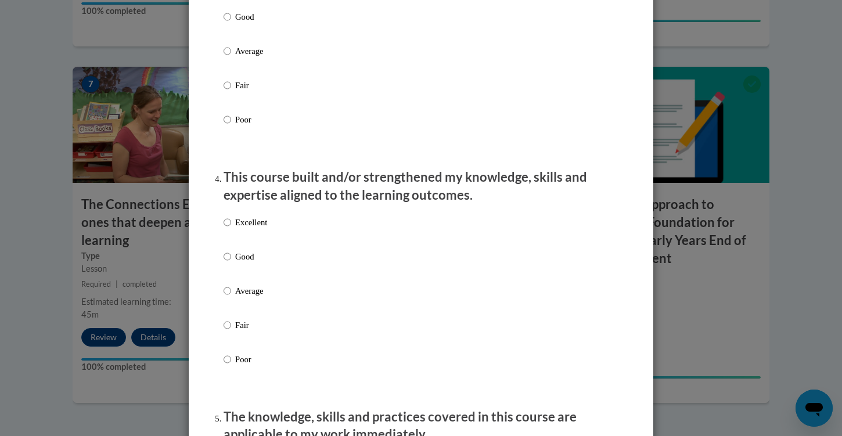
click at [232, 231] on label "Excellent" at bounding box center [246, 231] width 44 height 31
click at [231, 229] on input "Excellent" at bounding box center [228, 222] width 8 height 13
radio input "true"
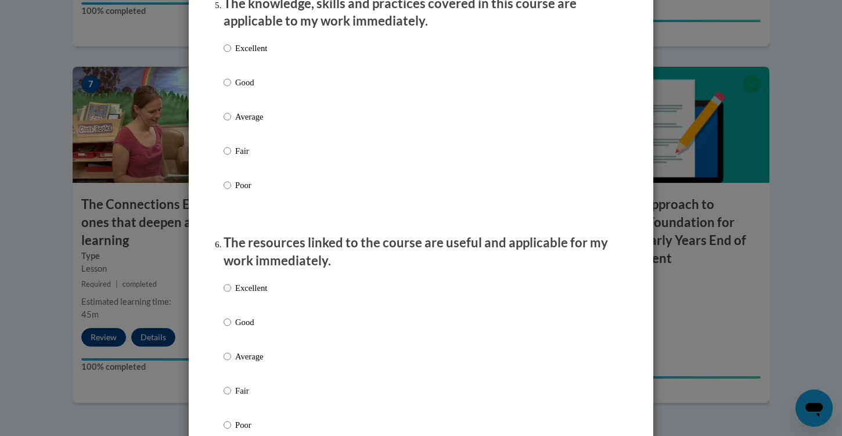
scroll to position [1079, 0]
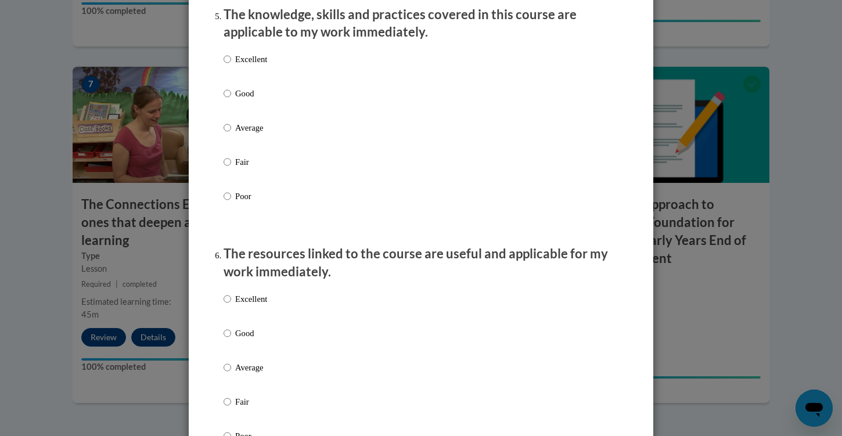
click at [229, 64] on input "Excellent" at bounding box center [228, 59] width 8 height 13
radio input "true"
click at [232, 303] on label "Excellent" at bounding box center [246, 308] width 44 height 31
click at [231, 303] on input "Excellent" at bounding box center [228, 299] width 8 height 13
radio input "true"
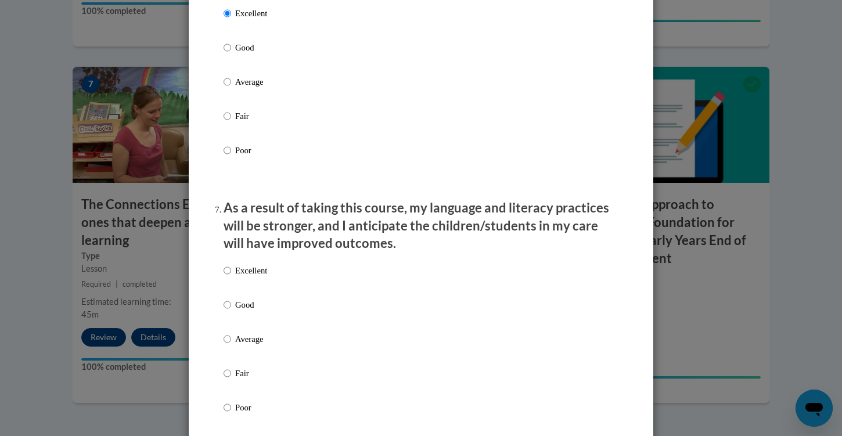
scroll to position [1369, 0]
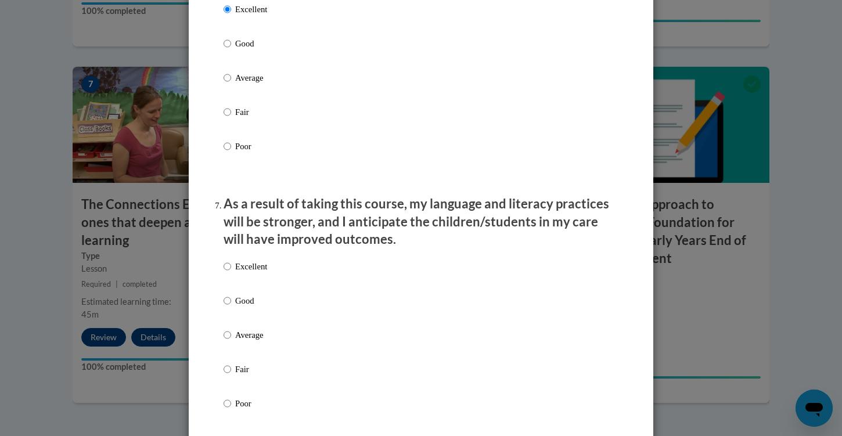
click at [229, 268] on input "Excellent" at bounding box center [228, 266] width 8 height 13
radio input "true"
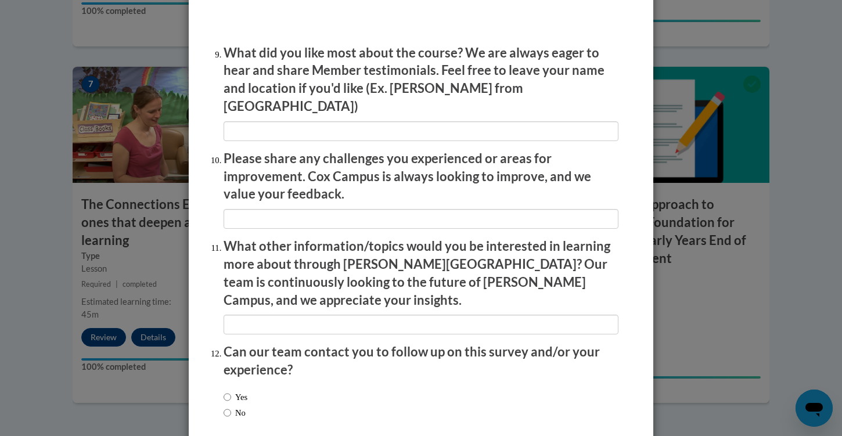
scroll to position [1933, 0]
click at [231, 406] on label "No" at bounding box center [235, 412] width 22 height 13
click at [231, 406] on input "No" at bounding box center [228, 412] width 8 height 13
radio input "true"
click at [296, 314] on input "textbox" at bounding box center [421, 324] width 395 height 20
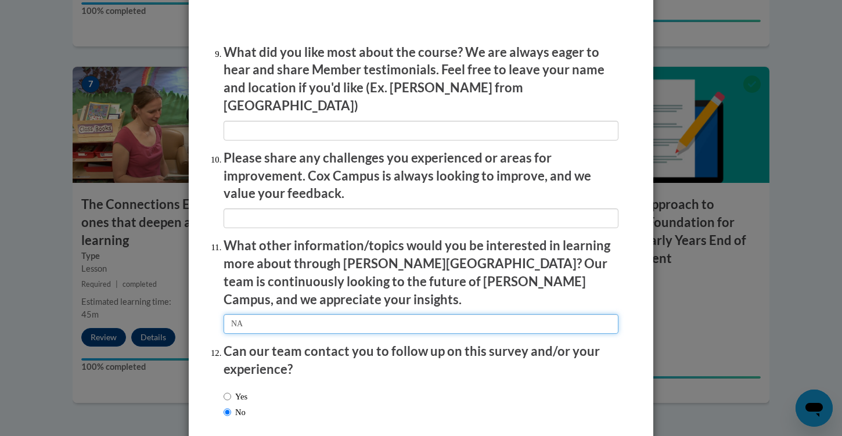
type input "NA"
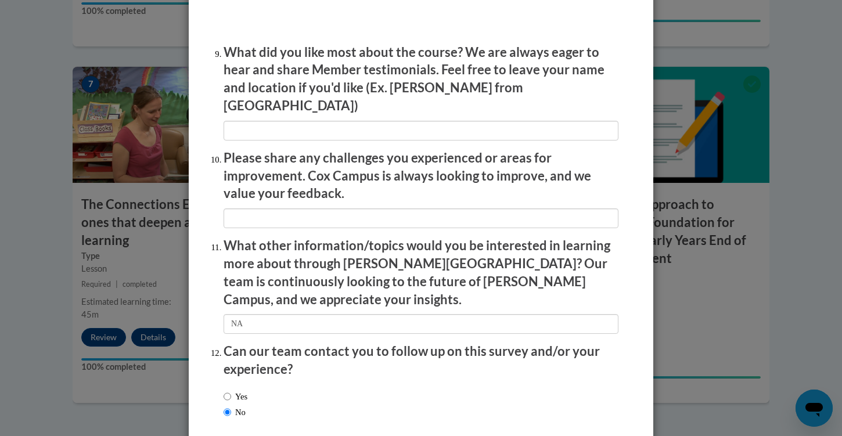
click at [288, 186] on li "Please share any challenges you experienced or areas for improvement. Cox Campu…" at bounding box center [421, 188] width 395 height 79
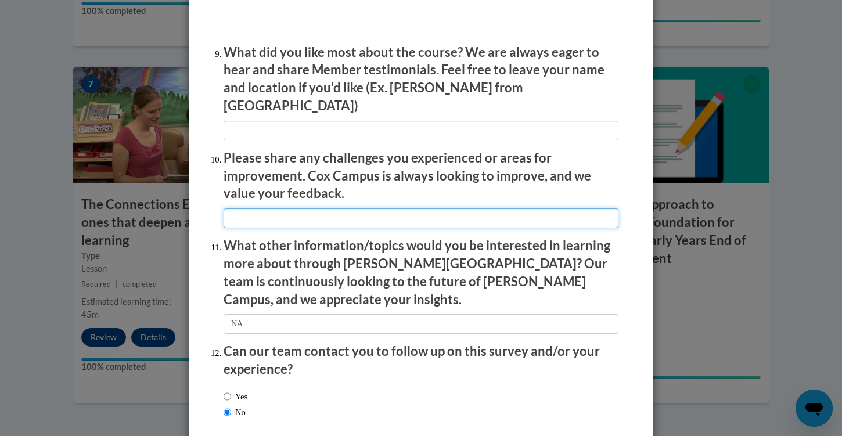
click at [291, 209] on input "textbox" at bounding box center [421, 219] width 395 height 20
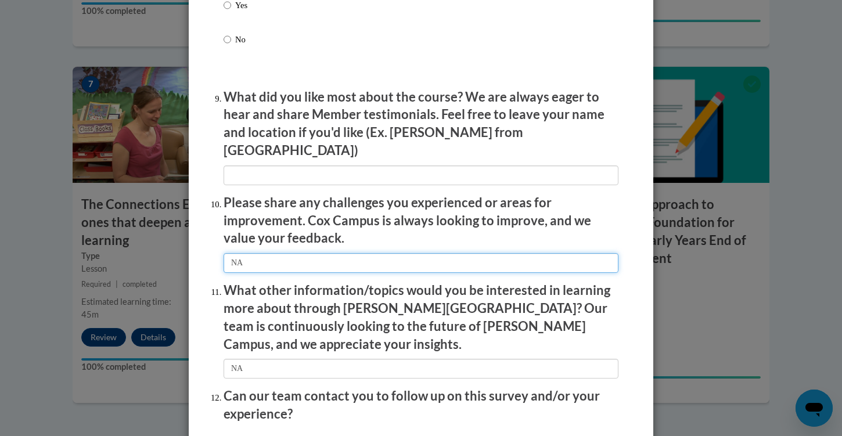
scroll to position [1882, 0]
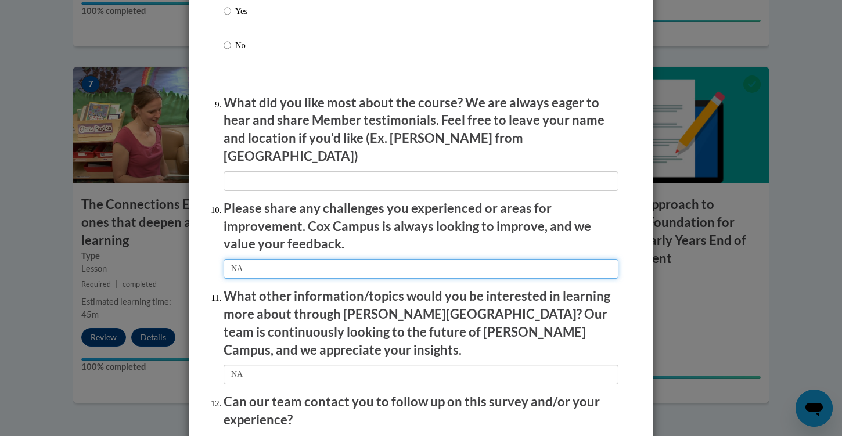
type input "NA"
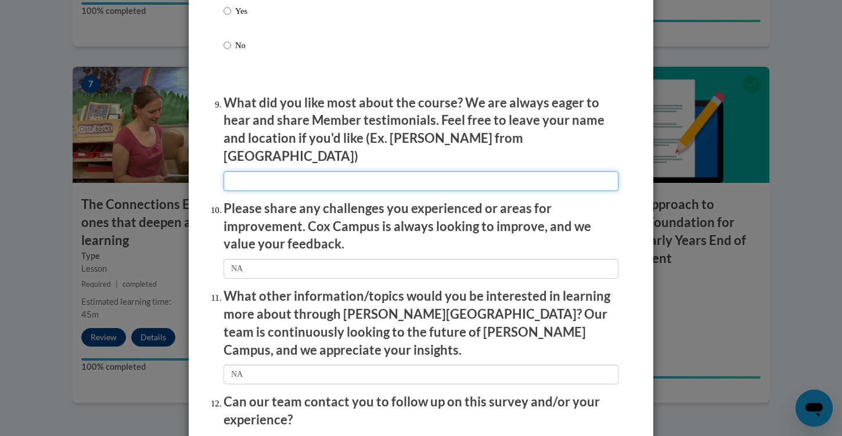
click at [301, 171] on input "textbox" at bounding box center [421, 181] width 395 height 20
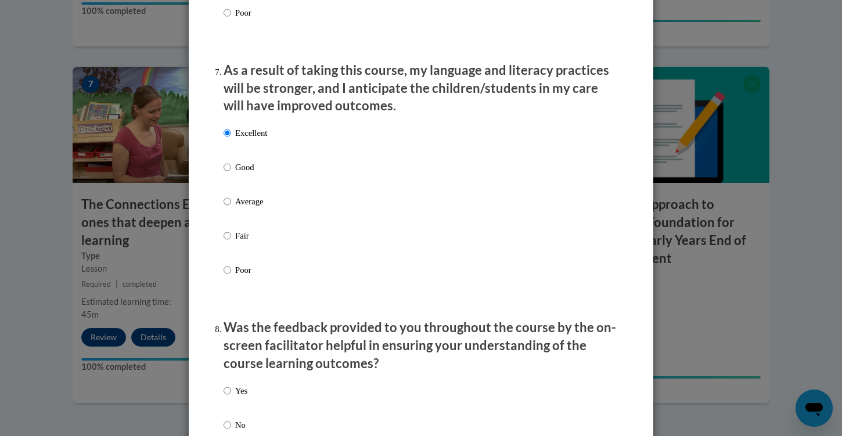
scroll to position [1505, 0]
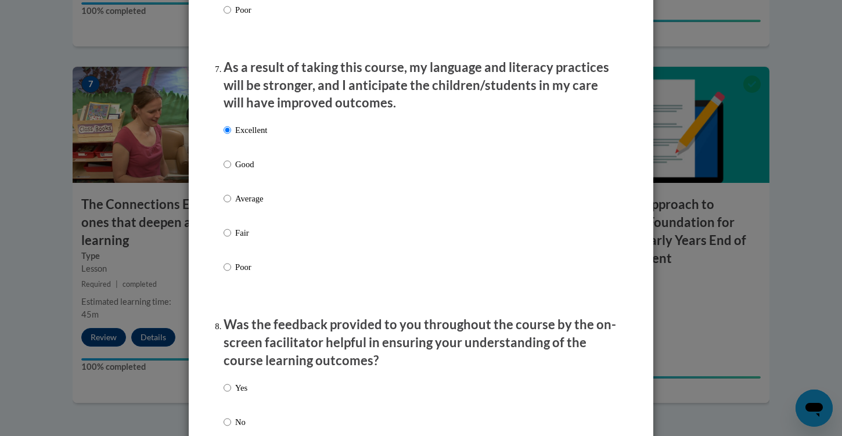
type input "NA"
click at [229, 389] on input "Yes" at bounding box center [228, 388] width 8 height 13
radio input "true"
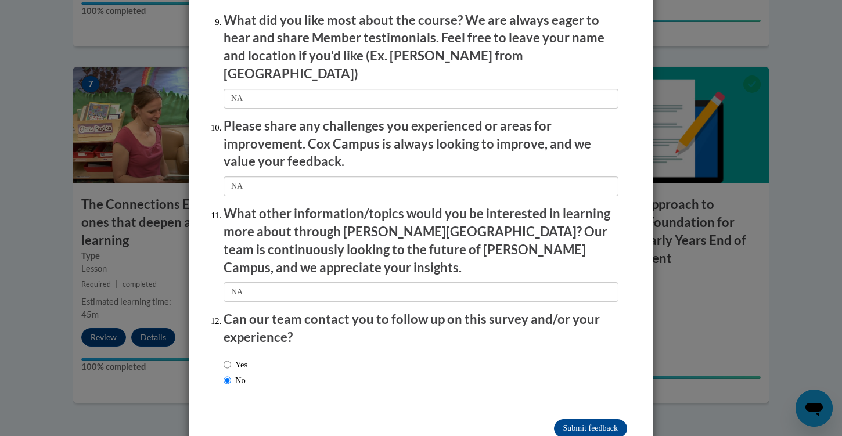
scroll to position [1964, 0]
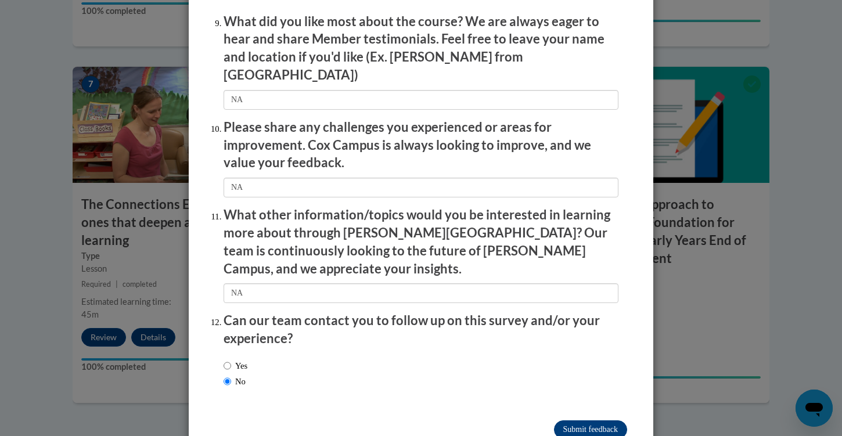
click at [573, 421] on input "Submit feedback" at bounding box center [590, 430] width 73 height 19
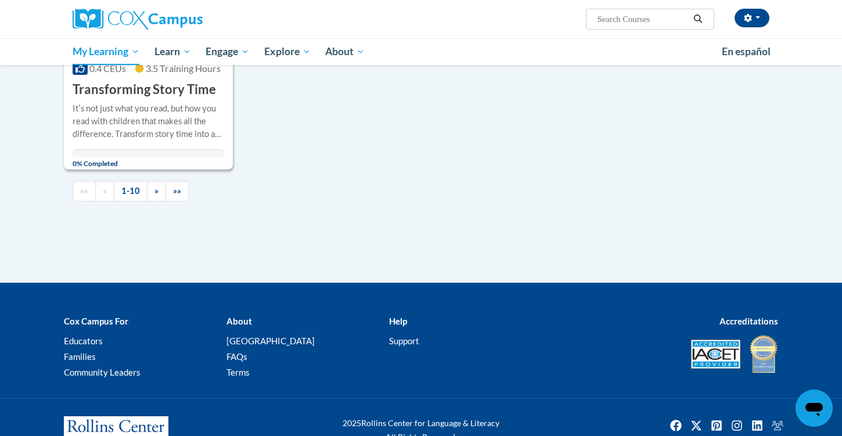
scroll to position [1299, 0]
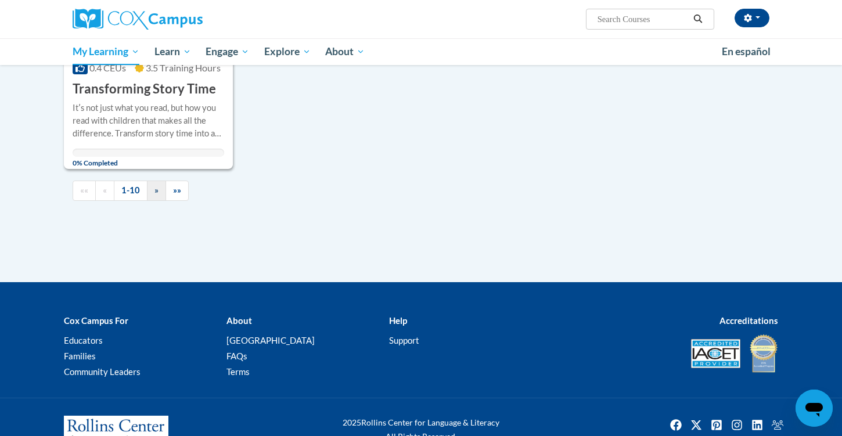
click at [162, 201] on link "»" at bounding box center [156, 191] width 19 height 20
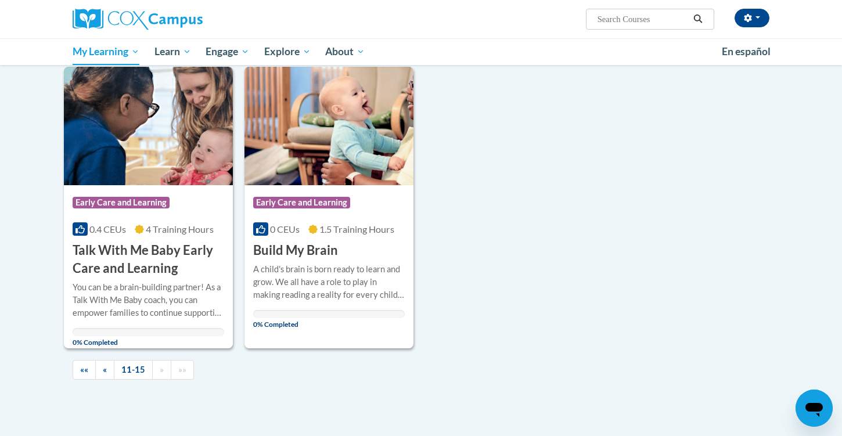
scroll to position [456, 0]
click at [321, 256] on h3 "Build My Brain" at bounding box center [295, 251] width 85 height 18
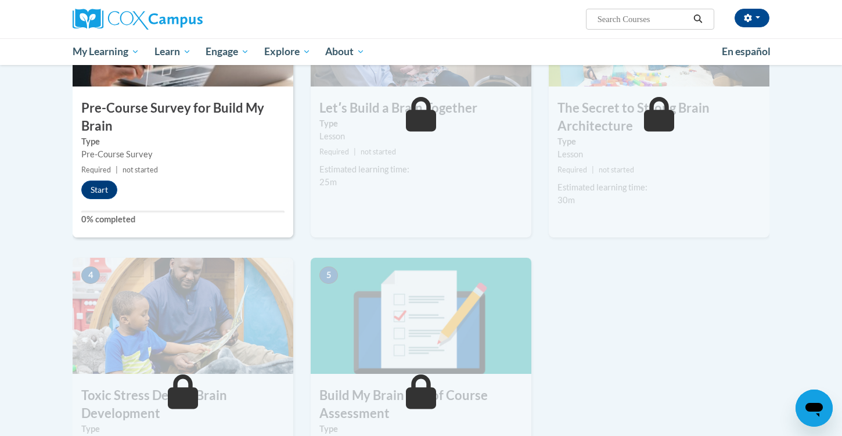
scroll to position [330, 0]
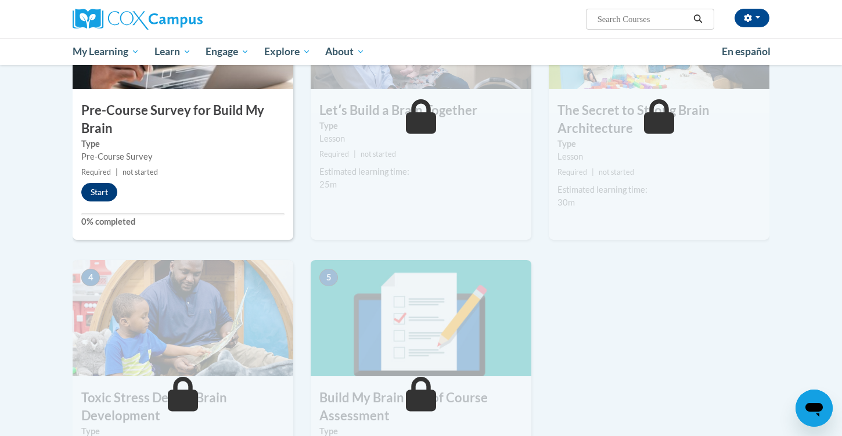
click at [96, 193] on button "Start" at bounding box center [99, 192] width 36 height 19
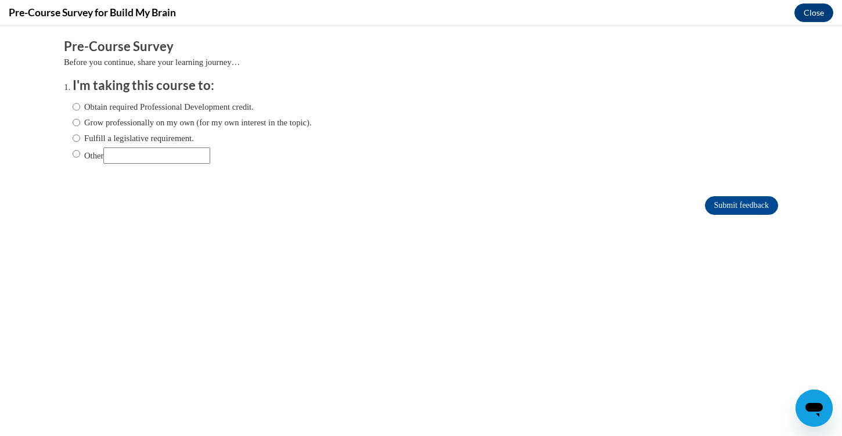
scroll to position [0, 0]
click at [78, 109] on input "Obtain required Professional Development credit." at bounding box center [77, 106] width 8 height 13
radio input "true"
click at [728, 199] on input "Submit feedback" at bounding box center [741, 205] width 73 height 19
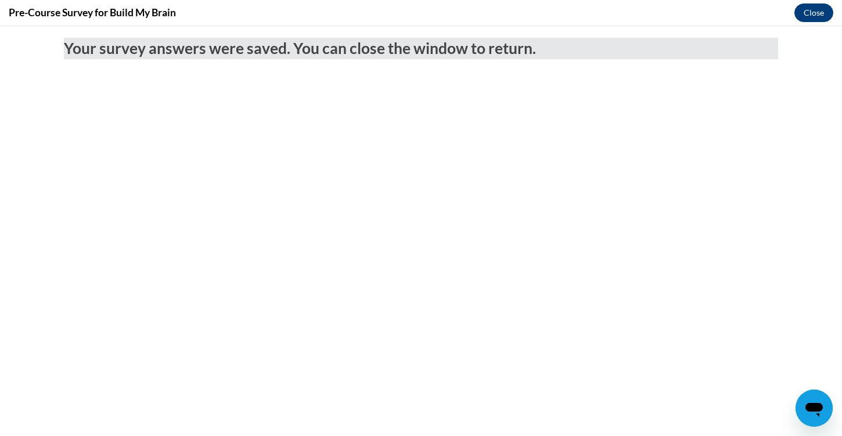
click at [813, 14] on button "Close" at bounding box center [814, 12] width 39 height 19
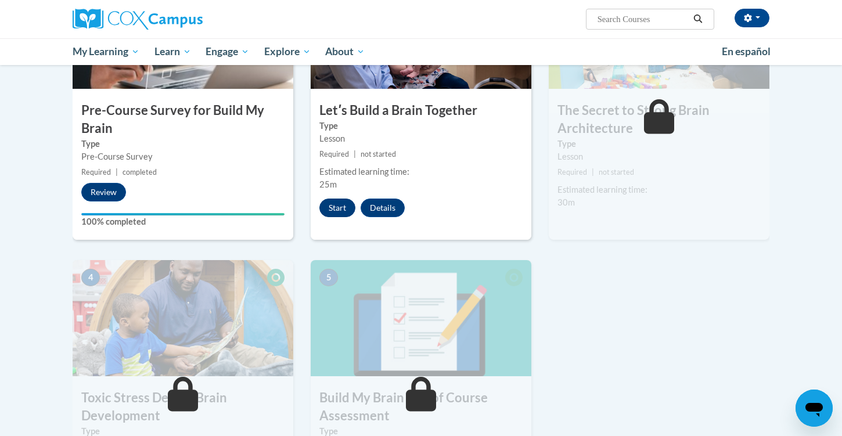
click at [340, 212] on button "Start" at bounding box center [337, 208] width 36 height 19
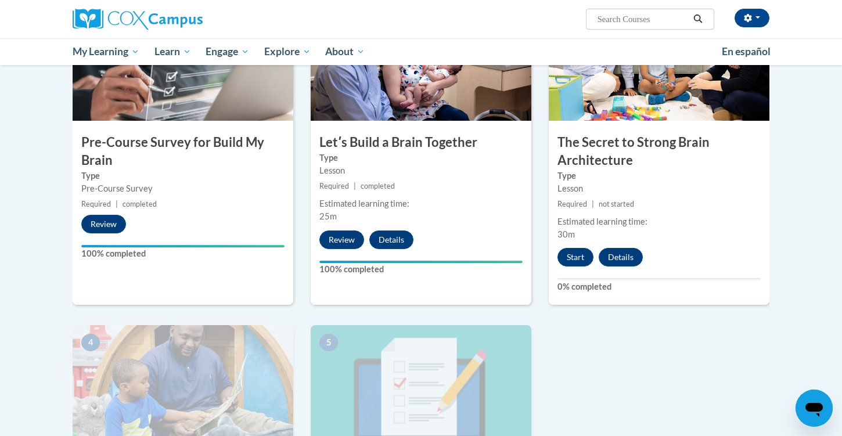
scroll to position [320, 0]
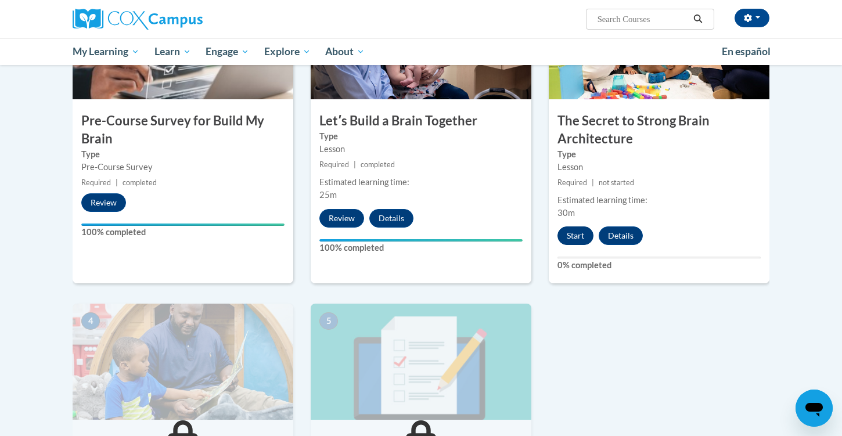
click at [572, 232] on button "Start" at bounding box center [576, 236] width 36 height 19
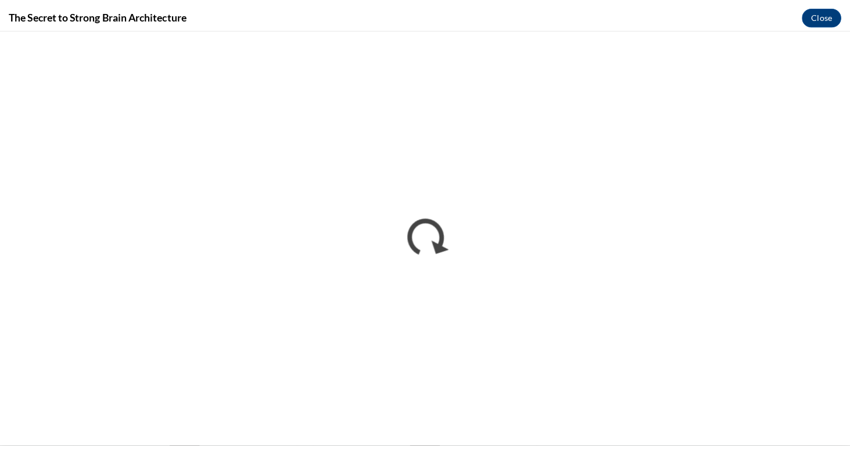
scroll to position [0, 0]
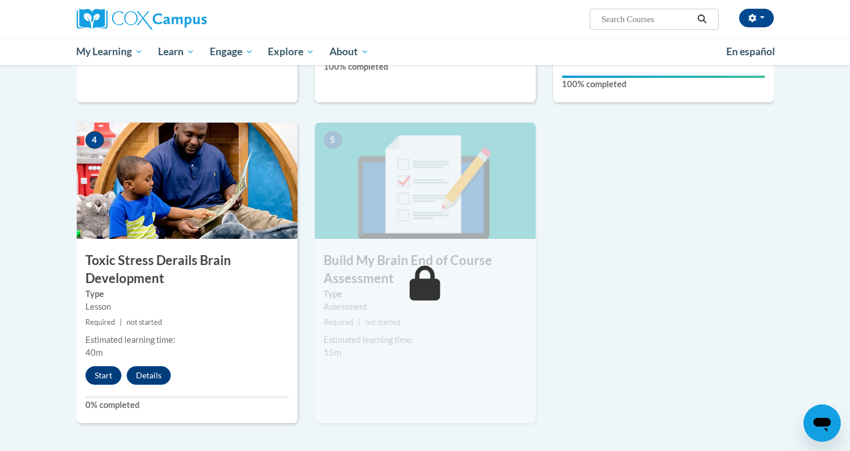
scroll to position [502, 0]
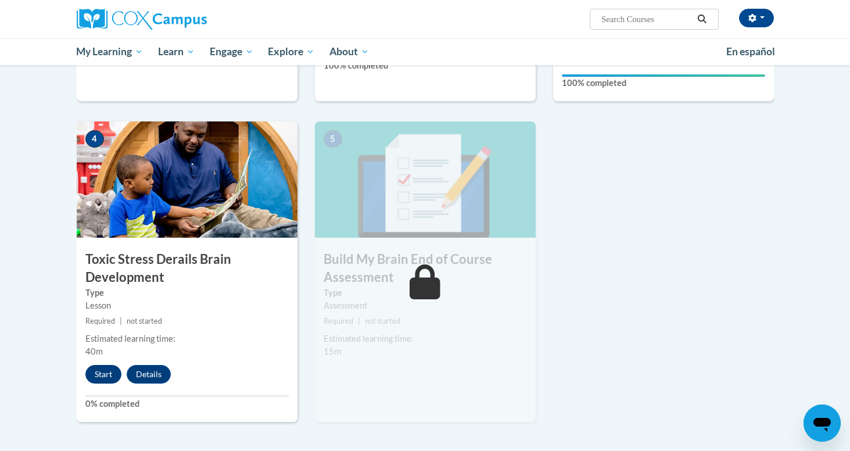
click at [107, 379] on button "Start" at bounding box center [103, 374] width 36 height 19
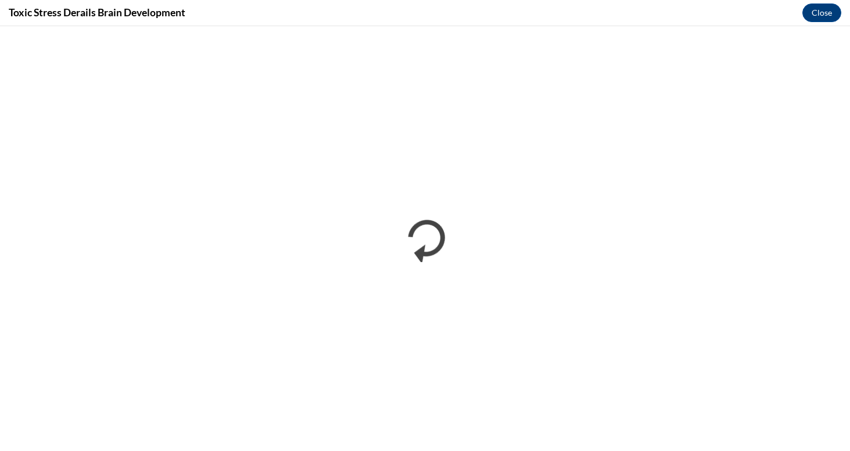
scroll to position [0, 0]
